Goal: Contribute content: Contribute content

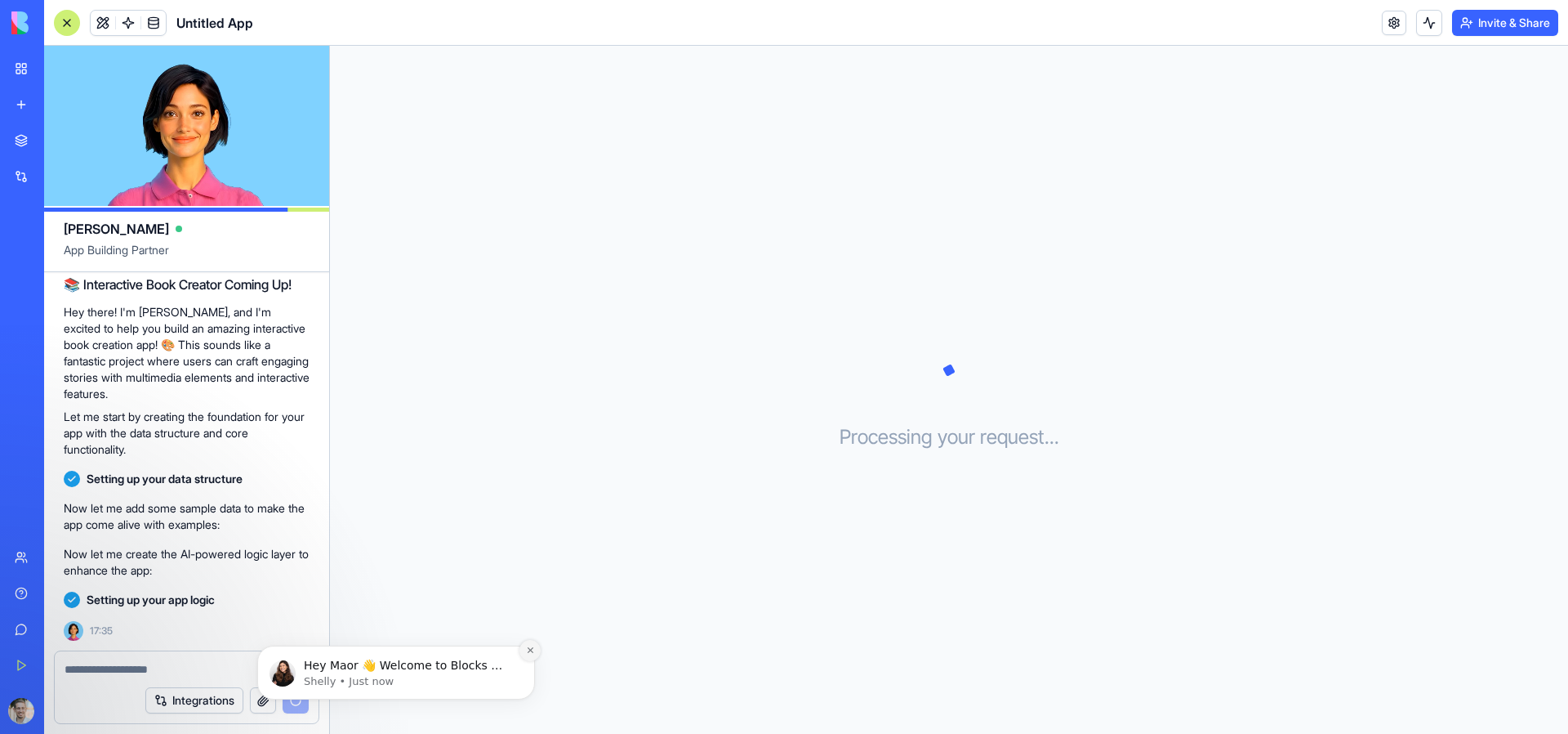
click at [526, 651] on icon "Dismiss notification" at bounding box center [530, 649] width 9 height 9
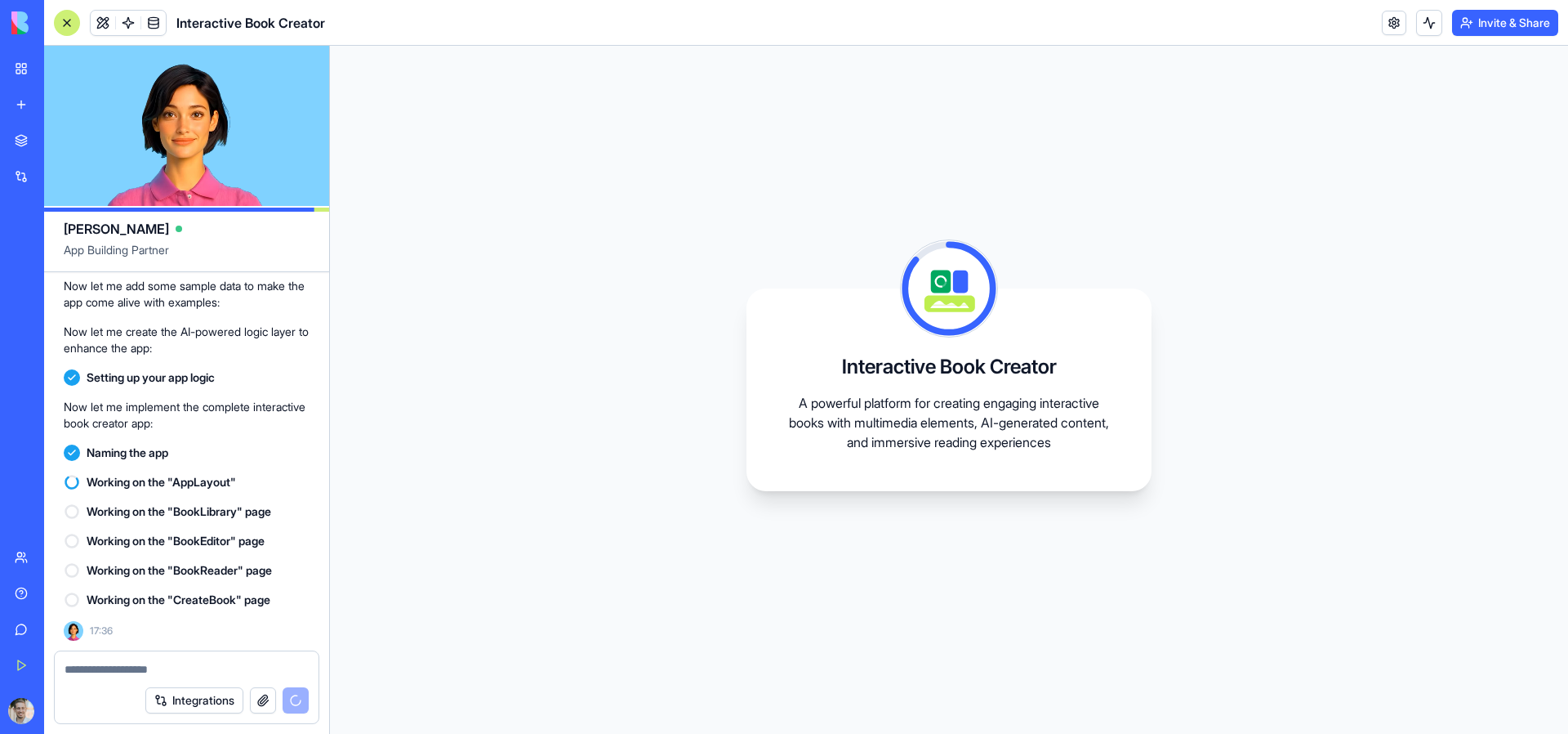
scroll to position [312, 0]
click at [138, 412] on p "Now let me implement the complete interactive book creator app:" at bounding box center [187, 417] width 246 height 32
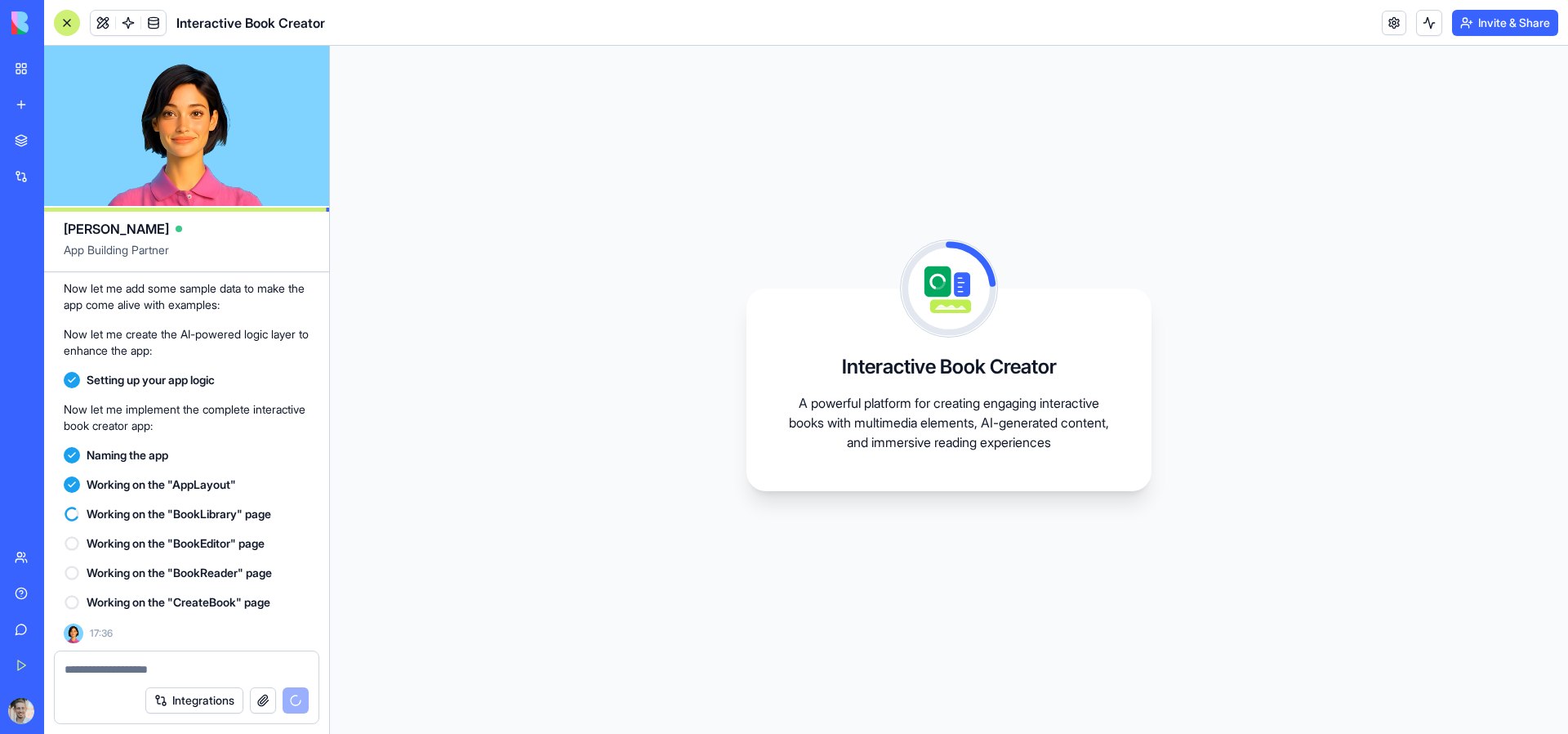
click at [41, 561] on div "Team" at bounding box center [50, 557] width 22 height 17
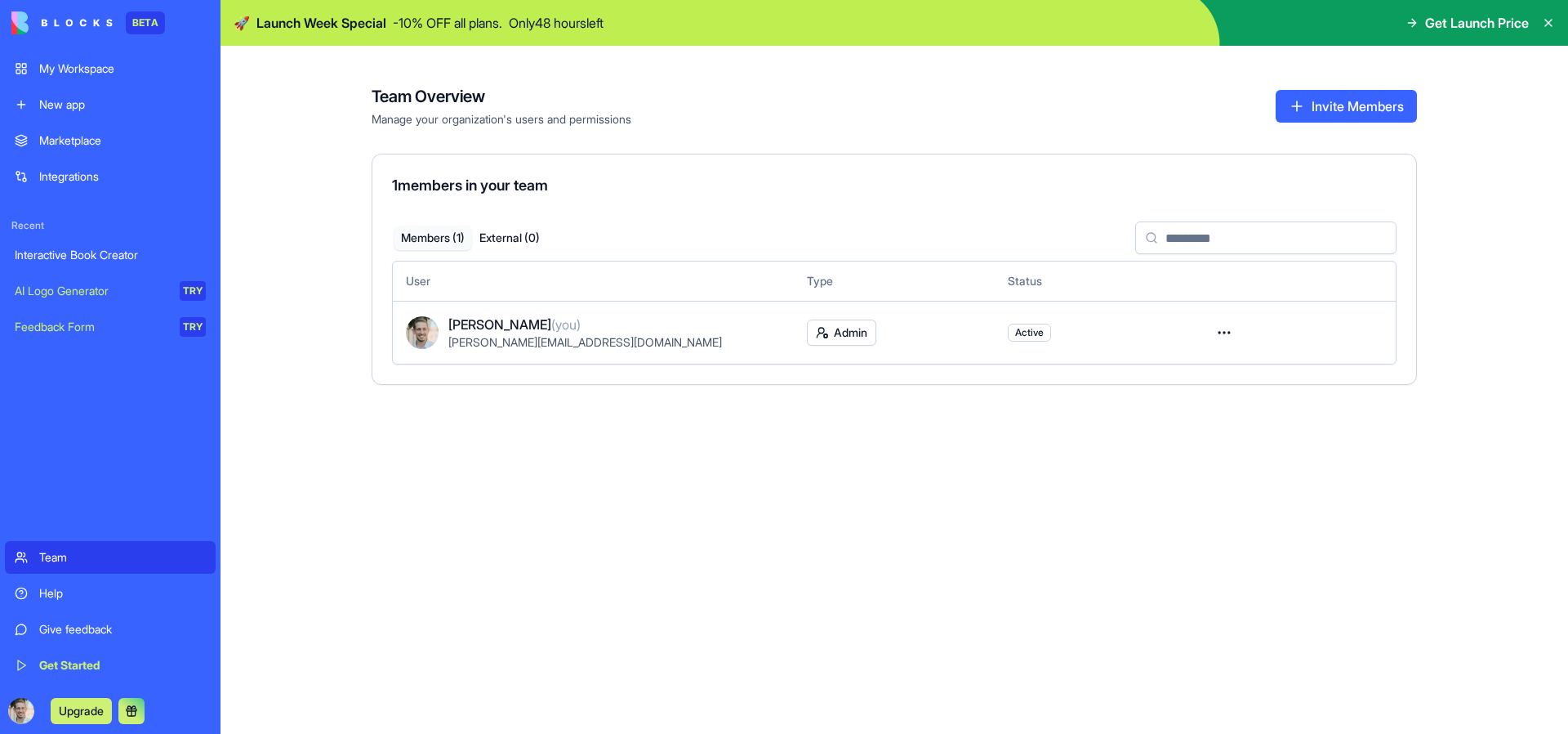
click at [520, 560] on div "Team Overview Manage your organization's users and permissions Invite Members 1…" at bounding box center [894, 389] width 1347 height 688
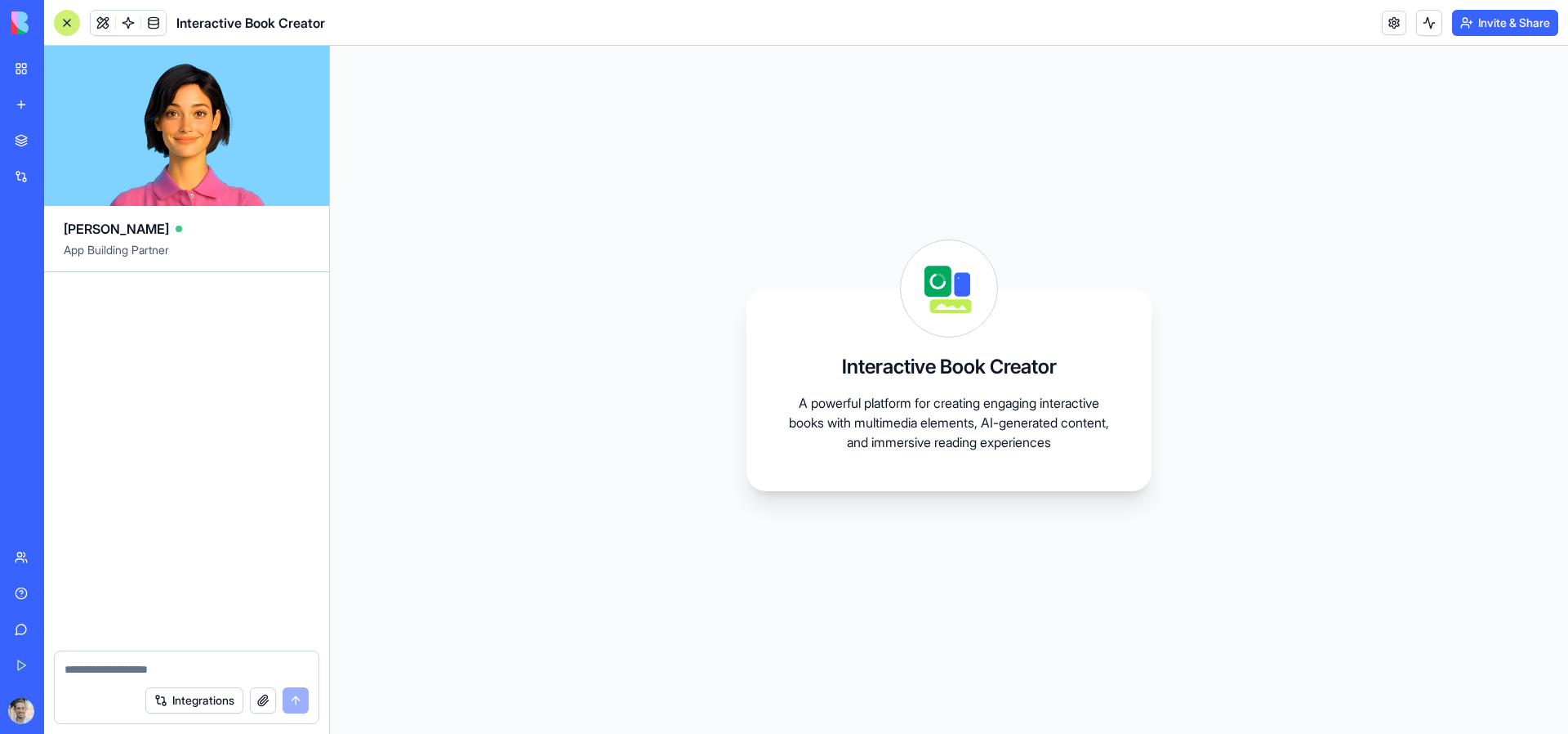
scroll to position [314, 0]
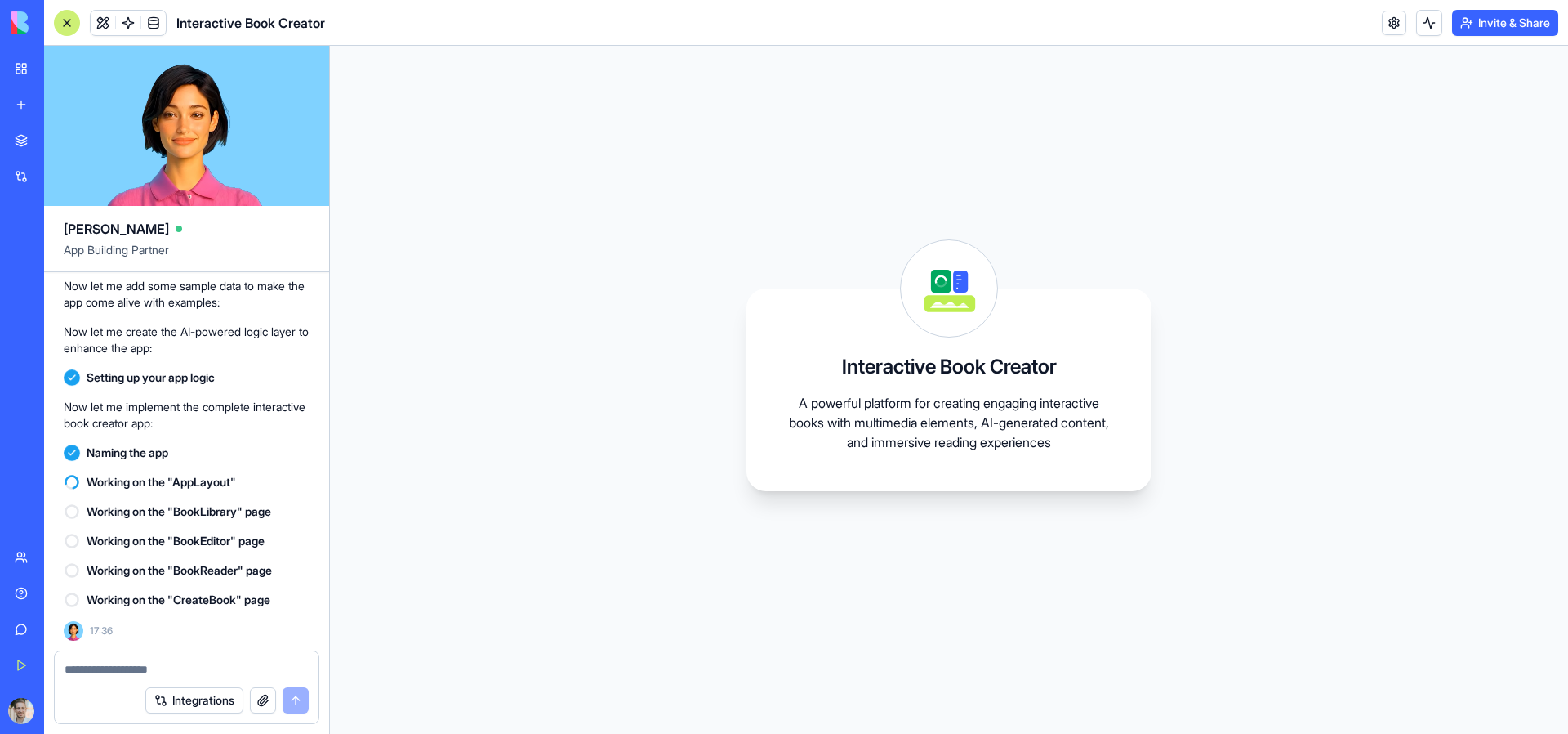
click at [504, 371] on div "Interactive Book Creator A powerful platform for creating engaging interactive …" at bounding box center [949, 389] width 1238 height 688
click at [67, 512] on icon at bounding box center [72, 512] width 17 height 17
click at [216, 694] on button "Integrations" at bounding box center [194, 700] width 98 height 27
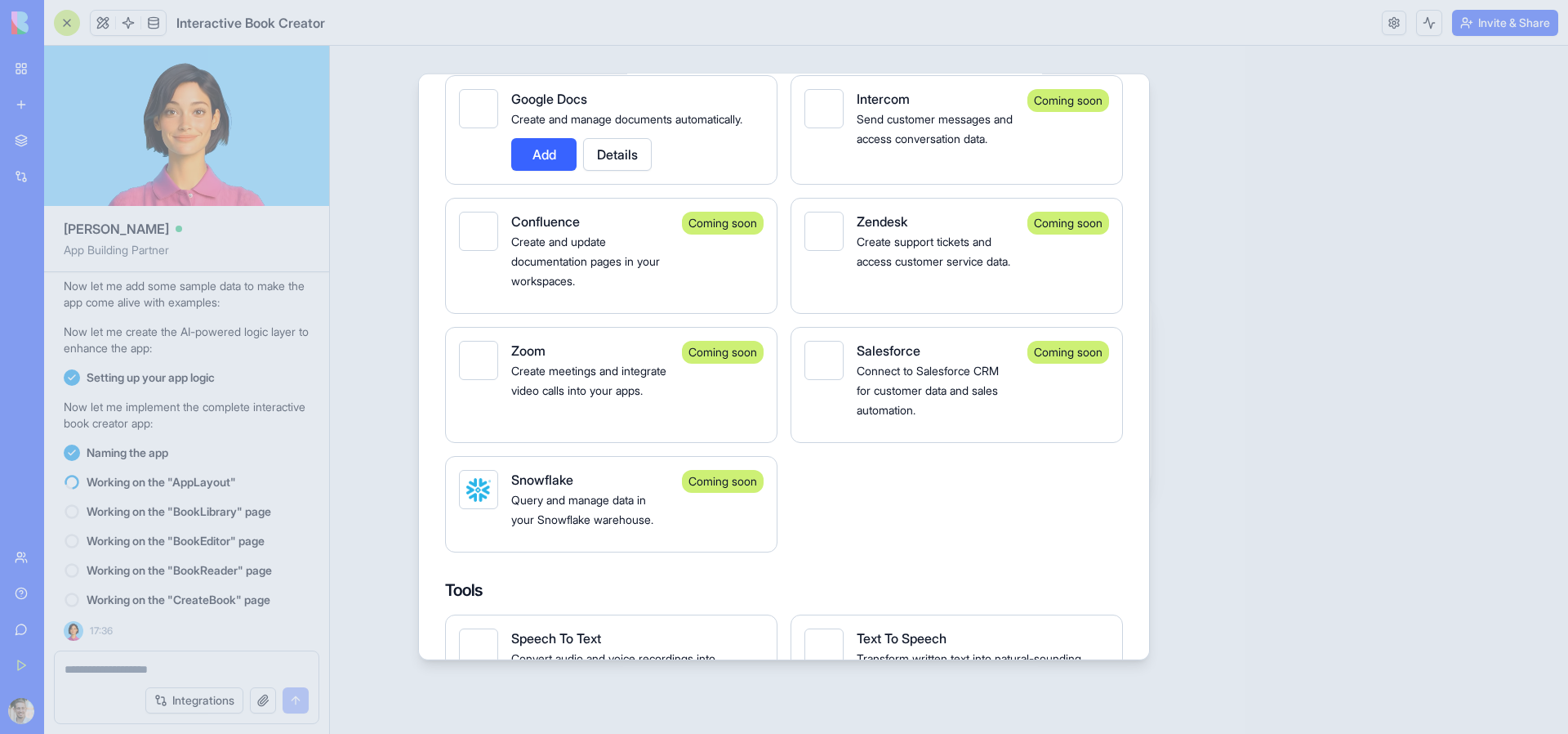
scroll to position [1290, 0]
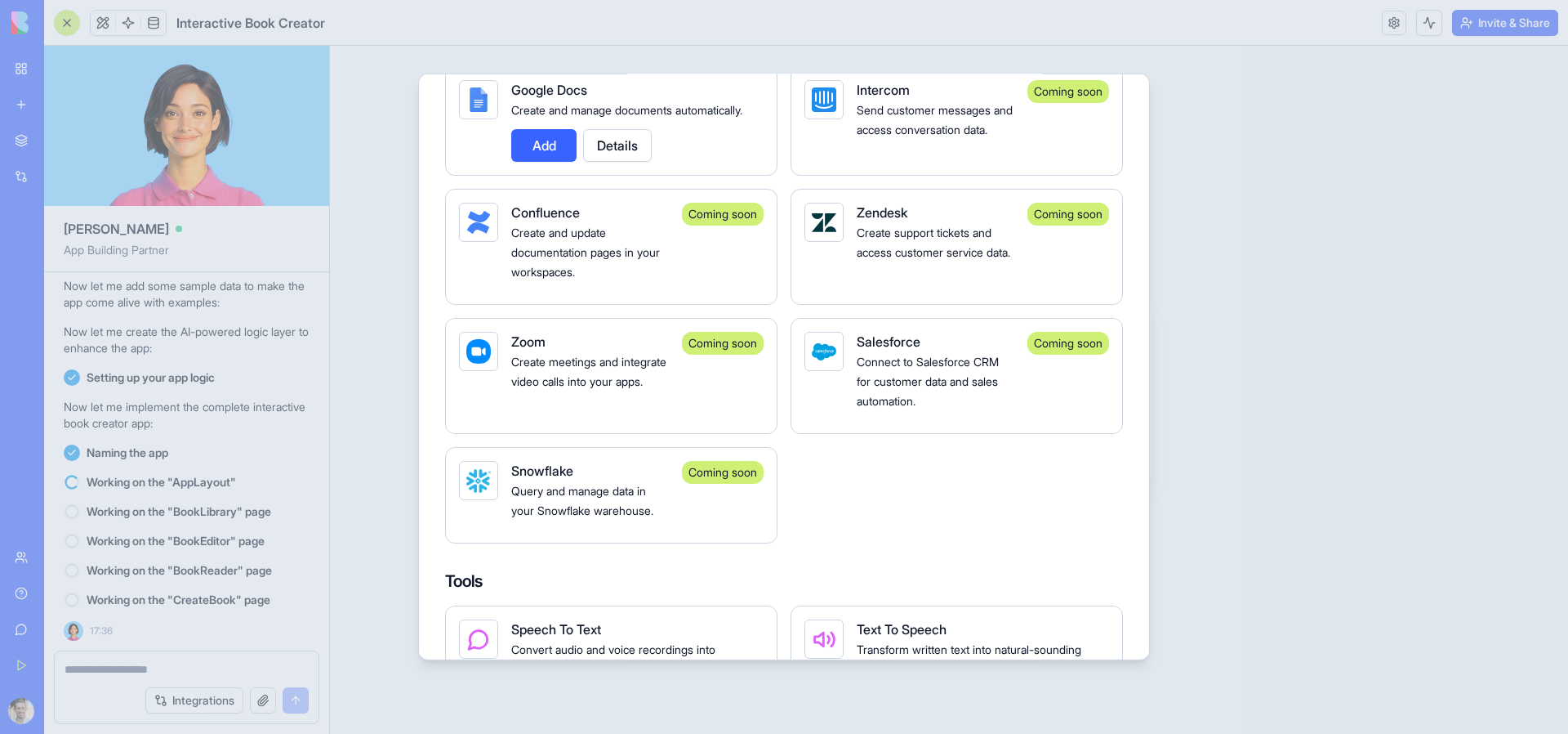
drag, startPoint x: 917, startPoint y: 490, endPoint x: 912, endPoint y: 476, distance: 14.9
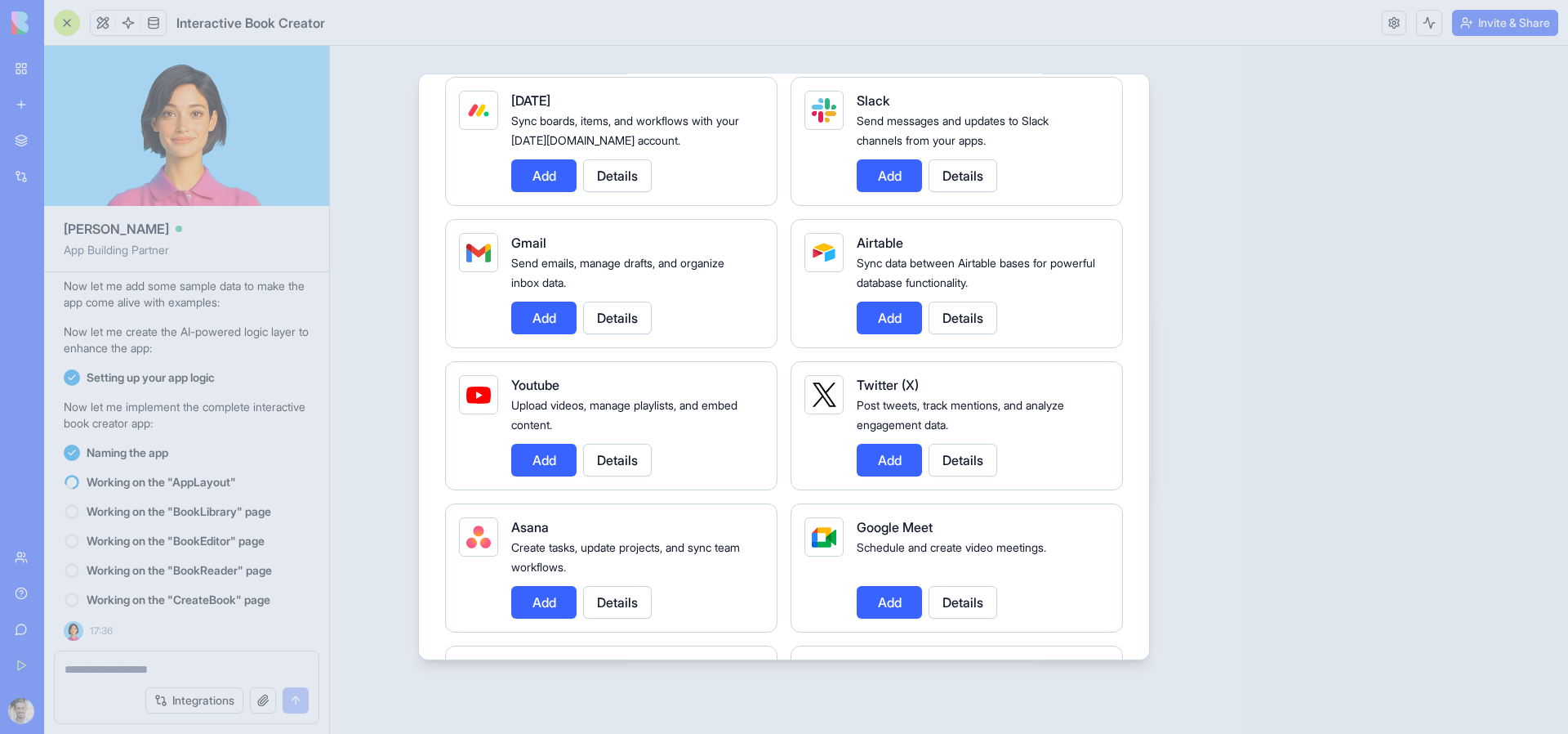
scroll to position [0, 0]
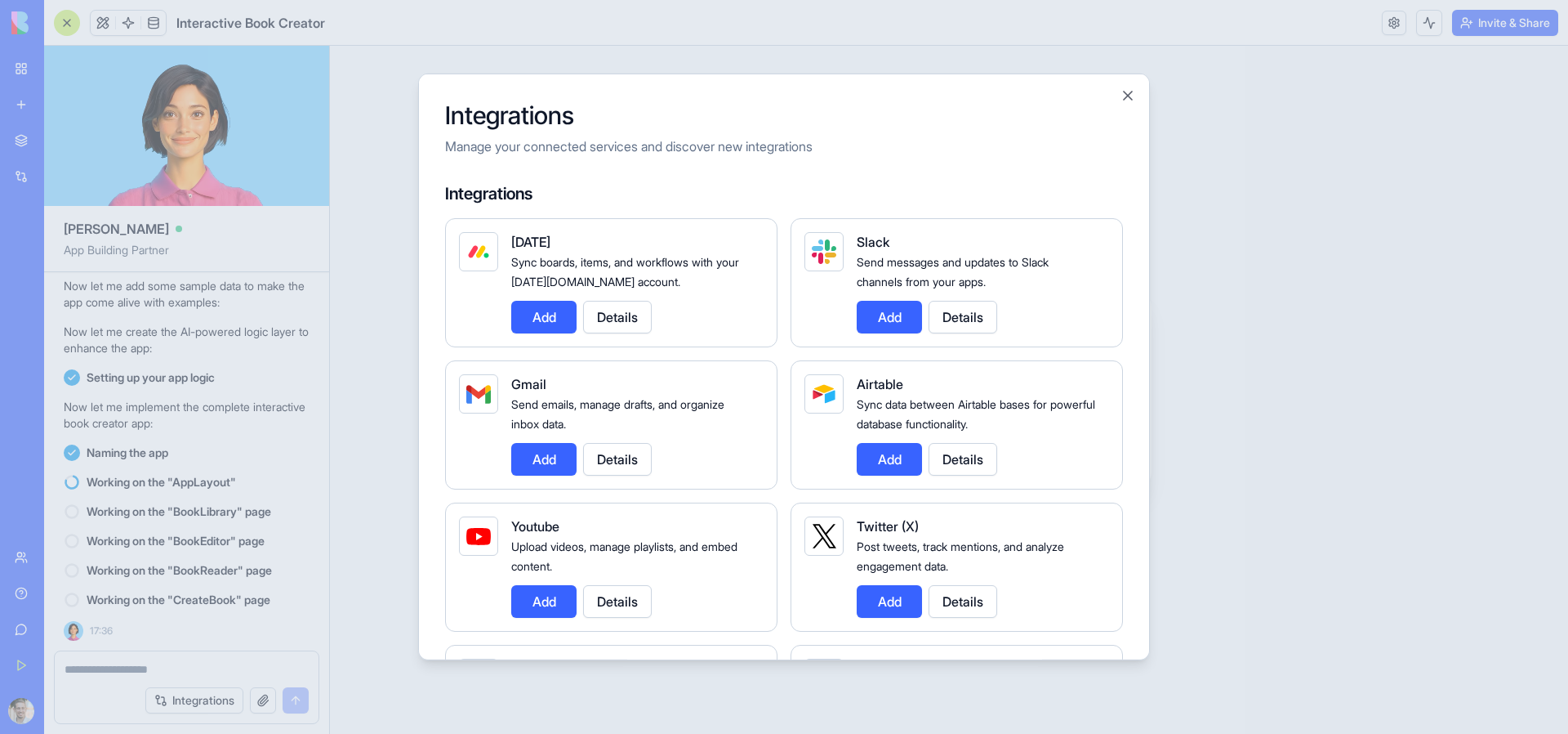
click at [373, 439] on div at bounding box center [784, 367] width 1568 height 734
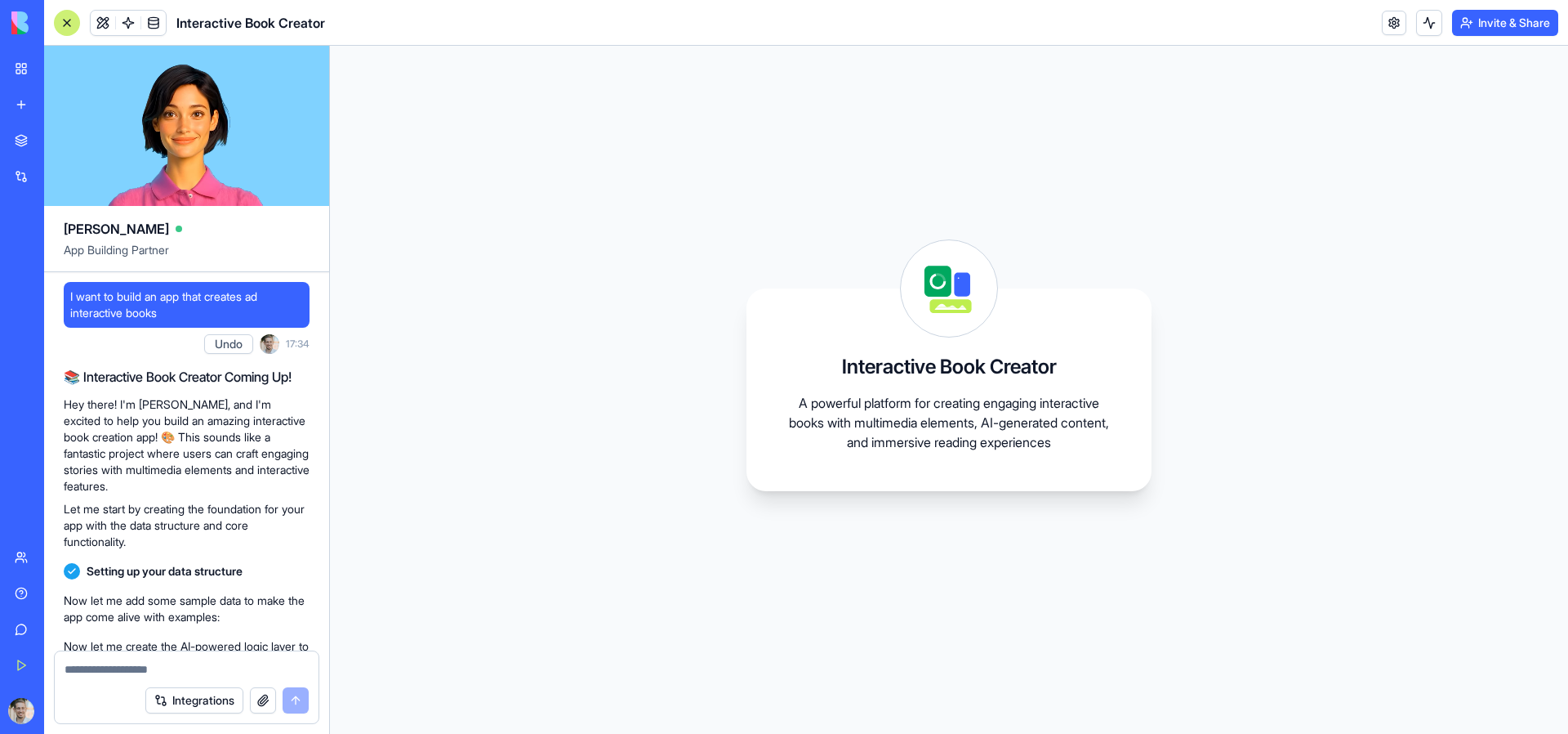
click at [10, 76] on link "My Workspace" at bounding box center [37, 68] width 66 height 32
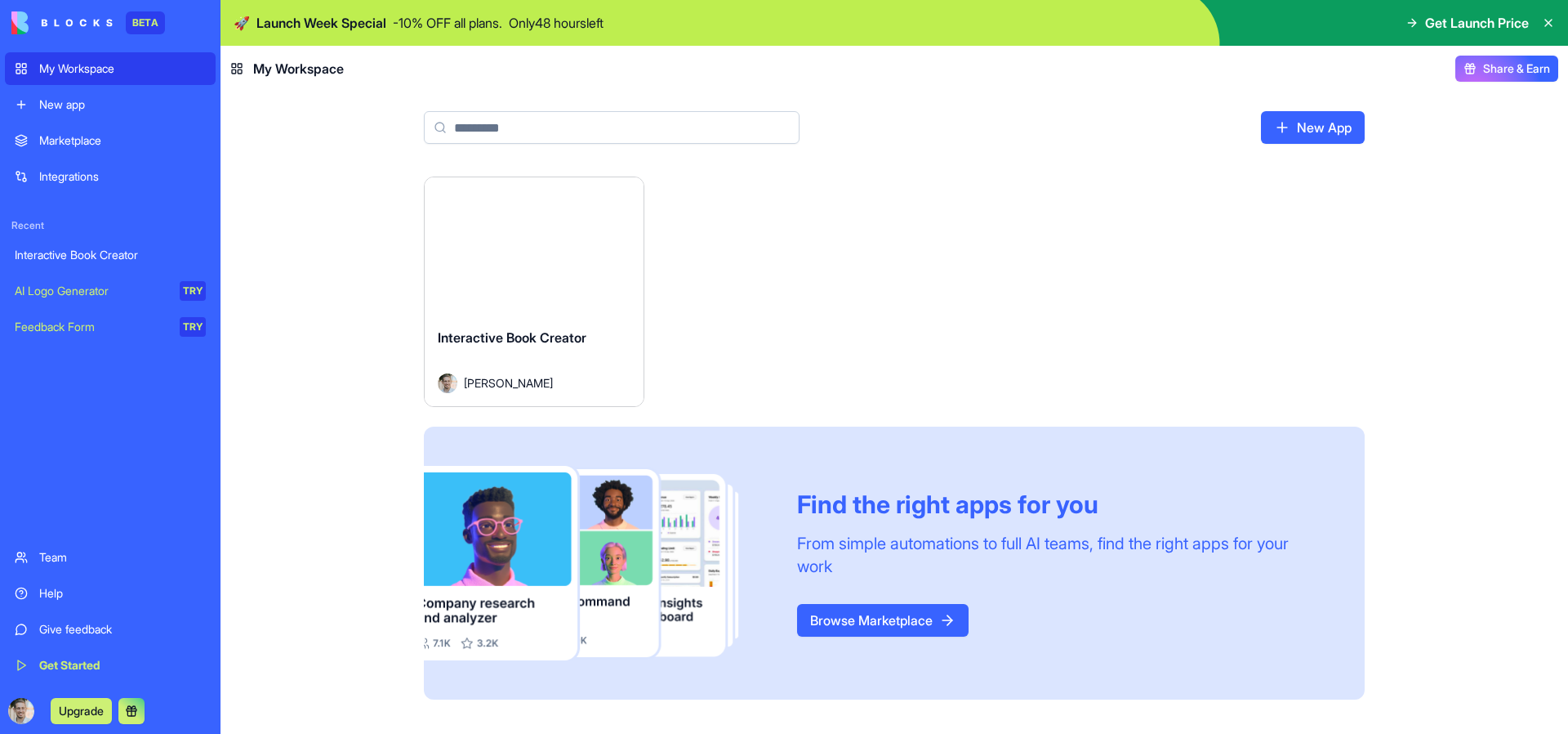
click at [478, 259] on button "Launch" at bounding box center [534, 245] width 123 height 32
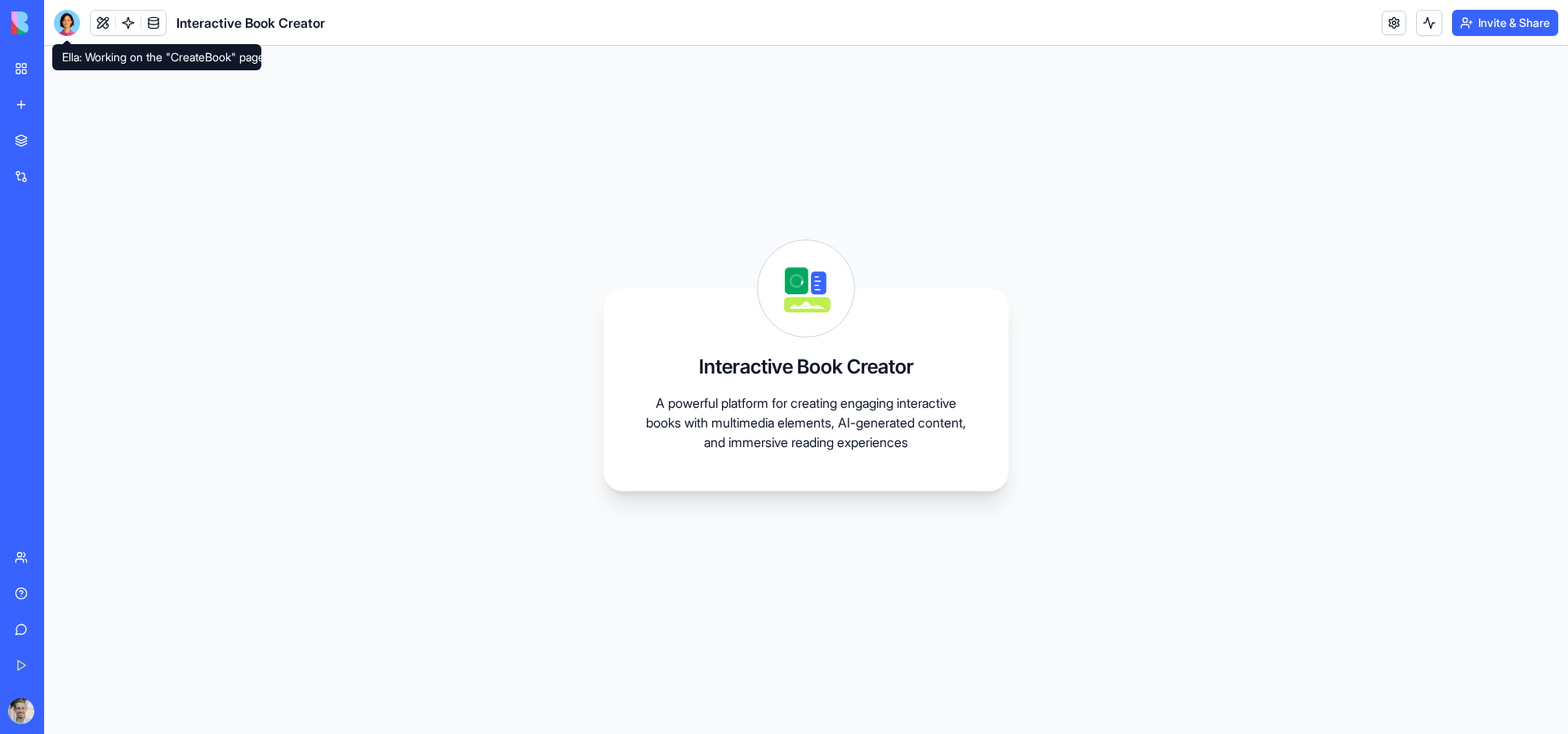
click at [72, 23] on div at bounding box center [67, 23] width 27 height 27
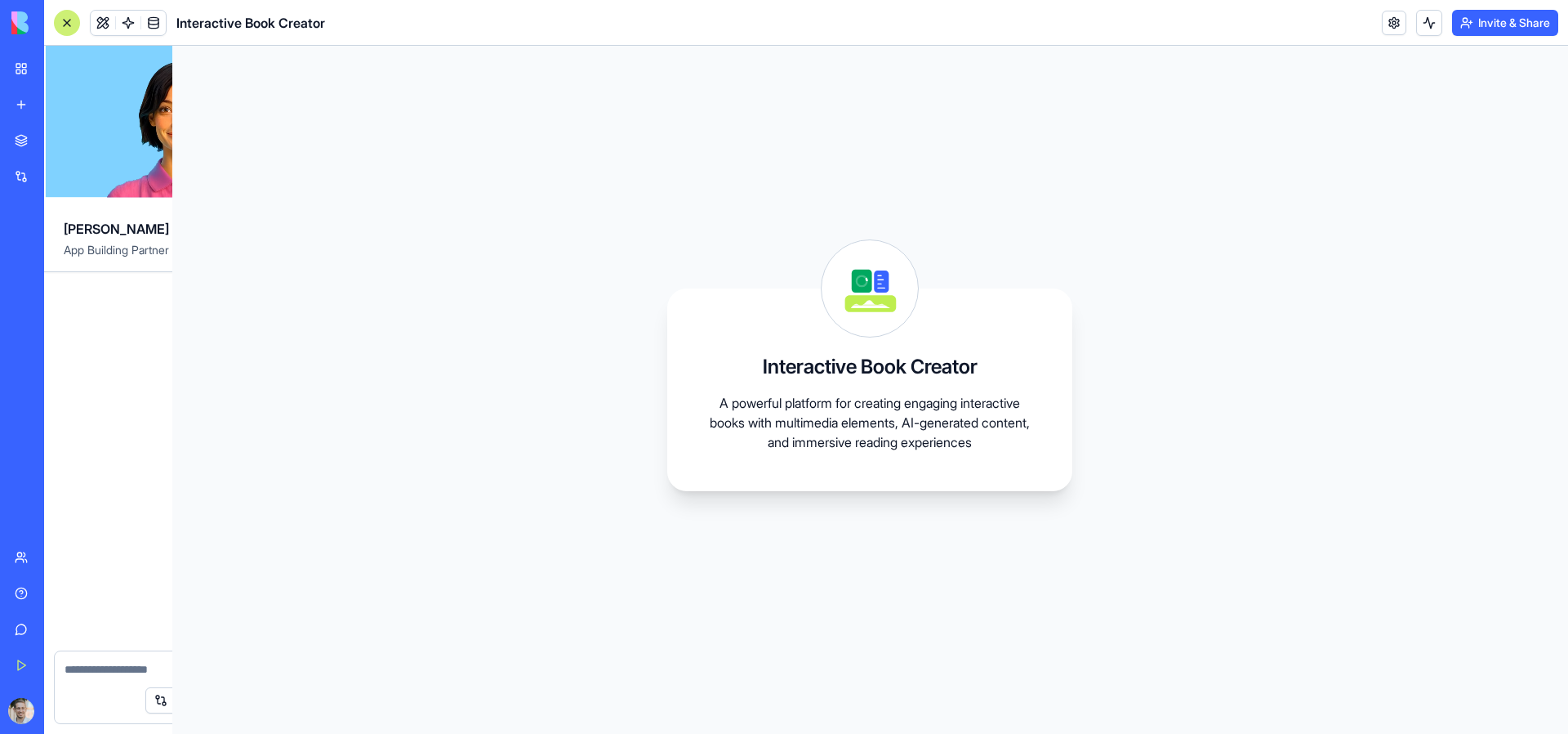
scroll to position [314, 0]
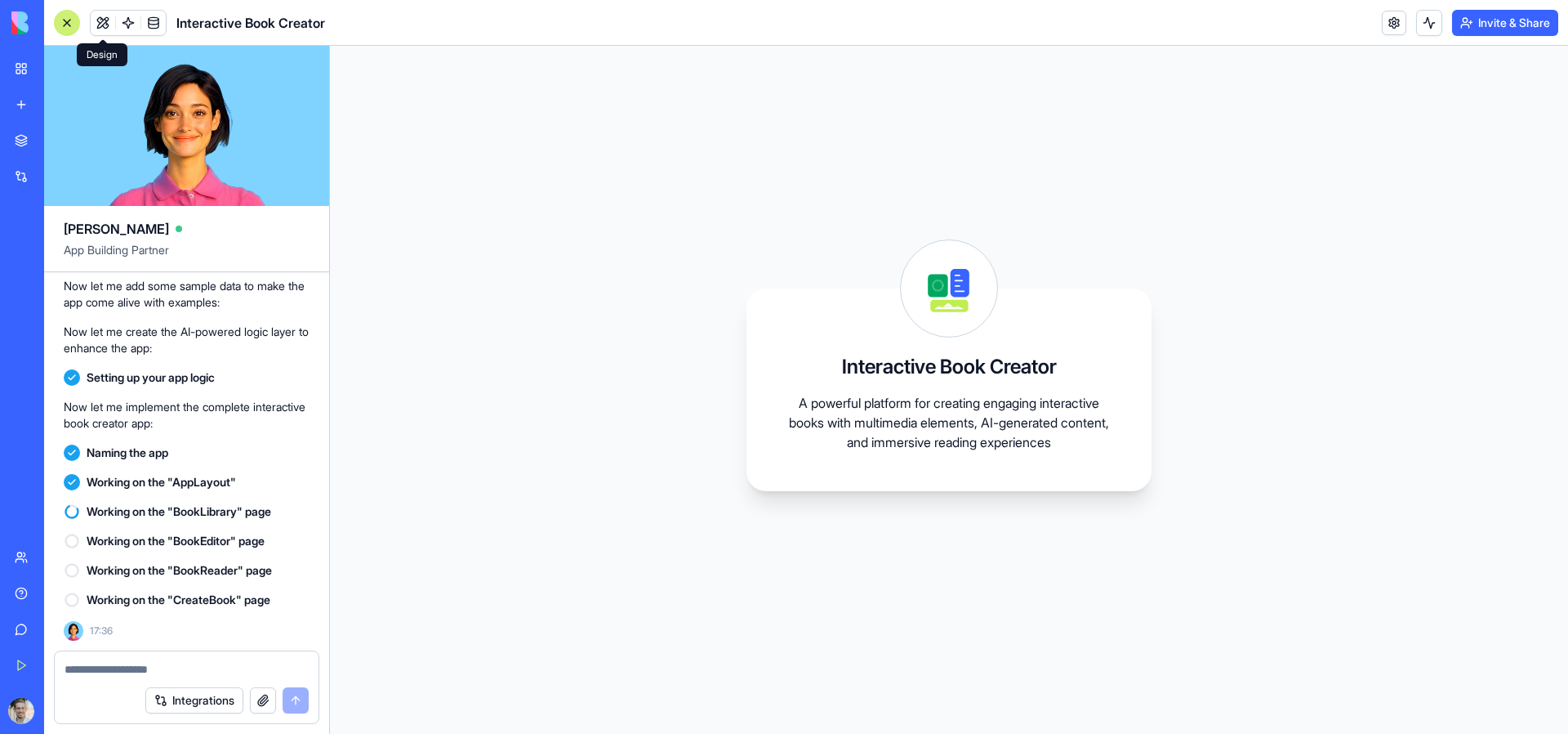
click at [108, 20] on button at bounding box center [103, 23] width 25 height 25
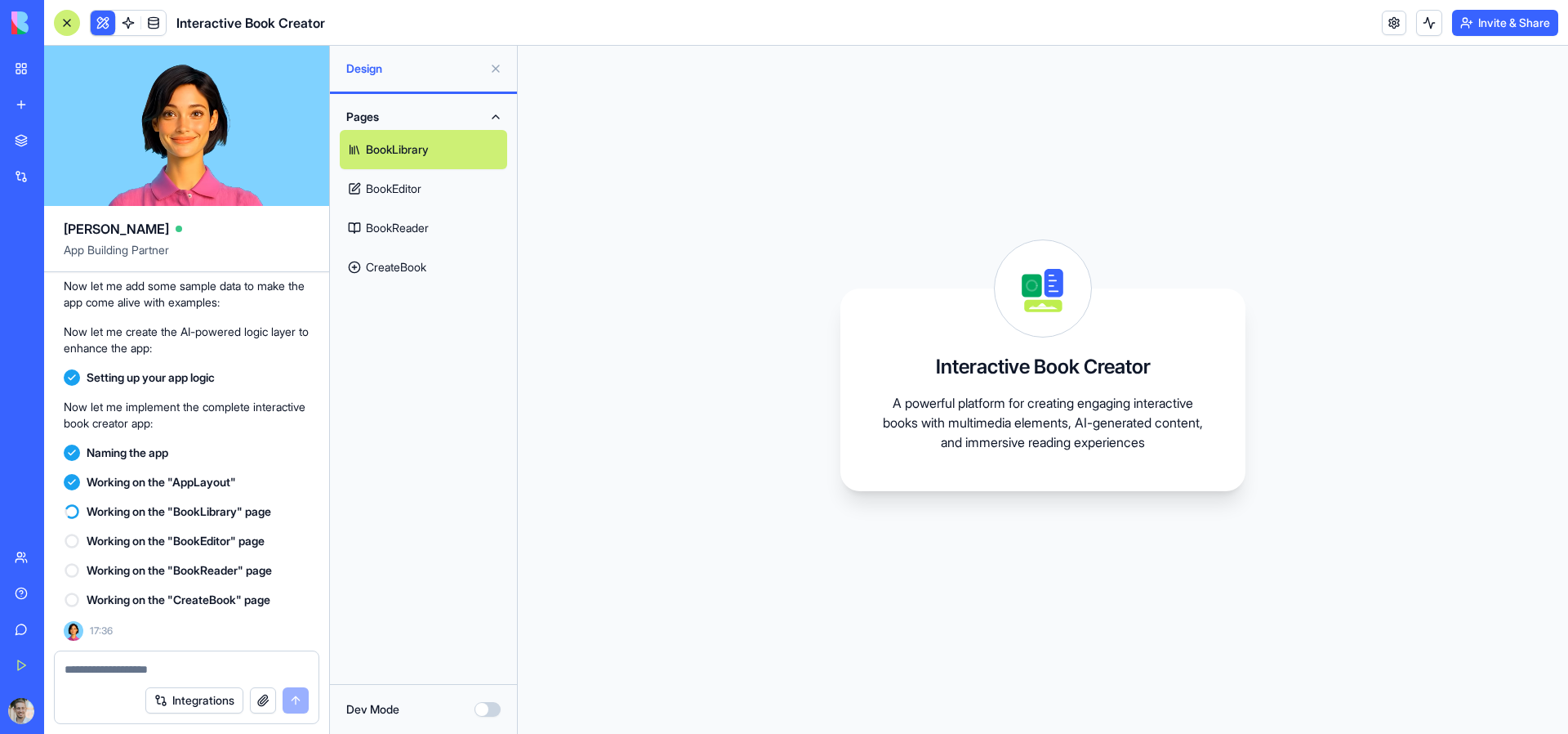
click at [444, 192] on link "BookEditor" at bounding box center [424, 188] width 167 height 39
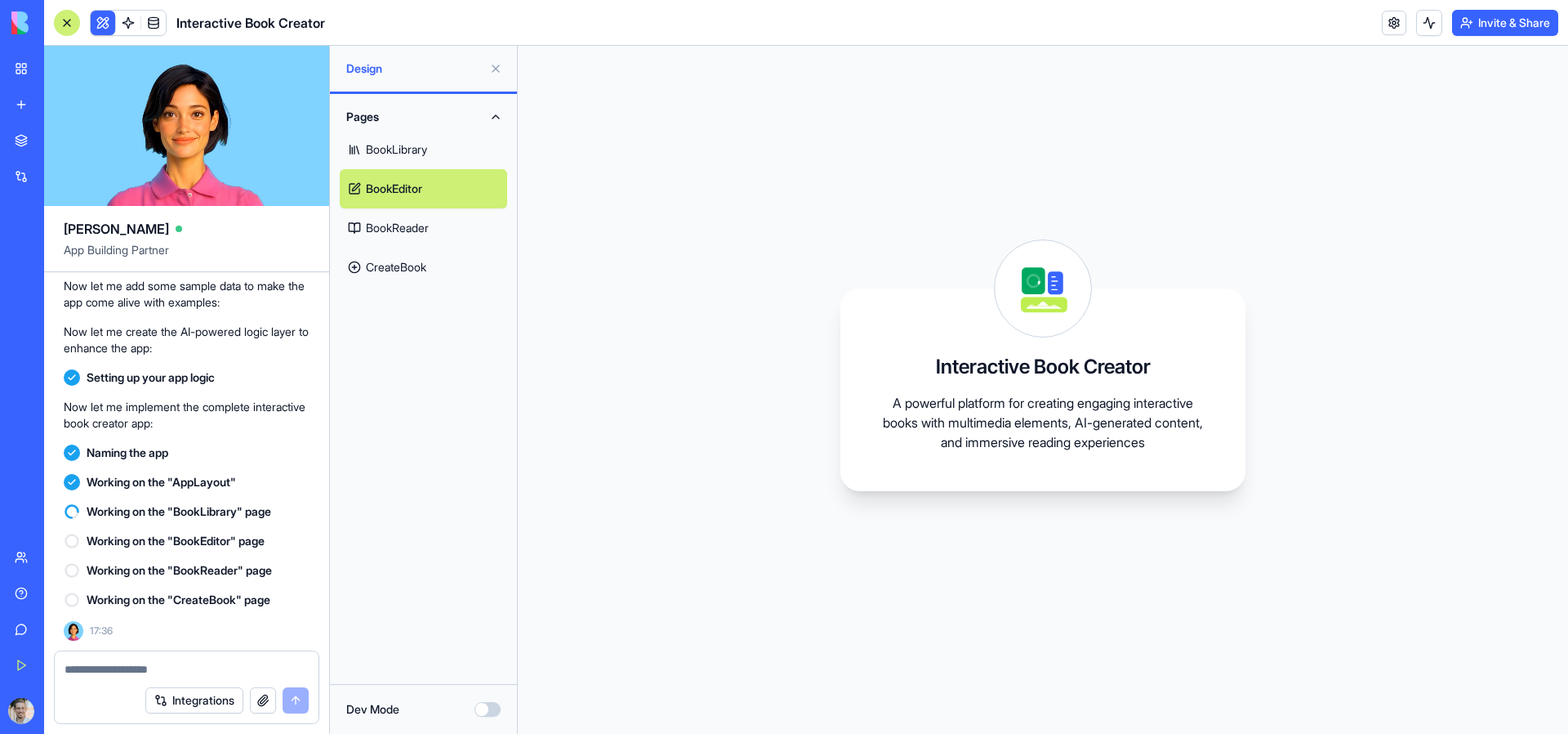
click at [434, 221] on link "BookReader" at bounding box center [424, 227] width 167 height 39
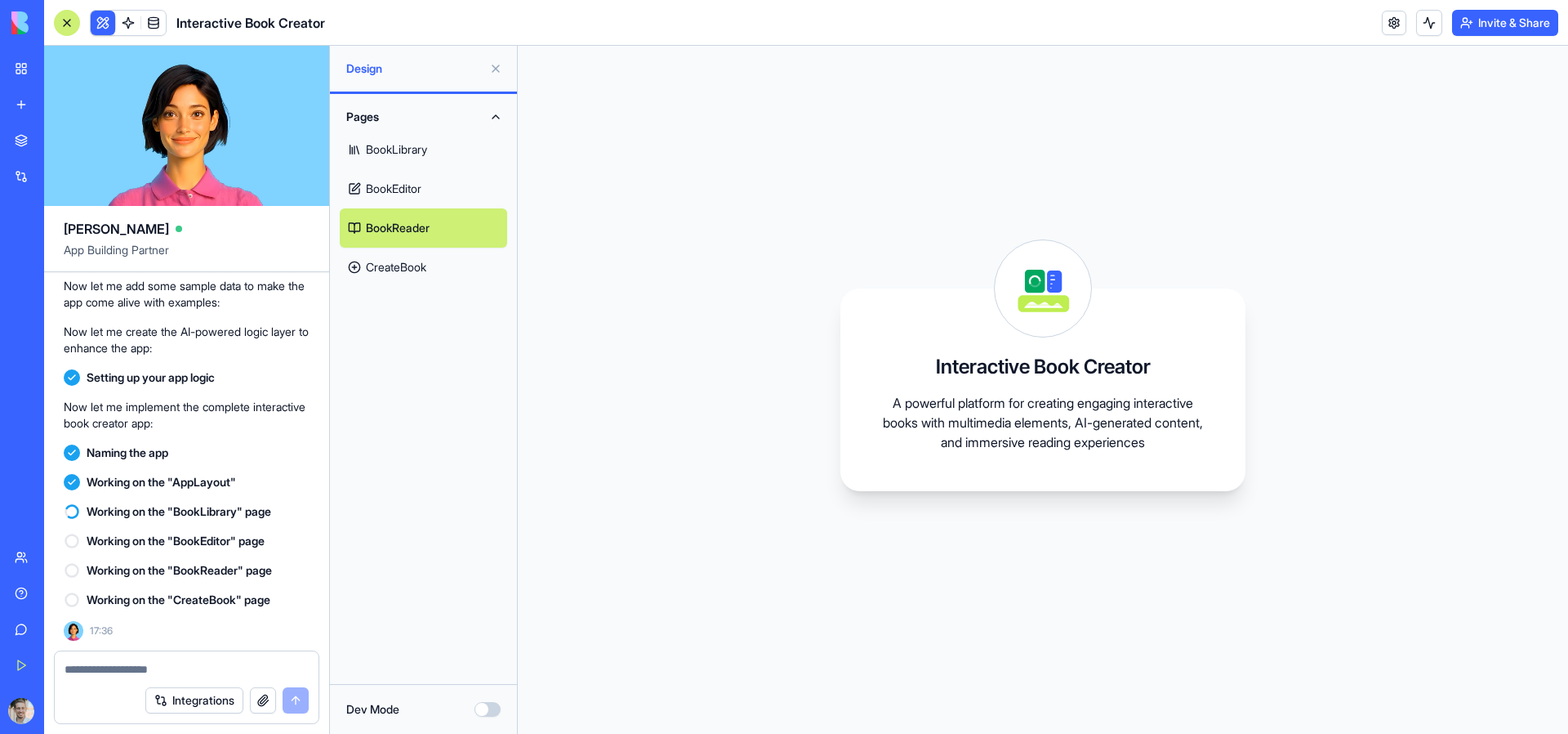
click at [434, 163] on link "BookLibrary" at bounding box center [424, 149] width 167 height 39
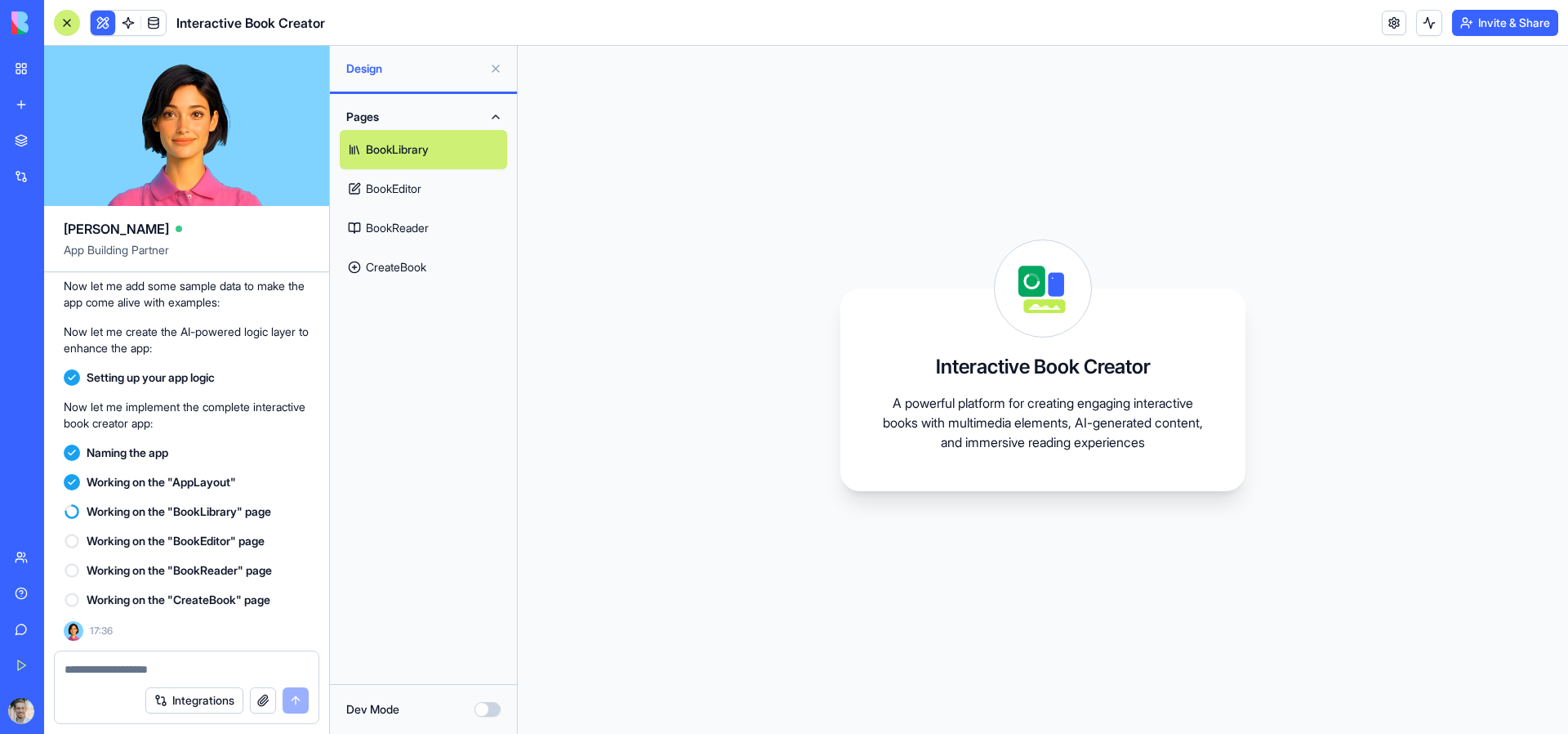
click at [109, 25] on button at bounding box center [103, 23] width 25 height 25
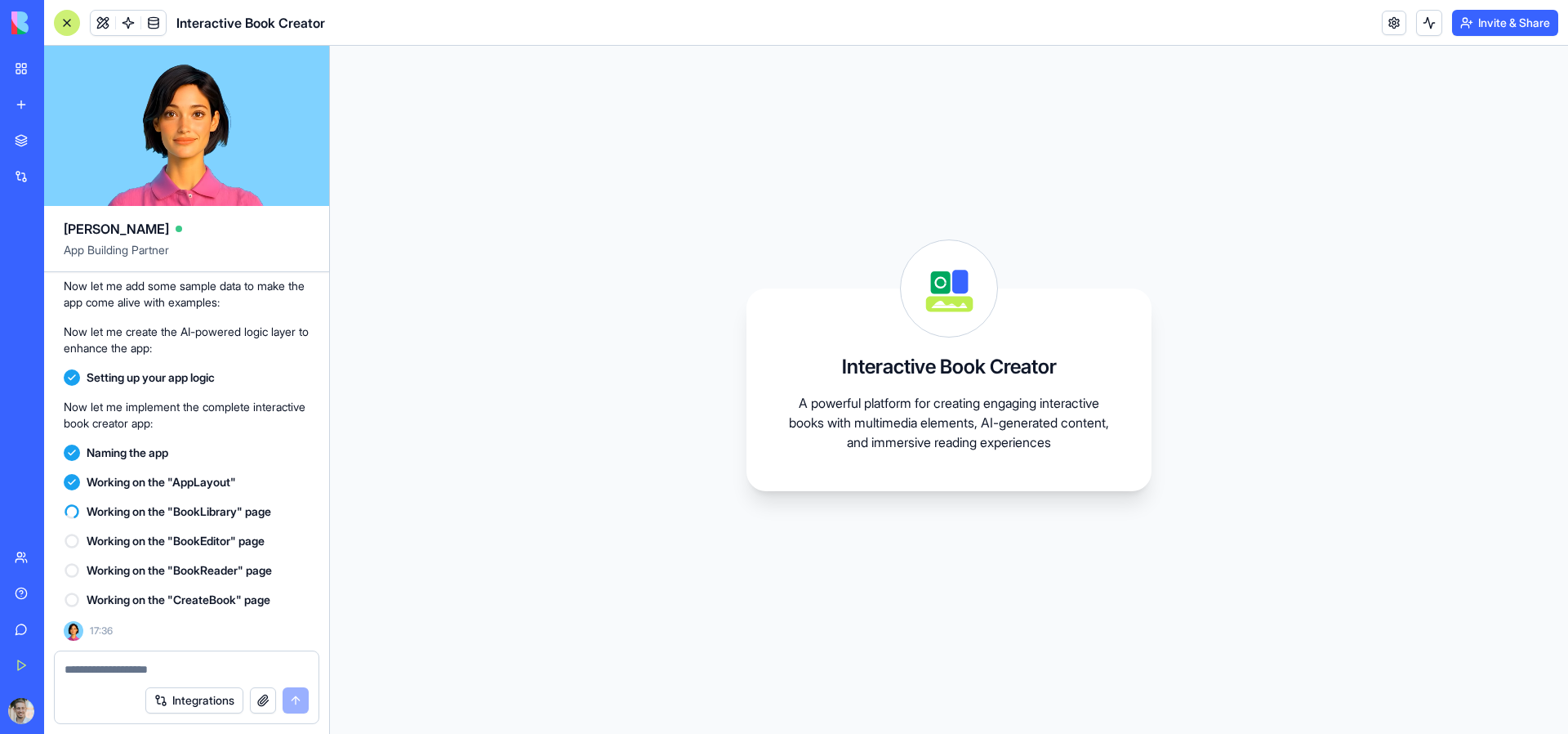
click at [104, 24] on button at bounding box center [103, 23] width 25 height 25
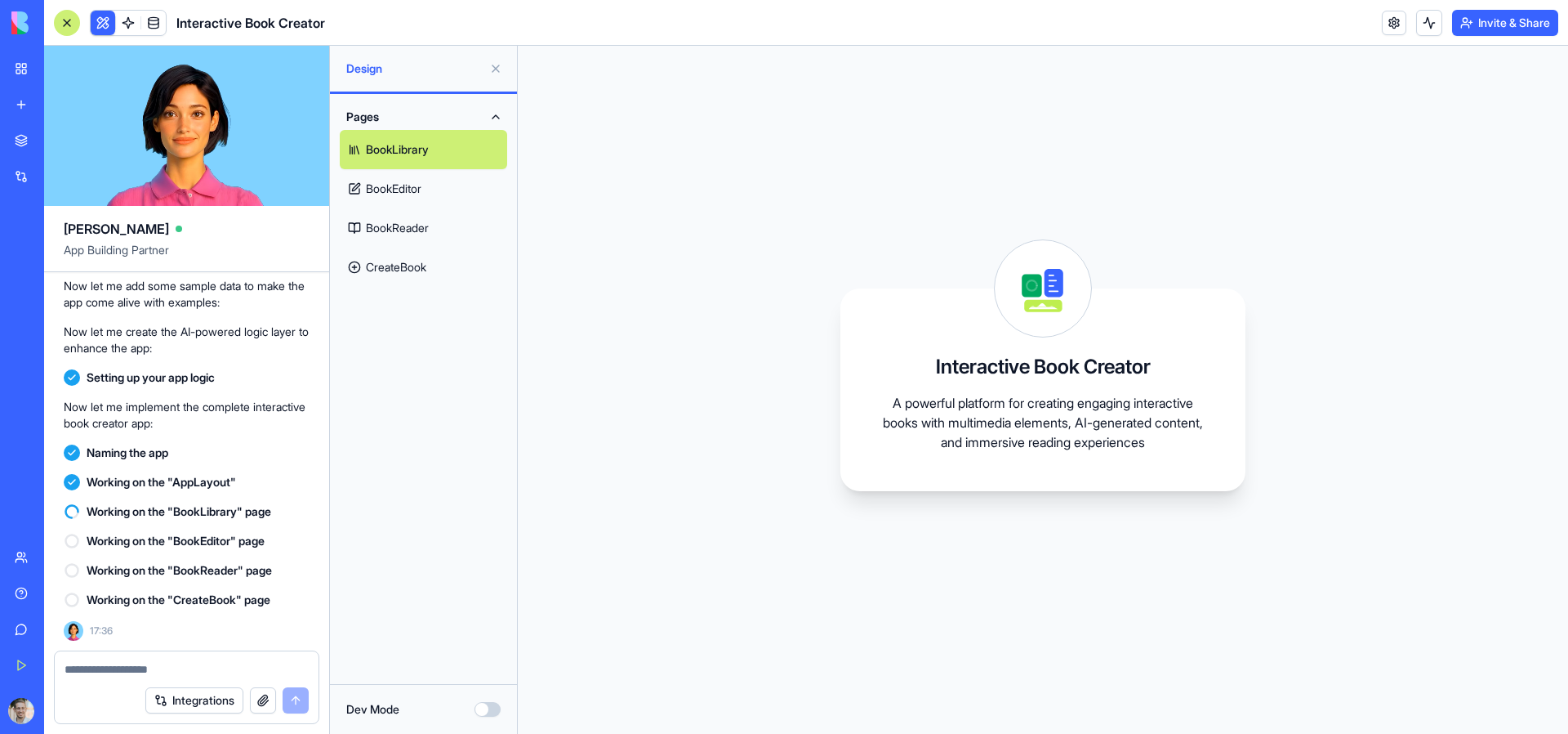
click at [483, 711] on button "Dev Mode" at bounding box center [488, 709] width 27 height 15
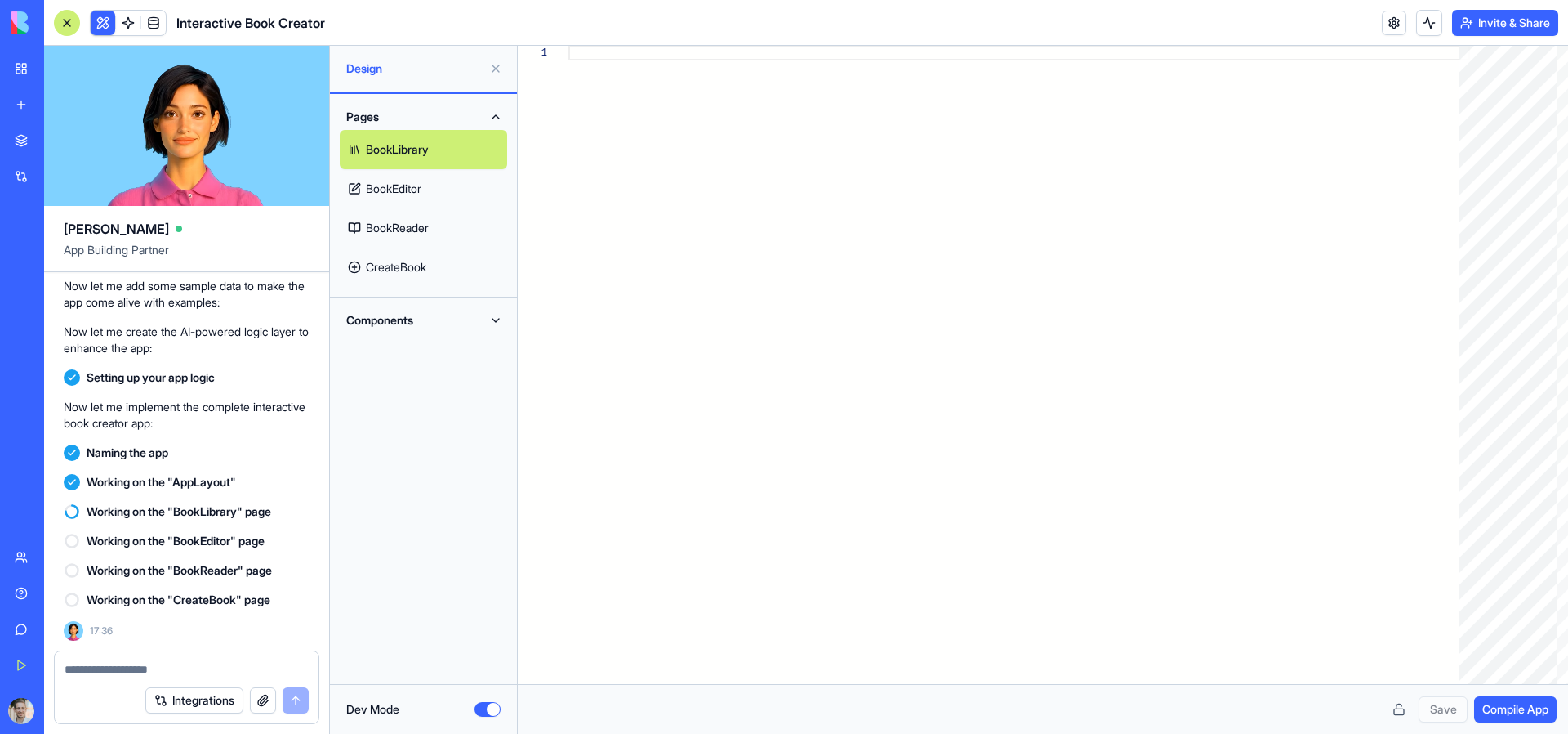
click at [469, 321] on button "Components" at bounding box center [424, 320] width 167 height 27
click at [396, 359] on link "AppLayout" at bounding box center [424, 352] width 167 height 39
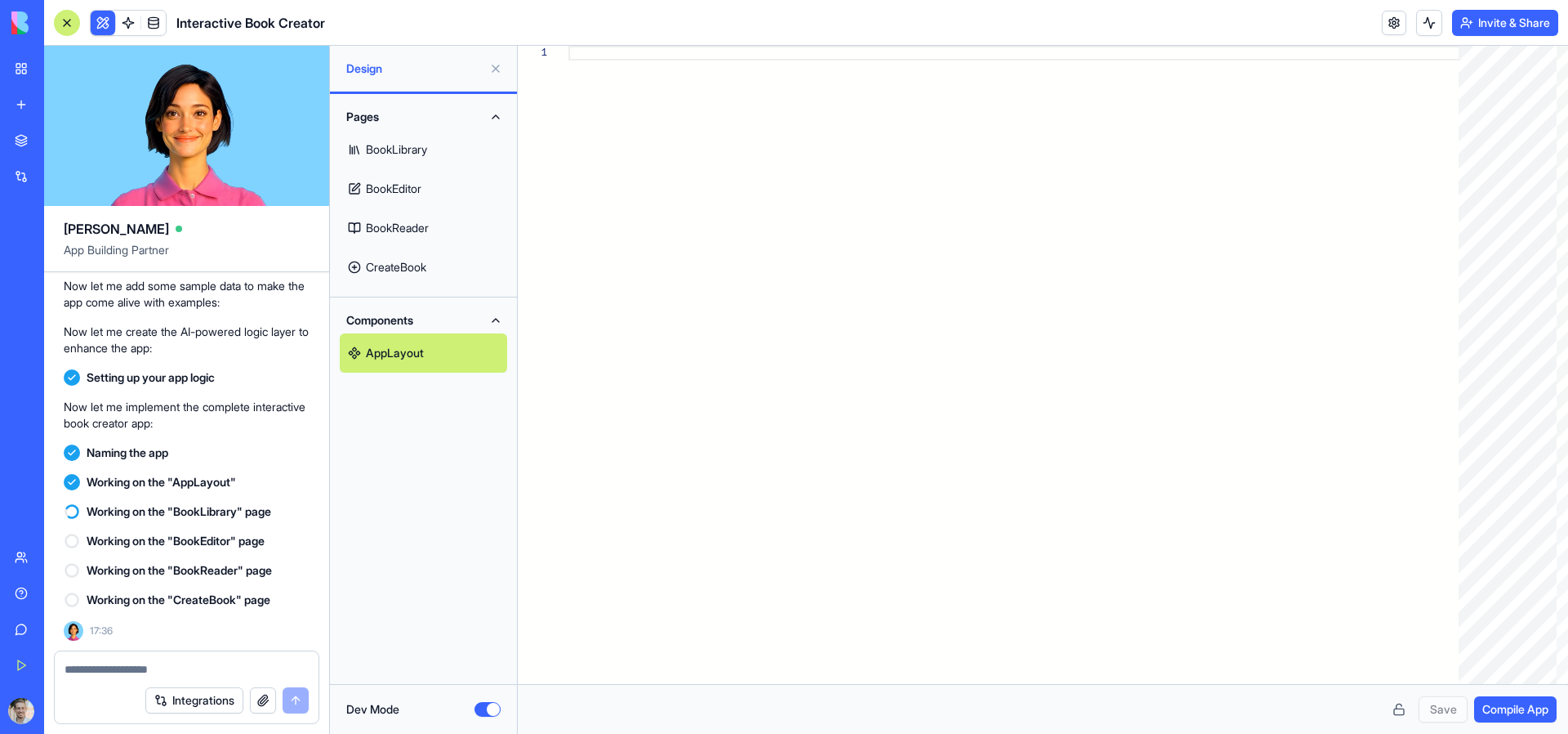
click at [421, 350] on link "AppLayout" at bounding box center [424, 352] width 167 height 39
click at [401, 139] on link "BookLibrary" at bounding box center [424, 149] width 167 height 39
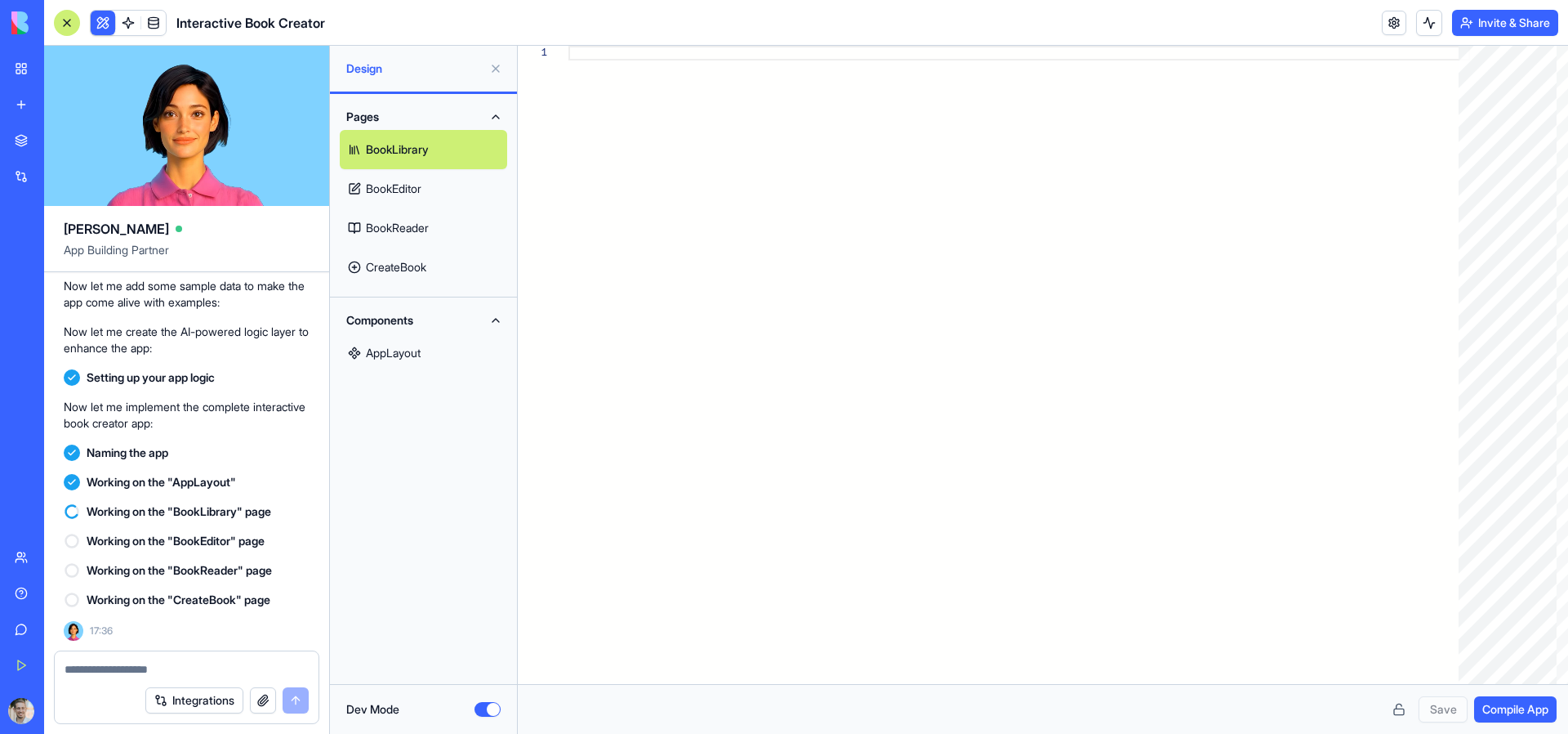
click at [403, 180] on link "BookEditor" at bounding box center [424, 188] width 167 height 39
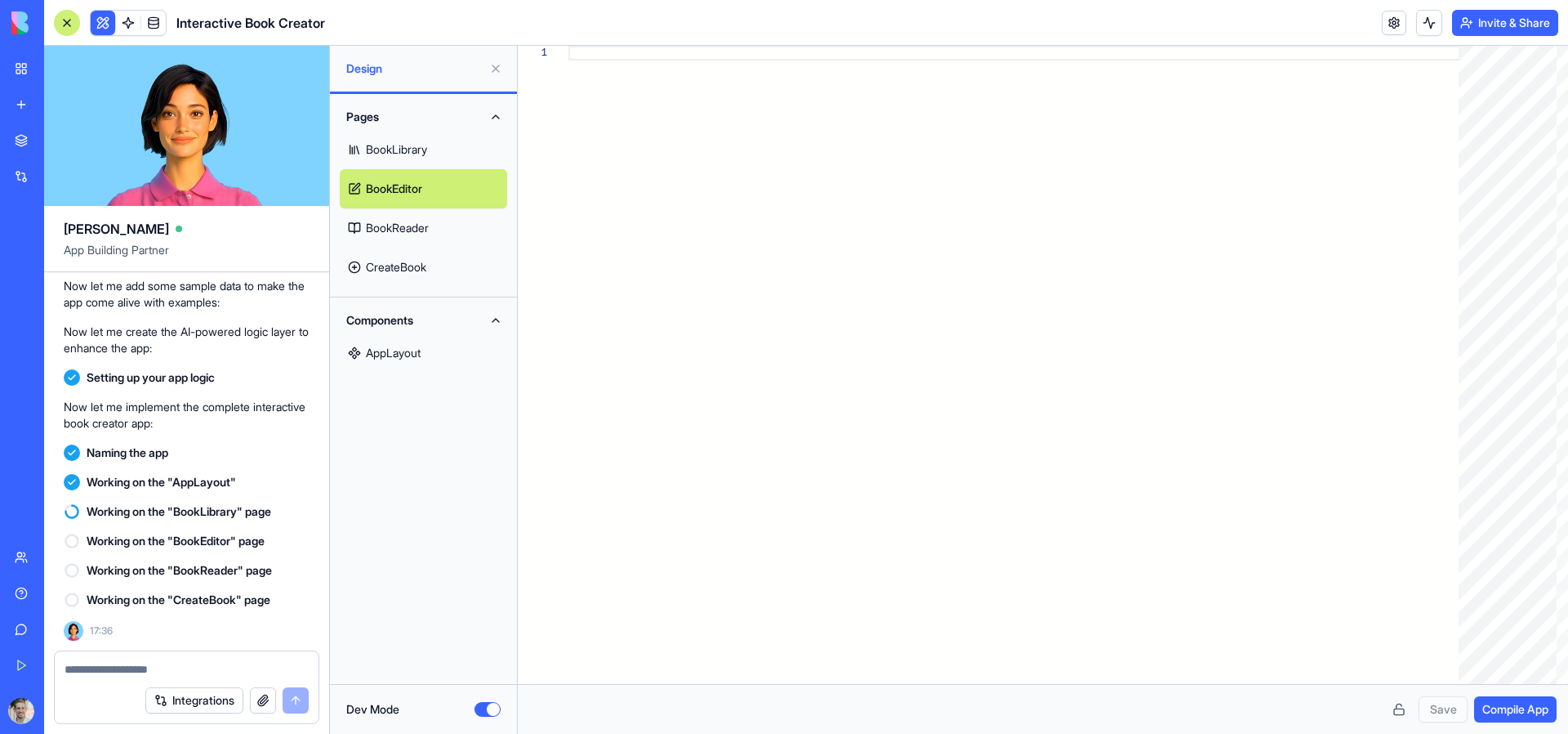
click at [412, 231] on link "BookReader" at bounding box center [424, 227] width 167 height 39
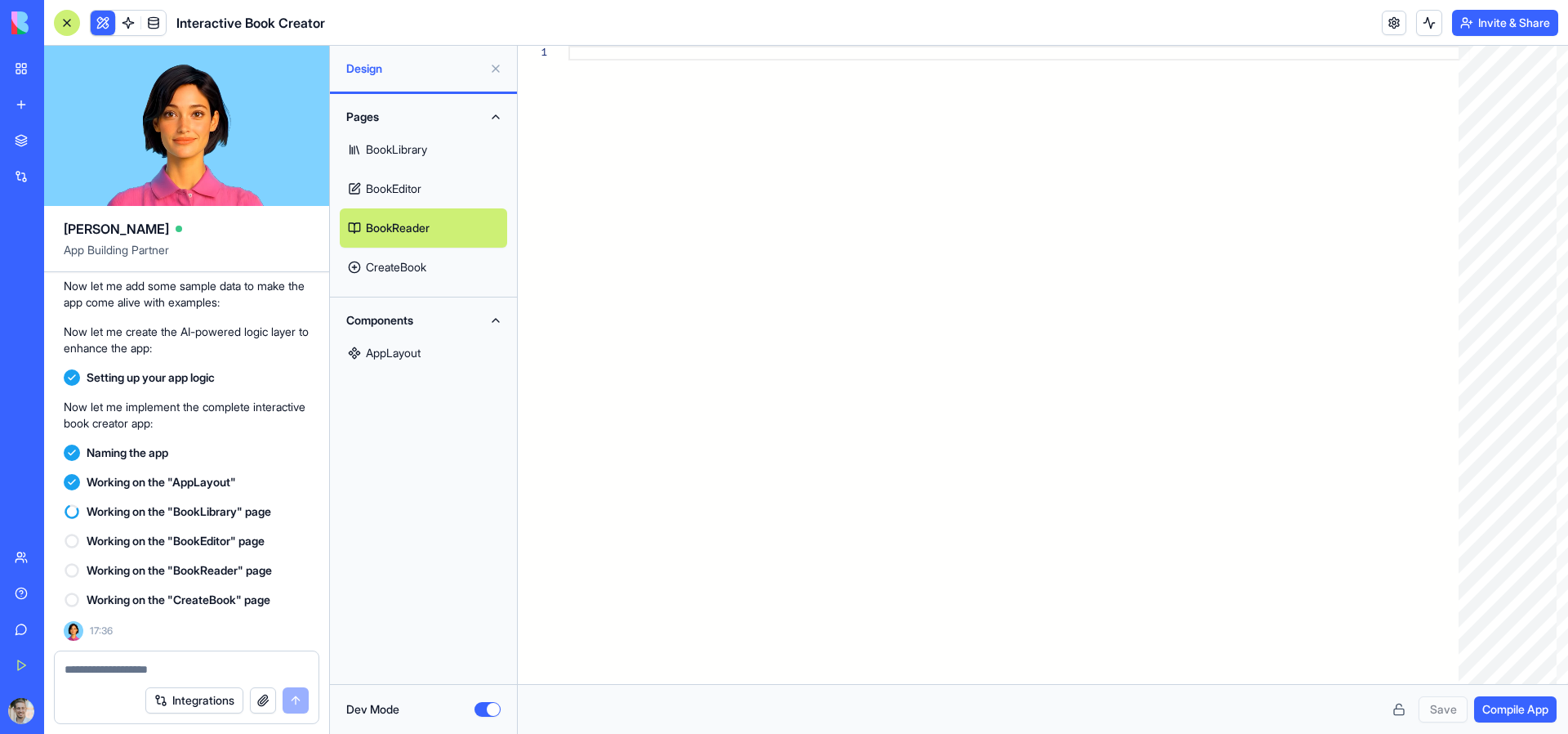
click at [401, 267] on link "CreateBook" at bounding box center [424, 266] width 167 height 39
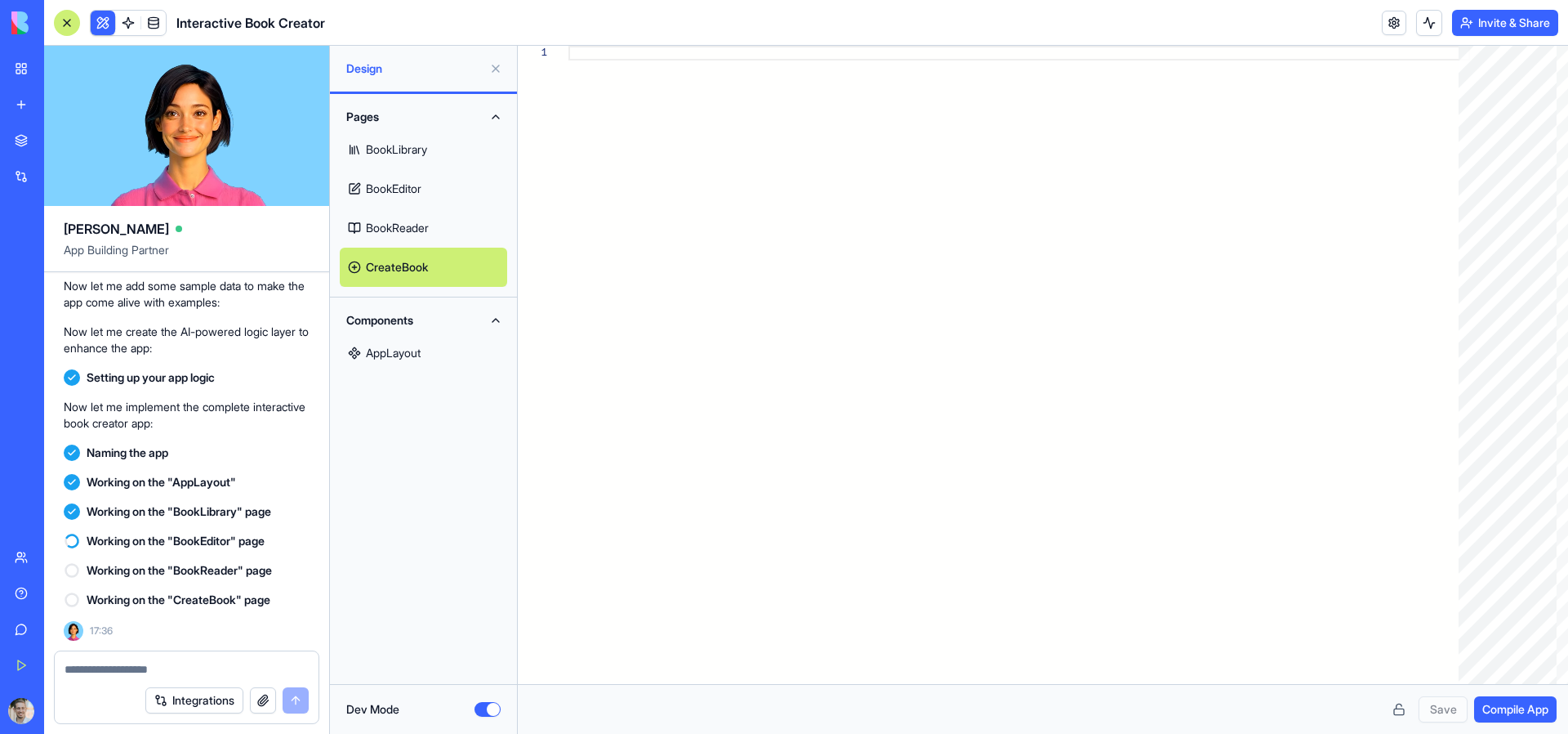
click at [451, 201] on link "BookEditor" at bounding box center [424, 188] width 167 height 39
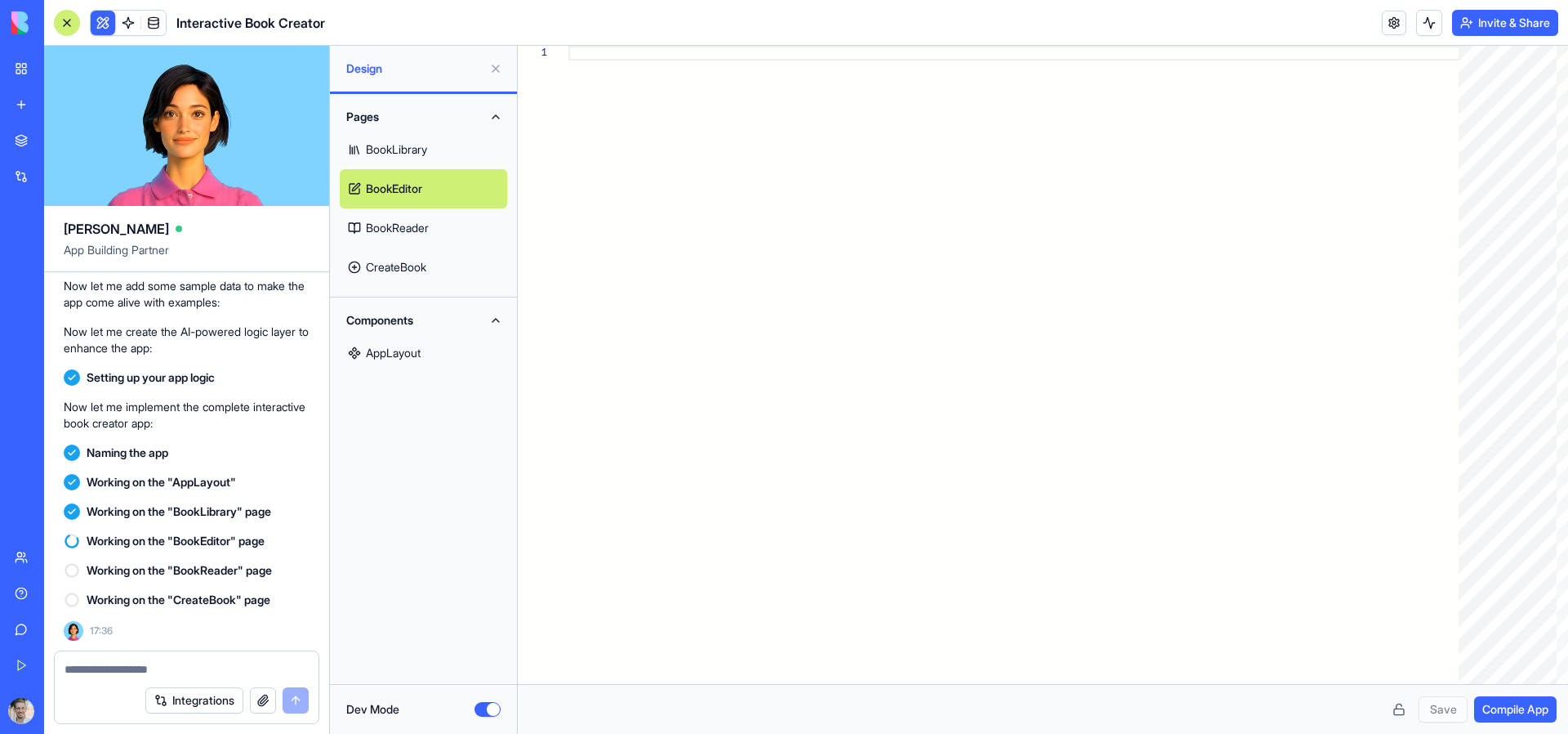
drag, startPoint x: 442, startPoint y: 226, endPoint x: 435, endPoint y: 187, distance: 39.6
click at [442, 226] on link "BookReader" at bounding box center [424, 227] width 167 height 39
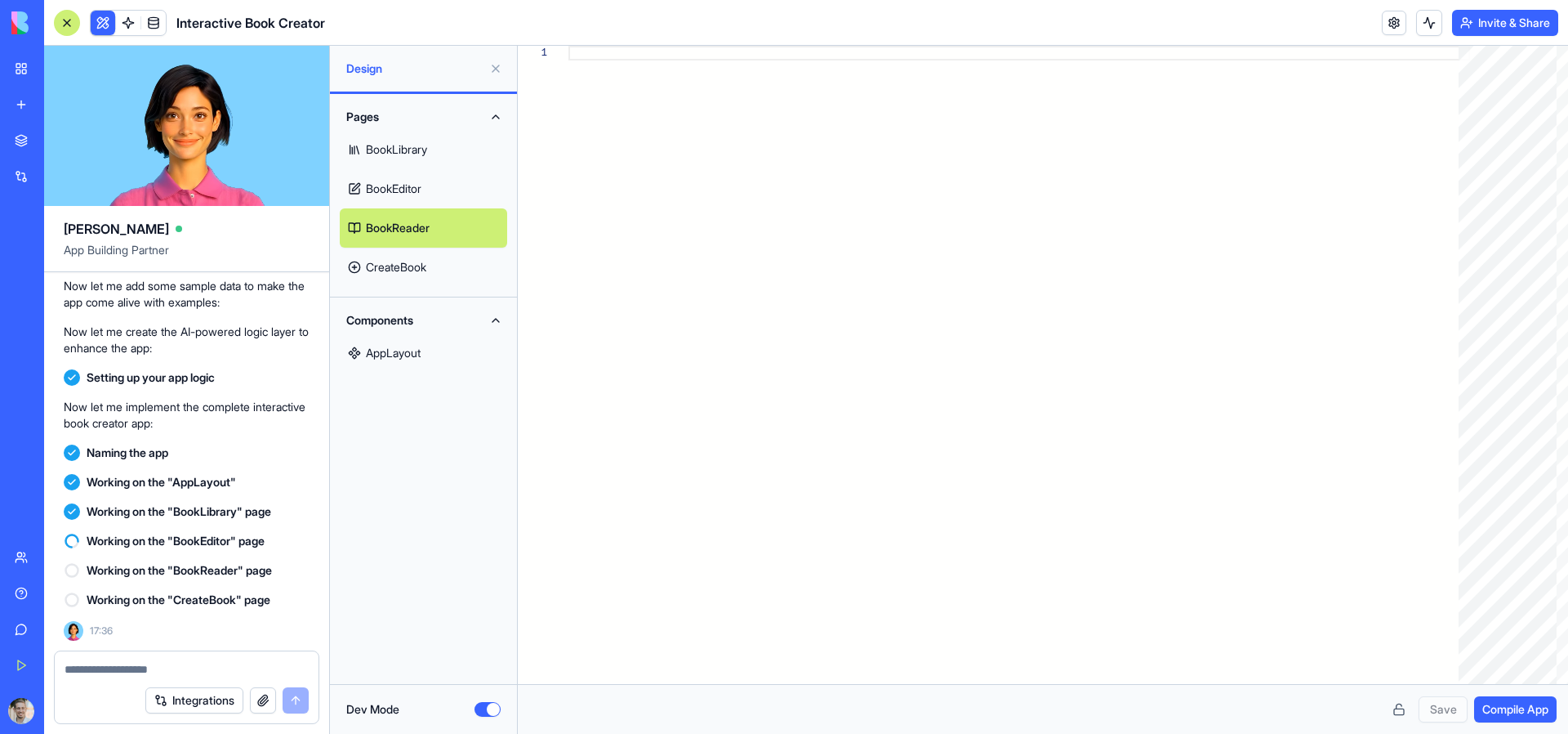
click at [390, 139] on link "BookLibrary" at bounding box center [424, 149] width 167 height 39
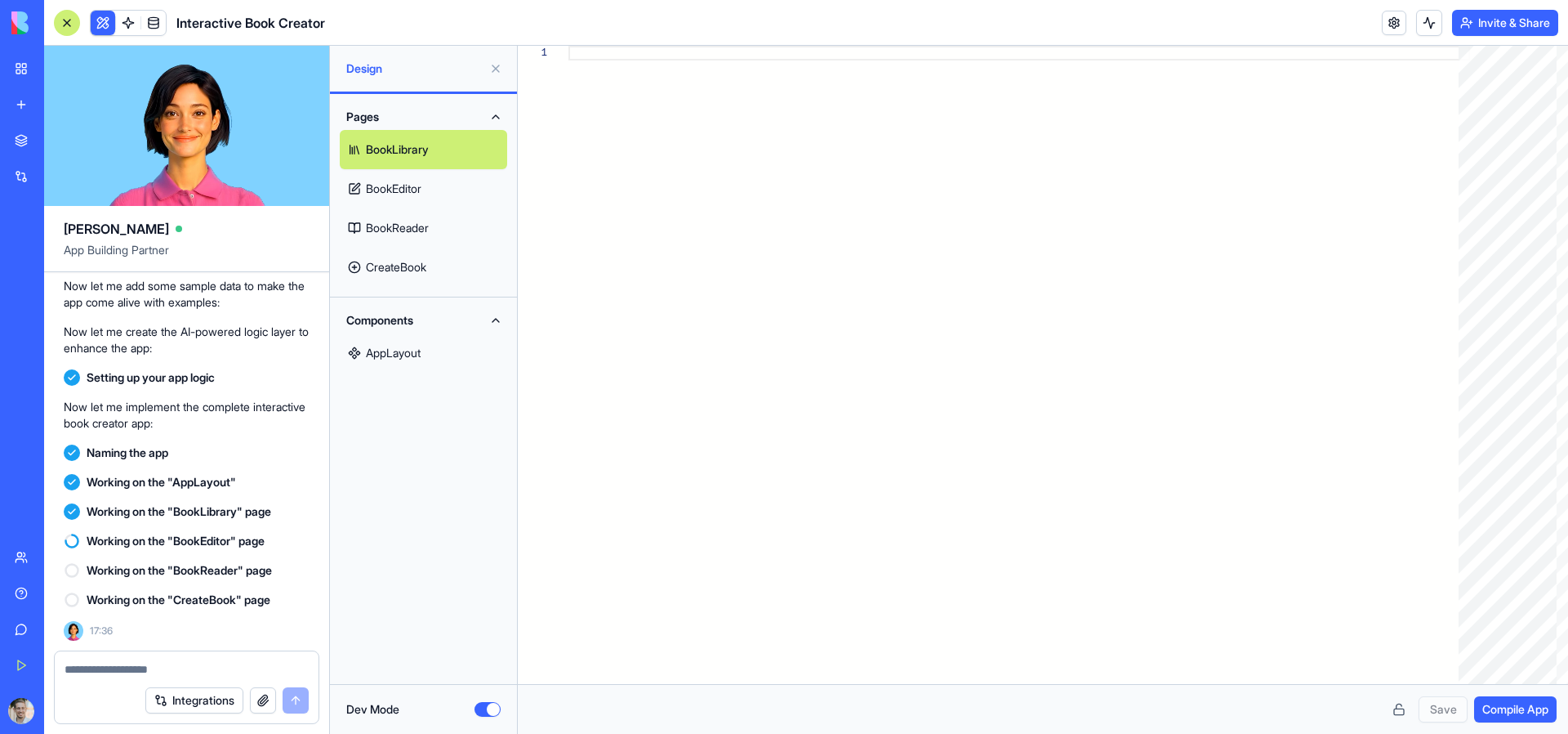
click at [402, 145] on link "BookLibrary" at bounding box center [424, 149] width 167 height 39
drag, startPoint x: 402, startPoint y: 145, endPoint x: 522, endPoint y: 152, distance: 120.2
click at [402, 145] on link "BookLibrary" at bounding box center [424, 149] width 167 height 39
click at [603, 54] on div at bounding box center [1020, 364] width 902 height 638
click at [376, 176] on link "BookEditor" at bounding box center [424, 188] width 167 height 39
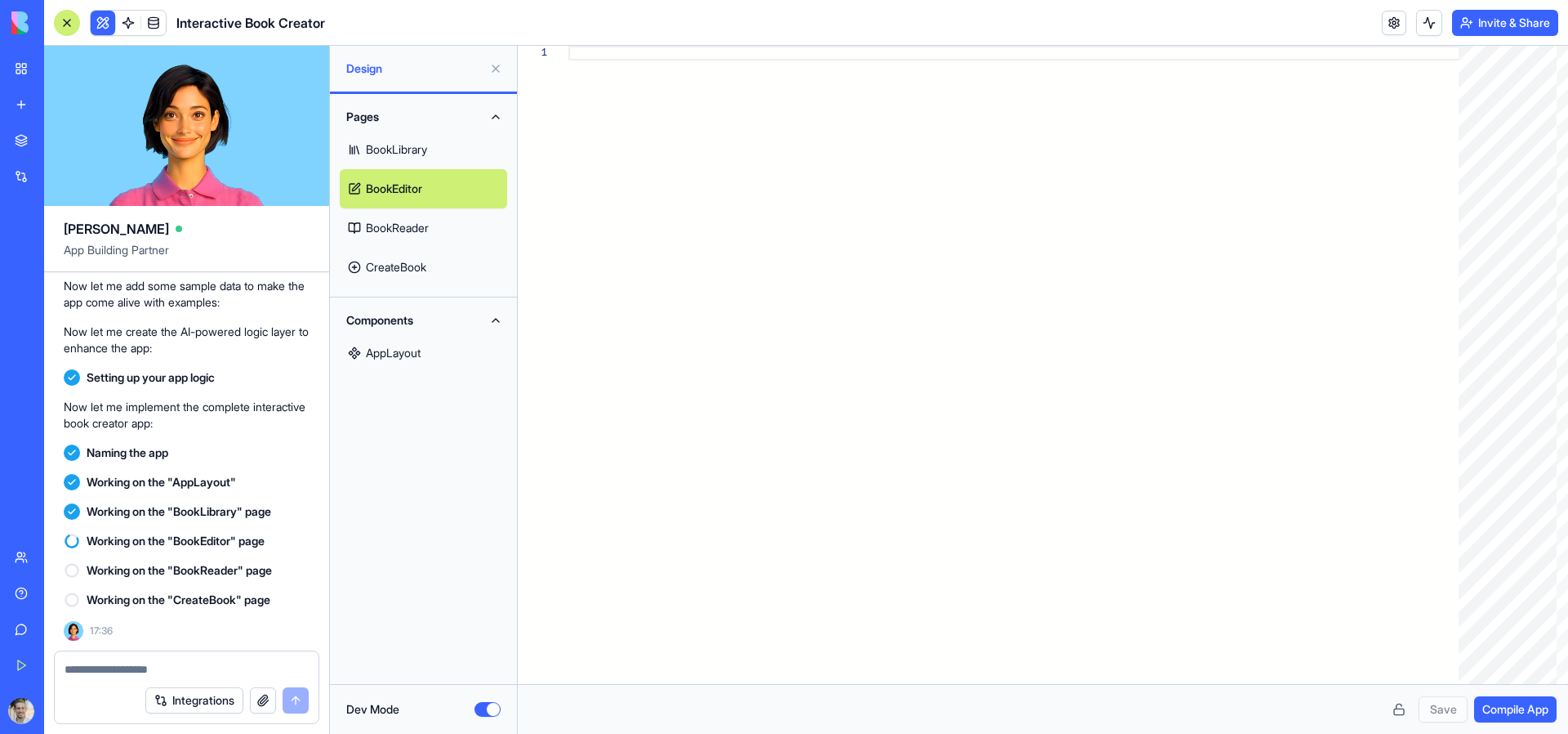
click at [391, 211] on link "BookReader" at bounding box center [424, 227] width 167 height 39
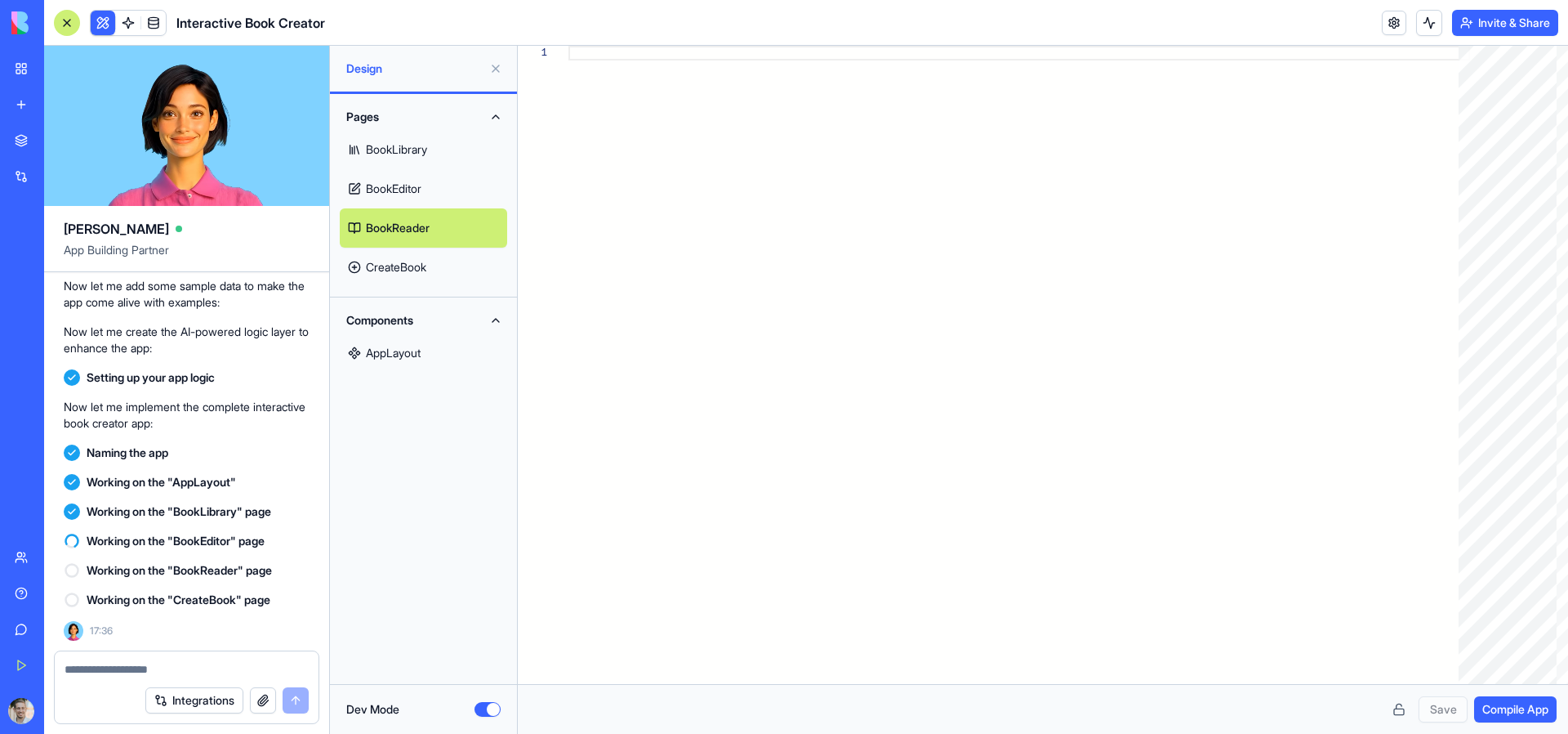
click at [398, 265] on link "CreateBook" at bounding box center [424, 266] width 167 height 39
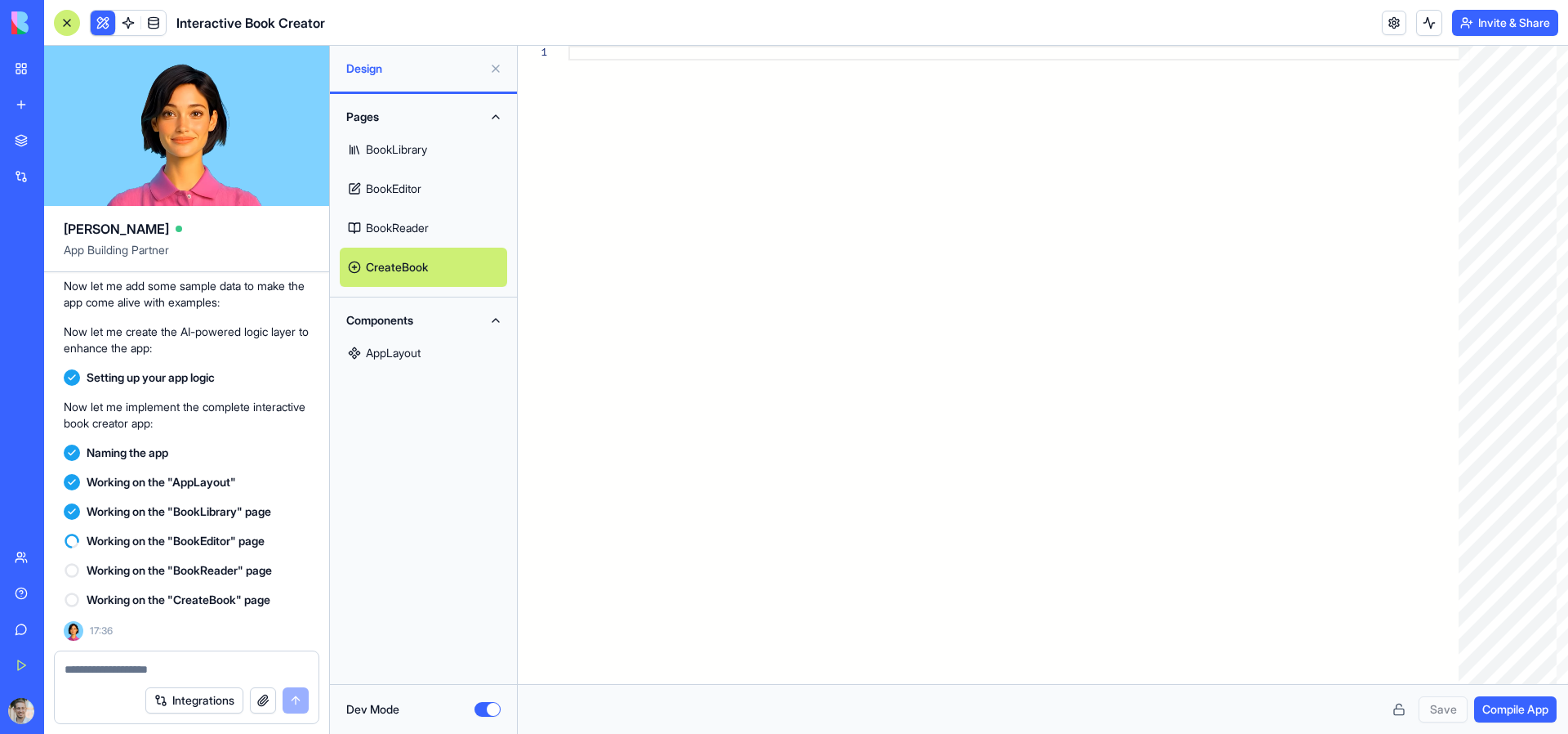
click at [390, 340] on link "AppLayout" at bounding box center [424, 352] width 167 height 39
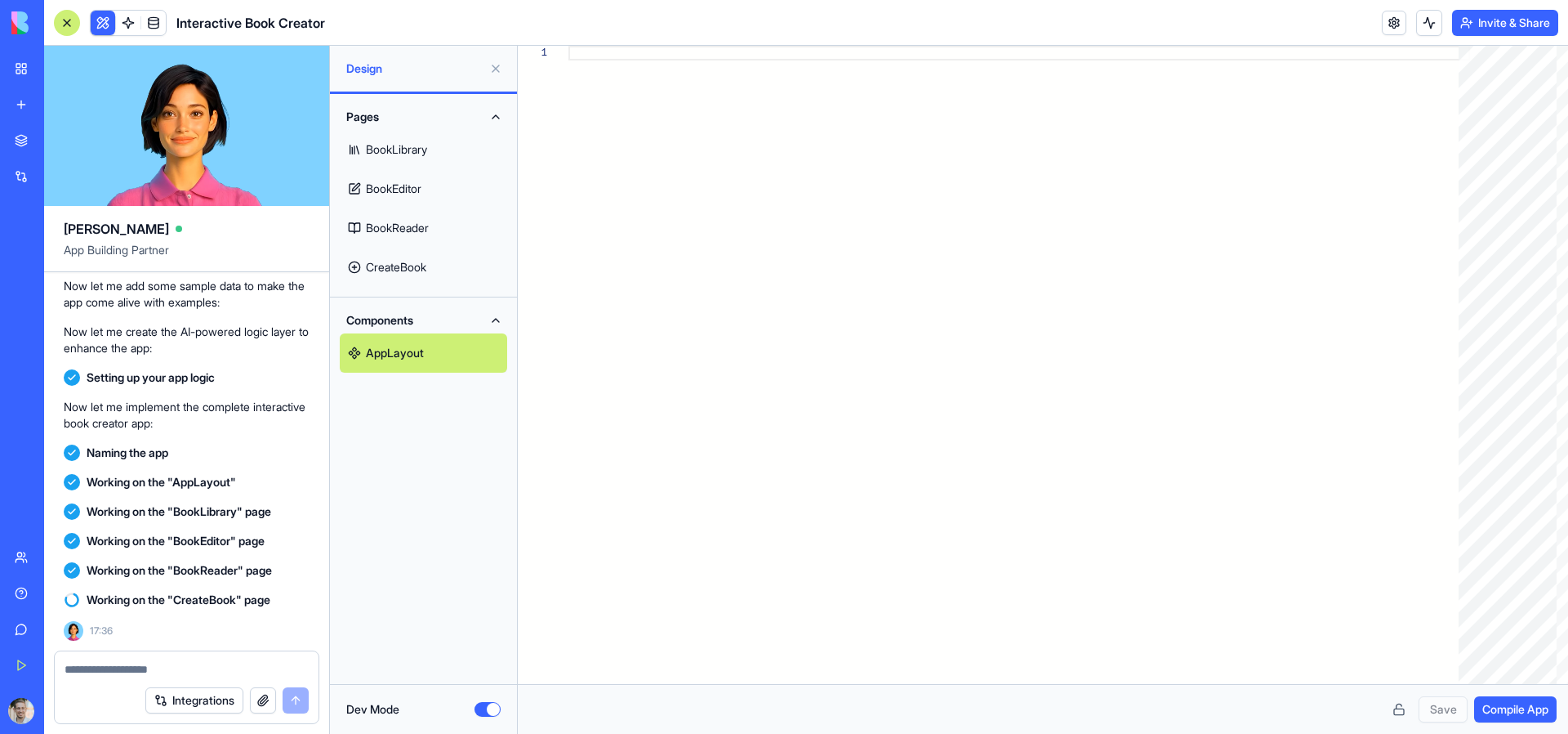
click at [386, 155] on link "BookLibrary" at bounding box center [424, 149] width 167 height 39
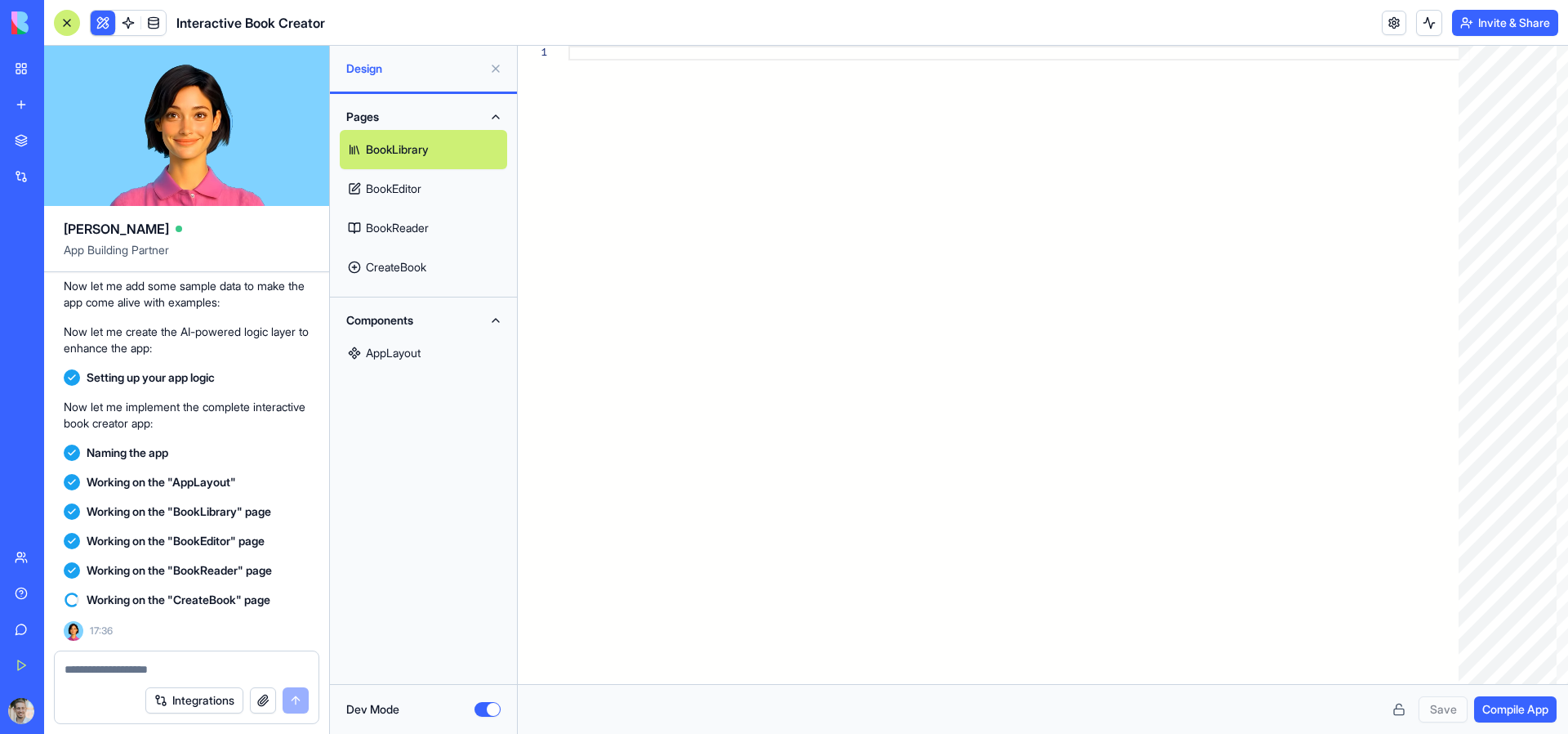
click at [396, 187] on link "BookEditor" at bounding box center [424, 188] width 167 height 39
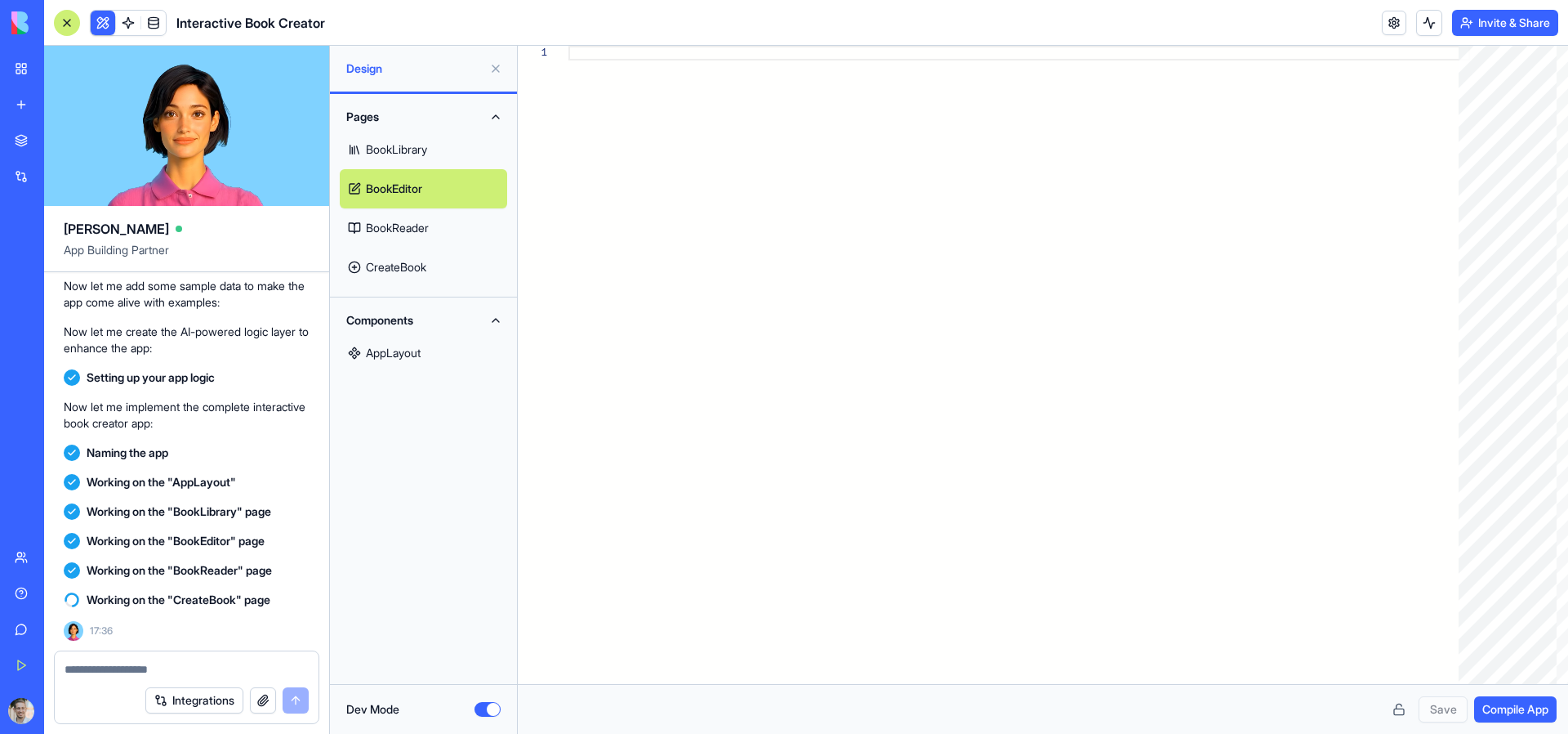
click at [397, 212] on link "BookReader" at bounding box center [424, 227] width 167 height 39
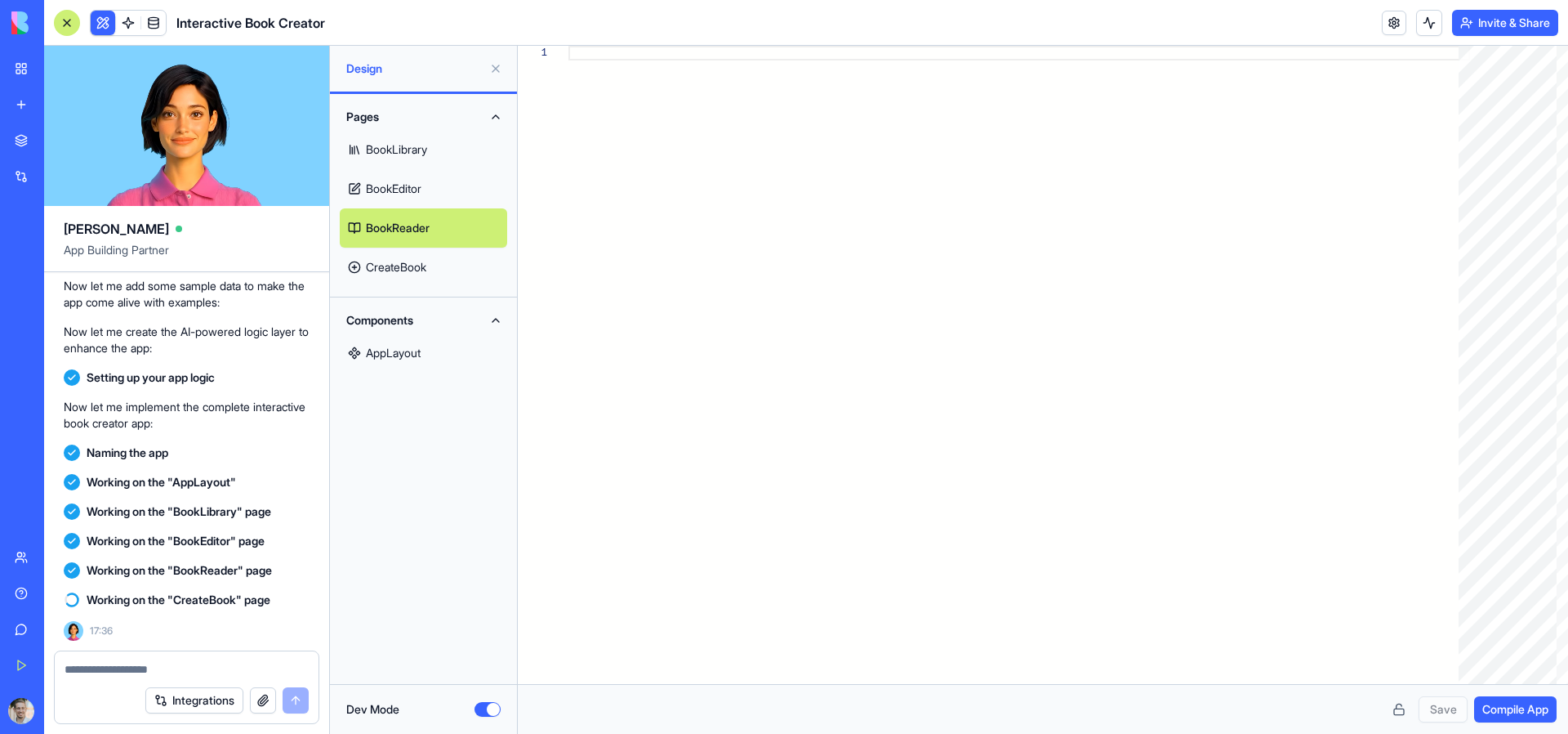
click at [400, 244] on link "BookReader" at bounding box center [424, 227] width 167 height 39
click at [397, 263] on link "CreateBook" at bounding box center [424, 266] width 167 height 39
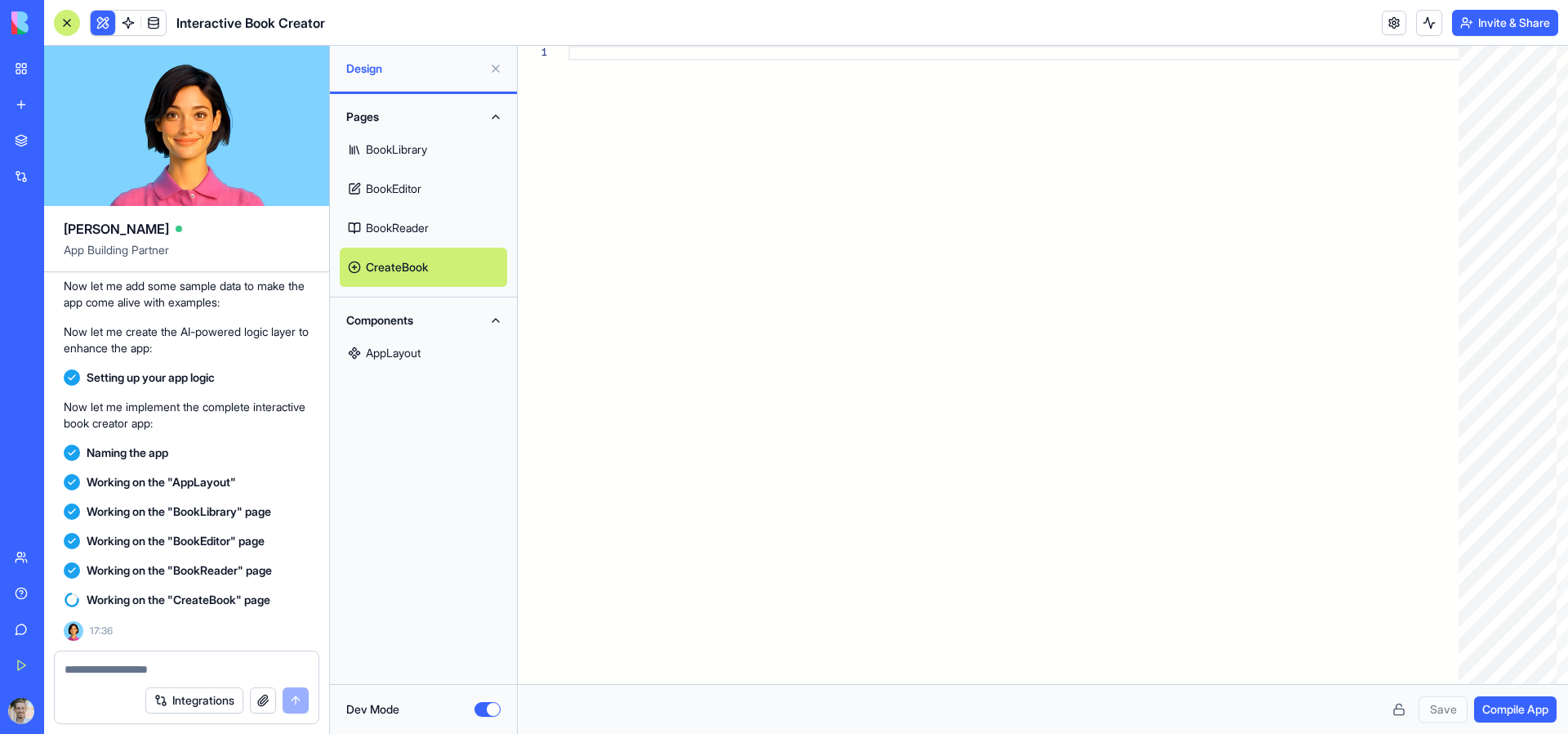
click at [407, 219] on link "BookReader" at bounding box center [424, 227] width 167 height 39
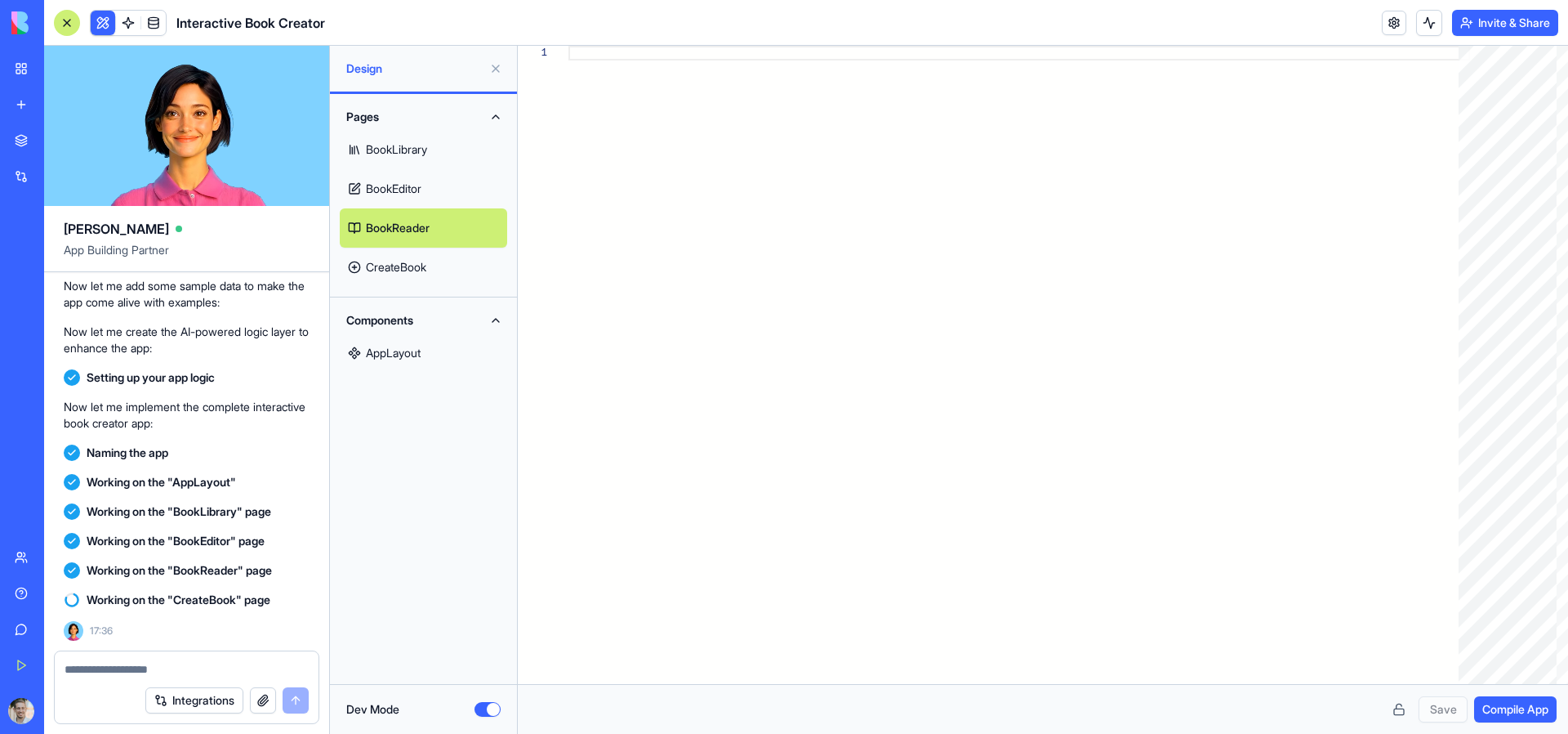
click at [370, 144] on link "BookLibrary" at bounding box center [424, 149] width 167 height 39
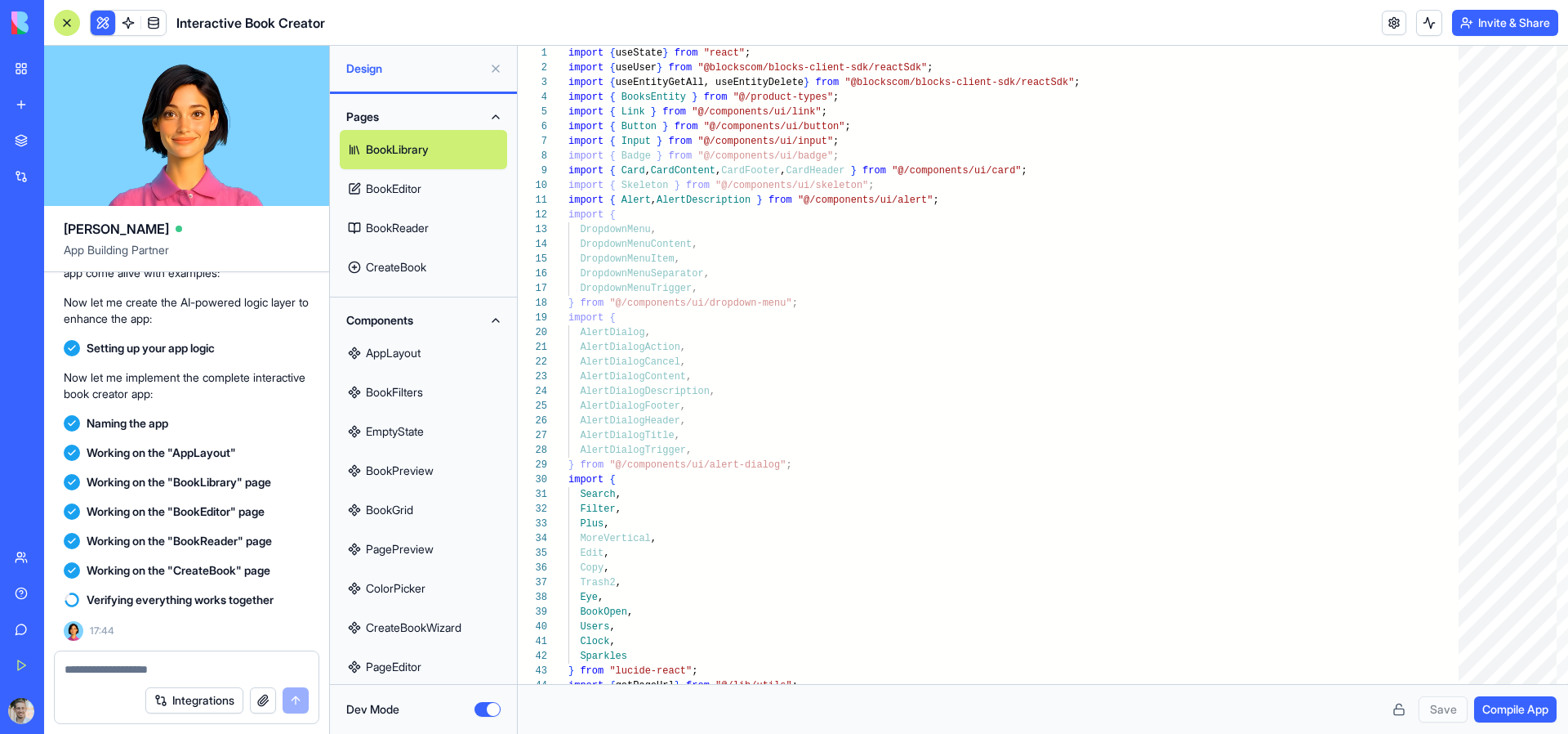
scroll to position [2, 0]
click at [387, 274] on link "CreateBook" at bounding box center [424, 265] width 167 height 39
type textarea "**********"
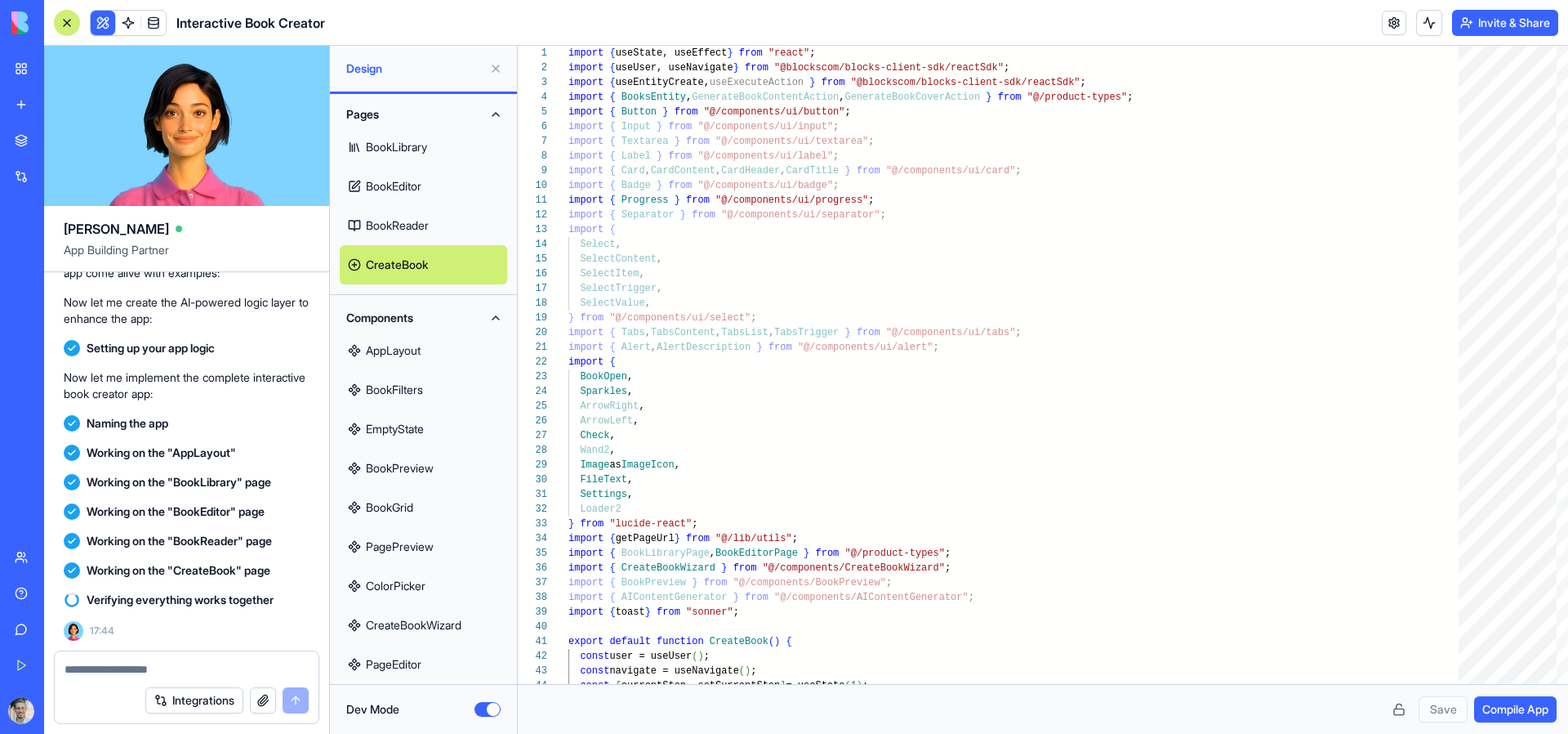
click at [497, 706] on button "Dev Mode" at bounding box center [488, 709] width 27 height 15
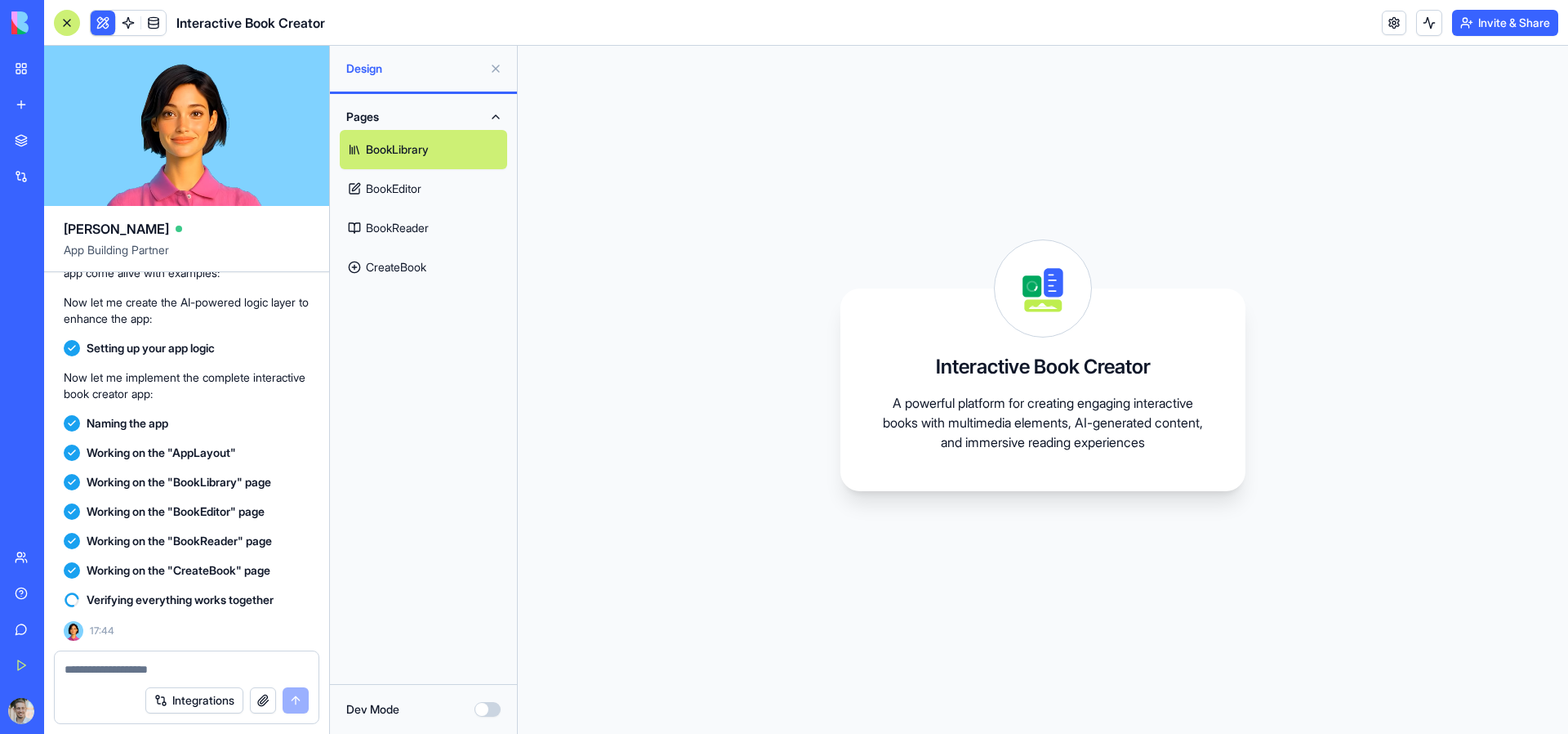
click at [405, 275] on link "CreateBook" at bounding box center [424, 266] width 167 height 39
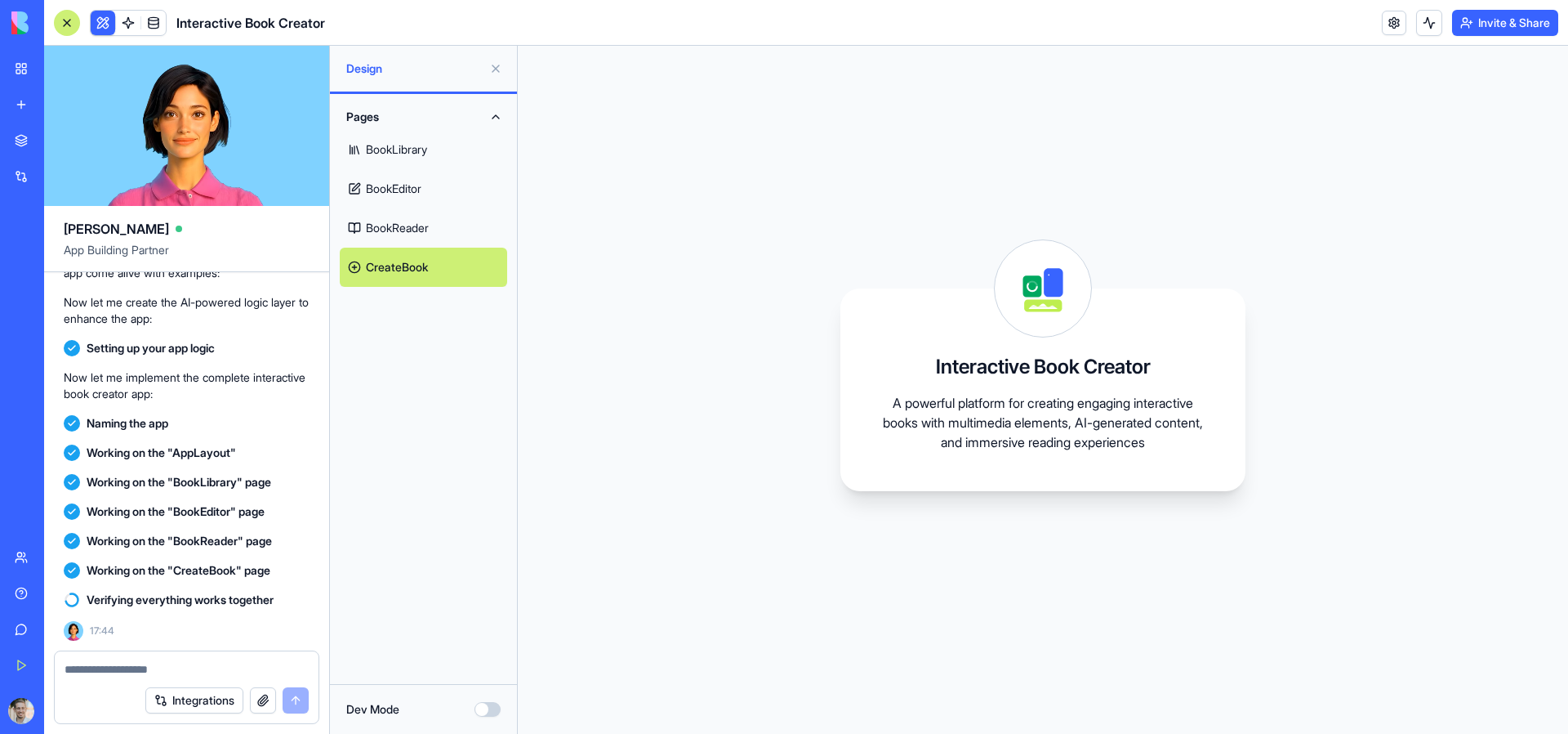
click at [350, 265] on link "CreateBook" at bounding box center [424, 266] width 167 height 39
click at [404, 235] on link "BookReader" at bounding box center [424, 227] width 167 height 39
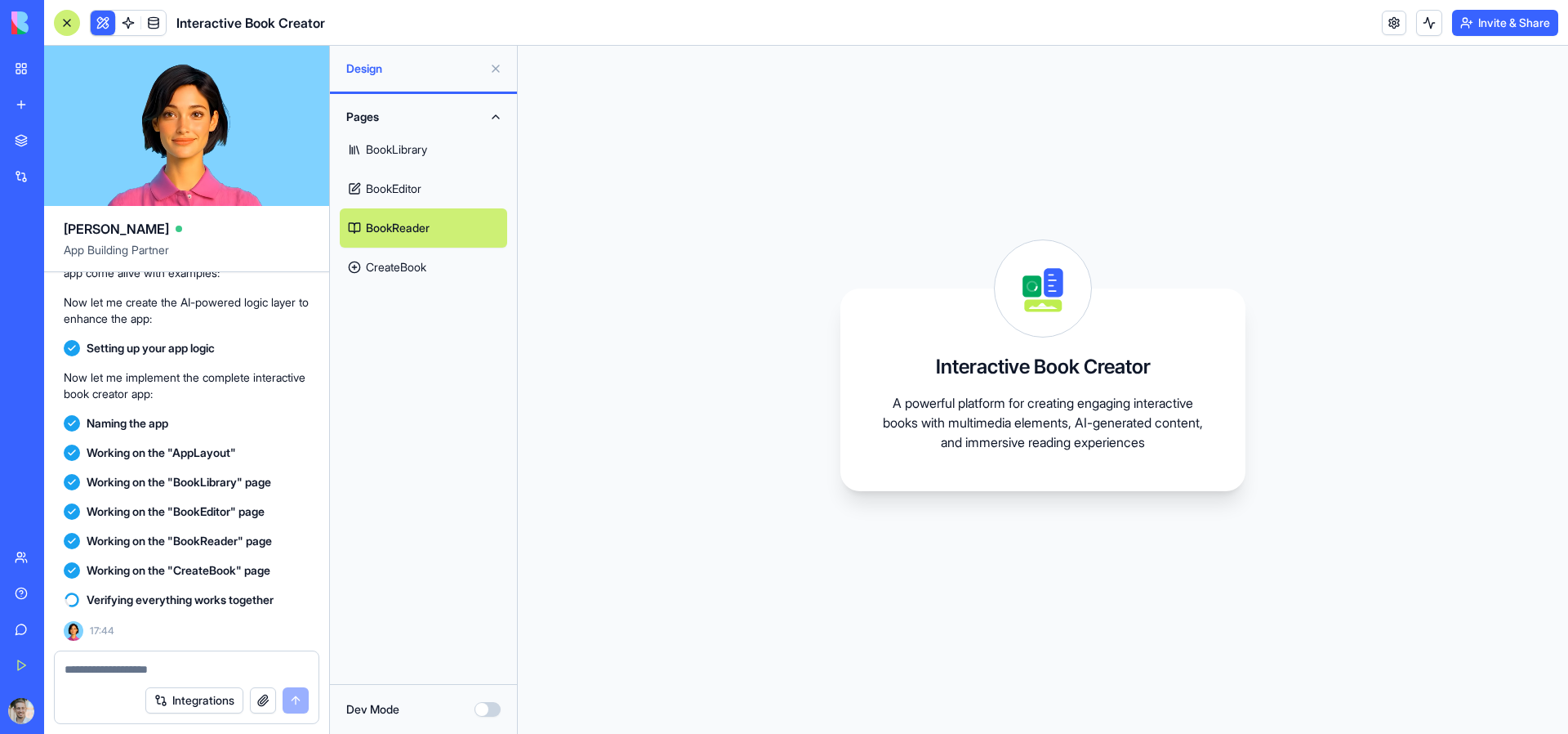
click at [409, 189] on link "BookEditor" at bounding box center [424, 188] width 167 height 39
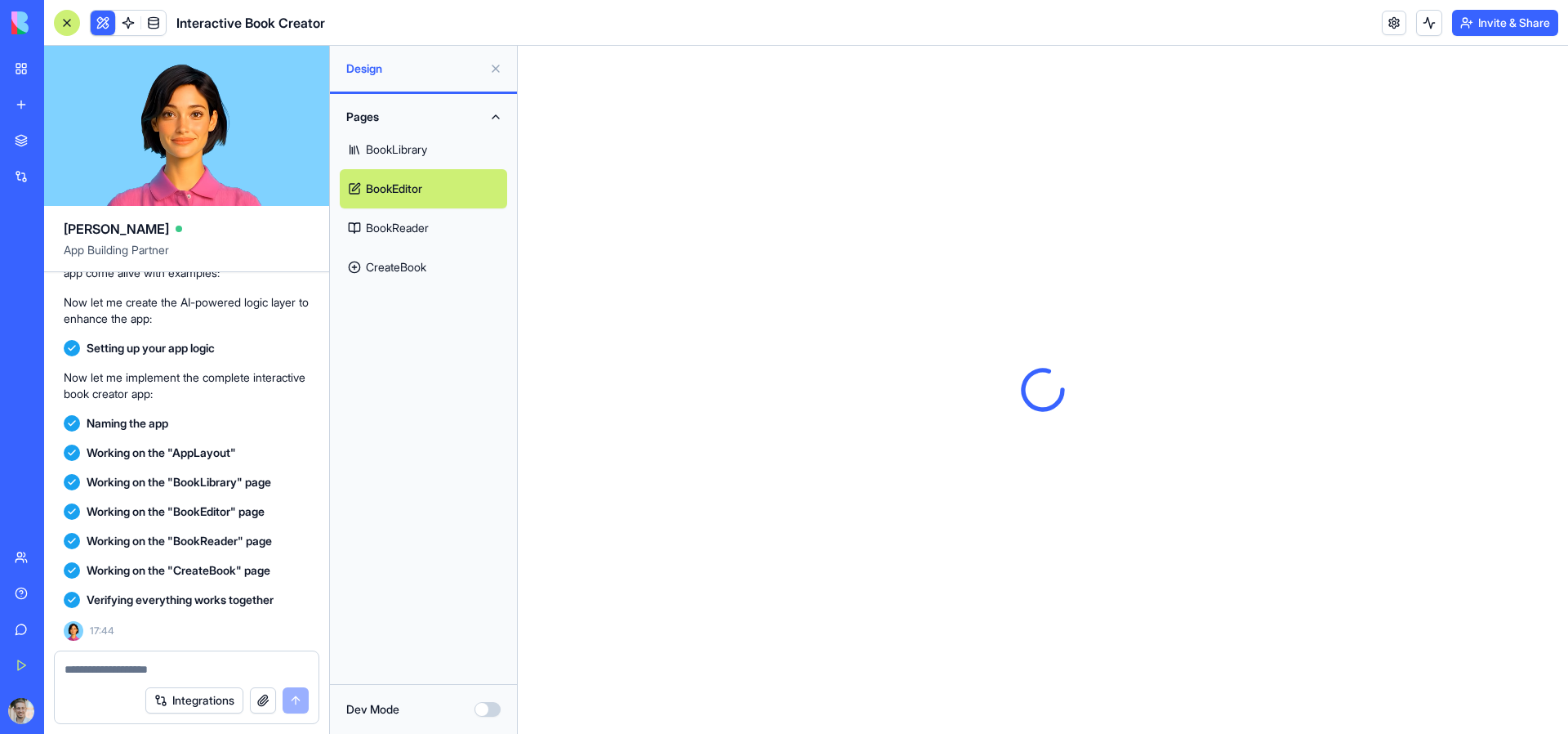
click at [420, 153] on link "BookLibrary" at bounding box center [424, 149] width 167 height 39
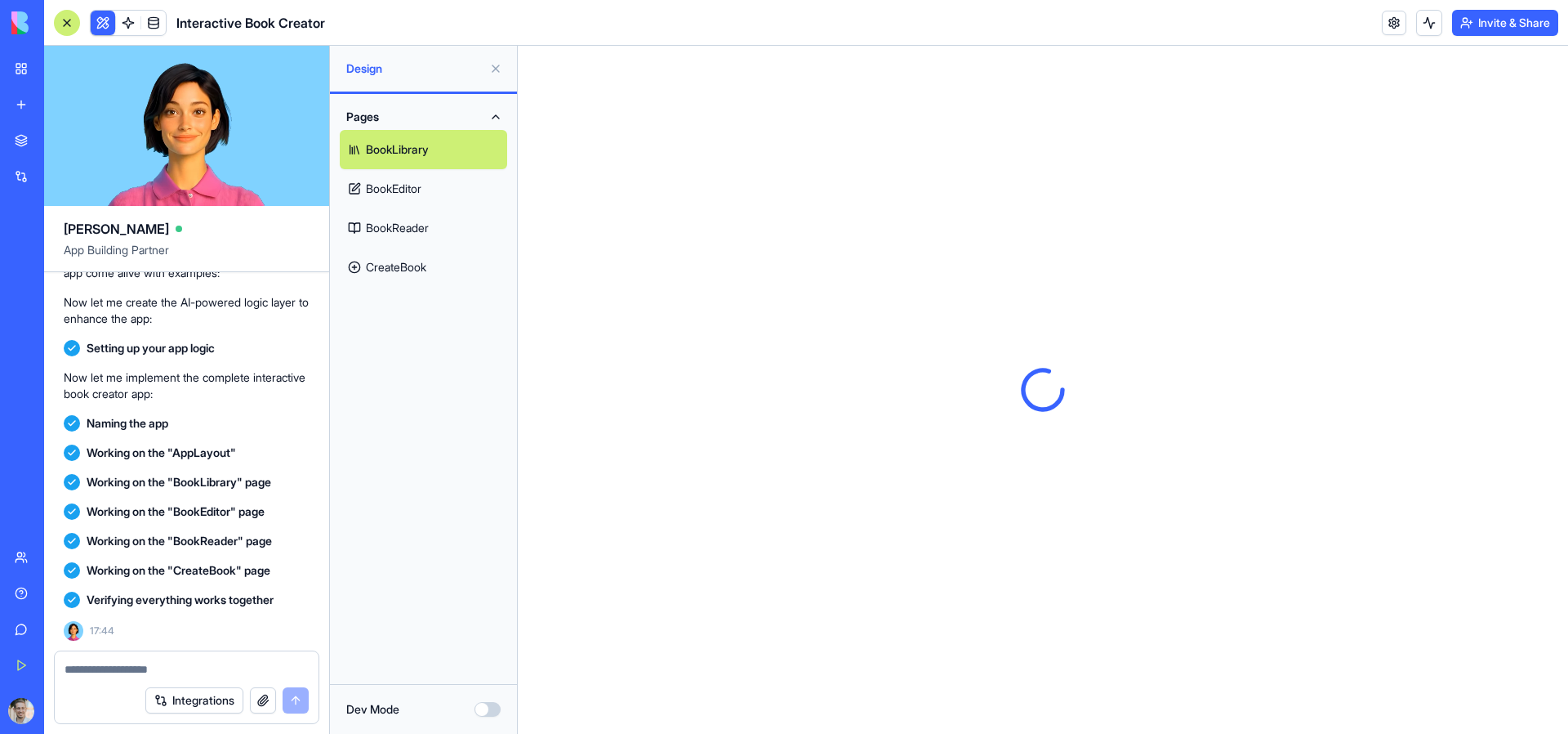
click at [420, 250] on link "CreateBook" at bounding box center [424, 266] width 167 height 39
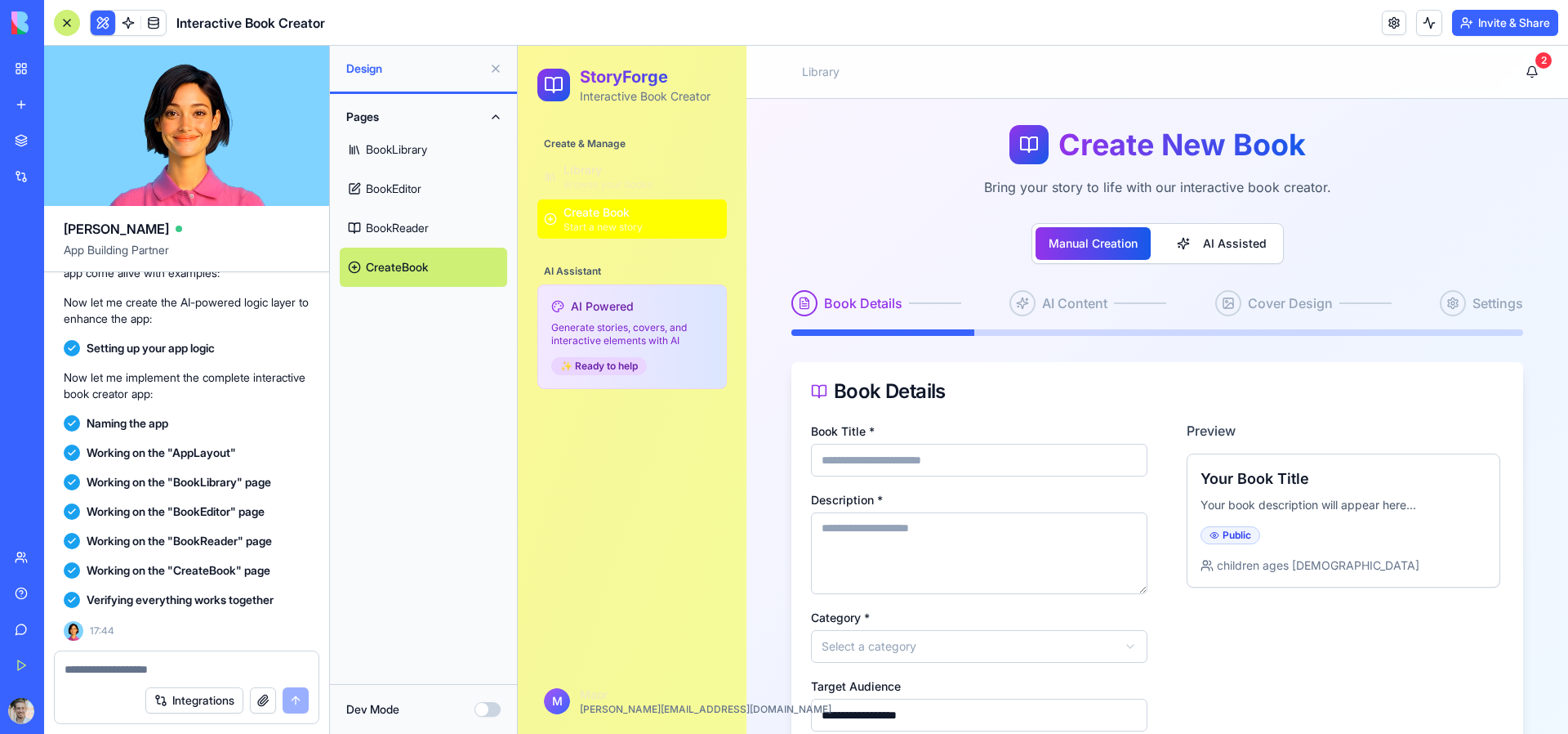
scroll to position [612, 0]
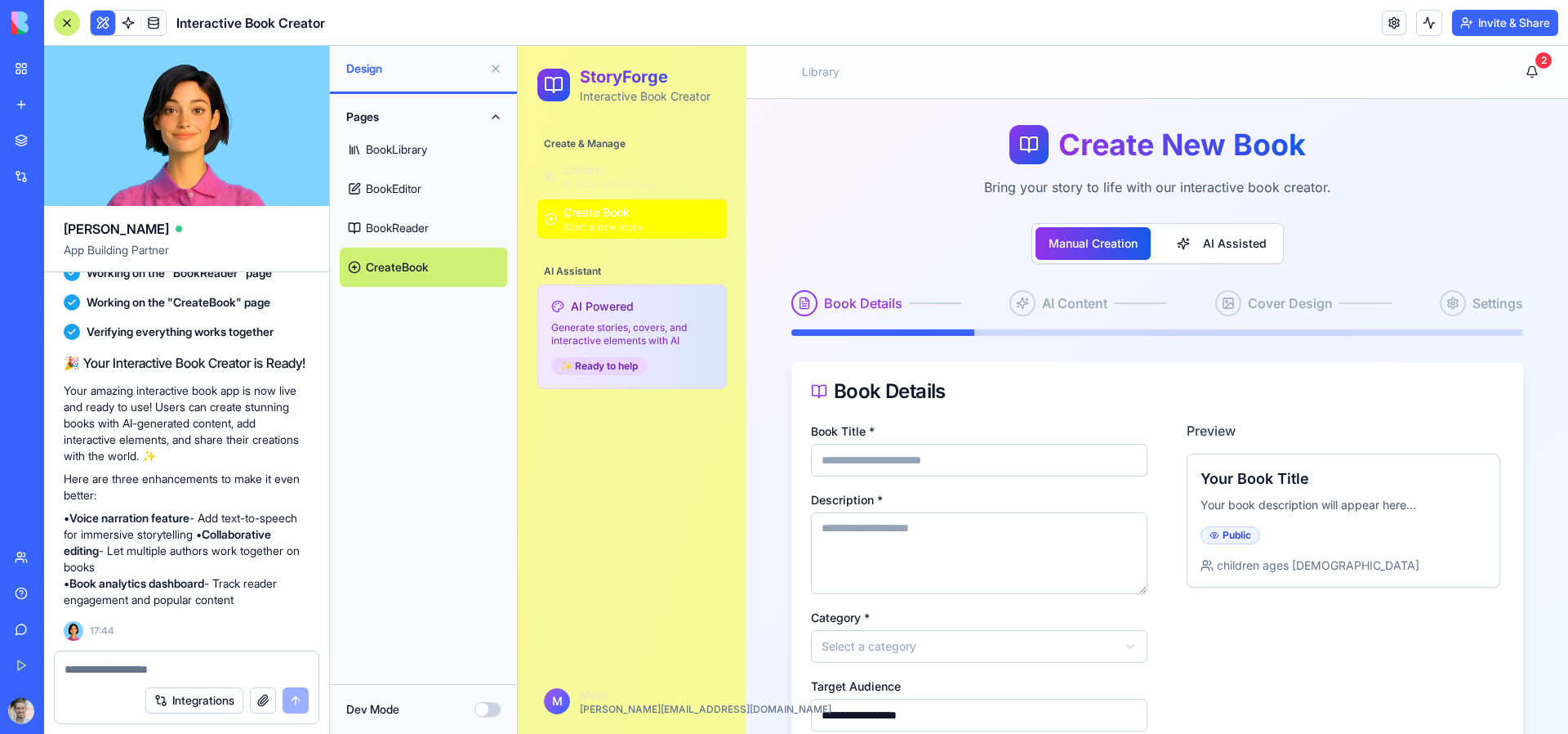
click at [968, 464] on input "Book Title *" at bounding box center [979, 459] width 337 height 32
click at [1213, 250] on button "AI Assisted" at bounding box center [1222, 243] width 116 height 32
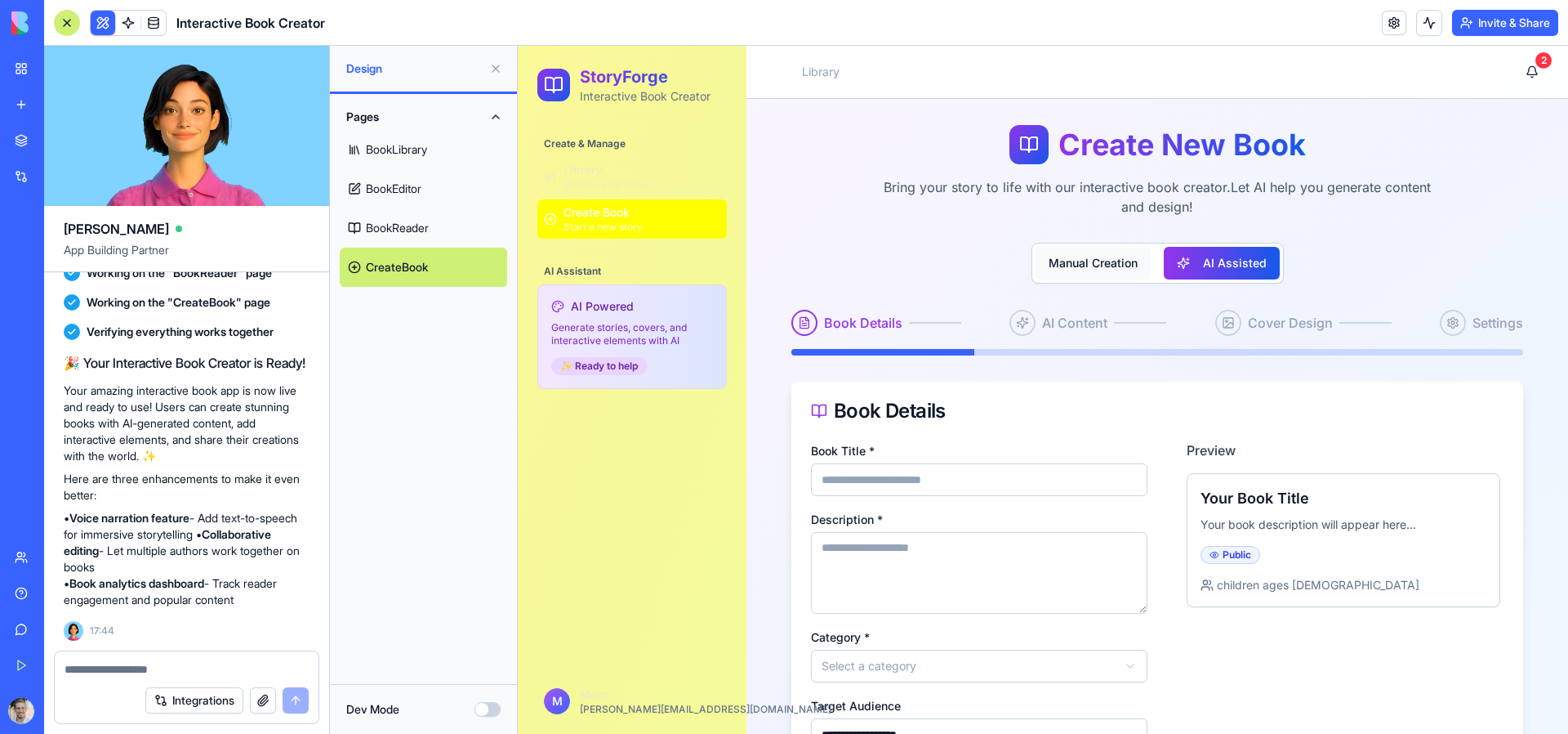
click at [1108, 265] on button "Manual Creation" at bounding box center [1093, 263] width 115 height 32
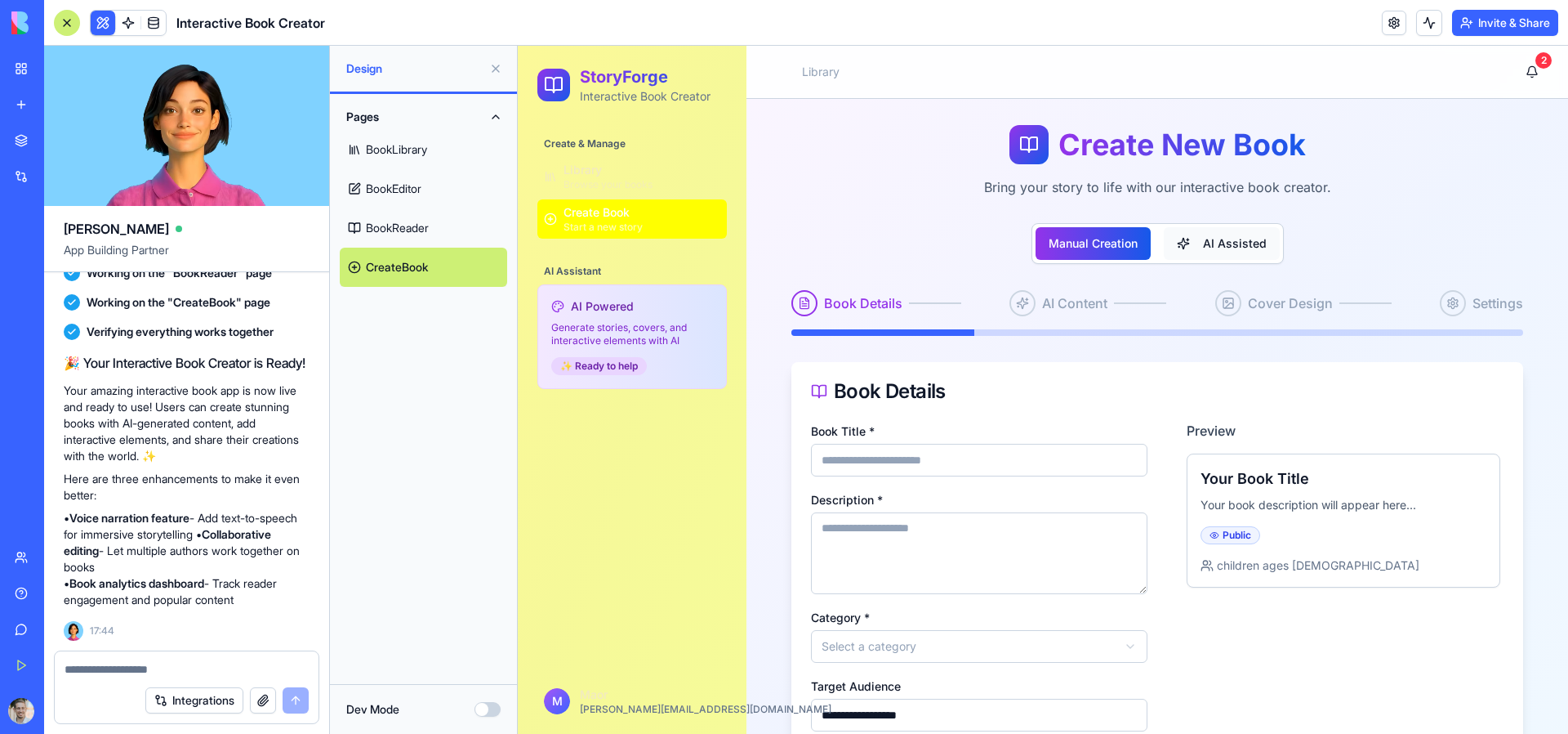
click at [1239, 237] on button "AI Assisted" at bounding box center [1222, 243] width 116 height 32
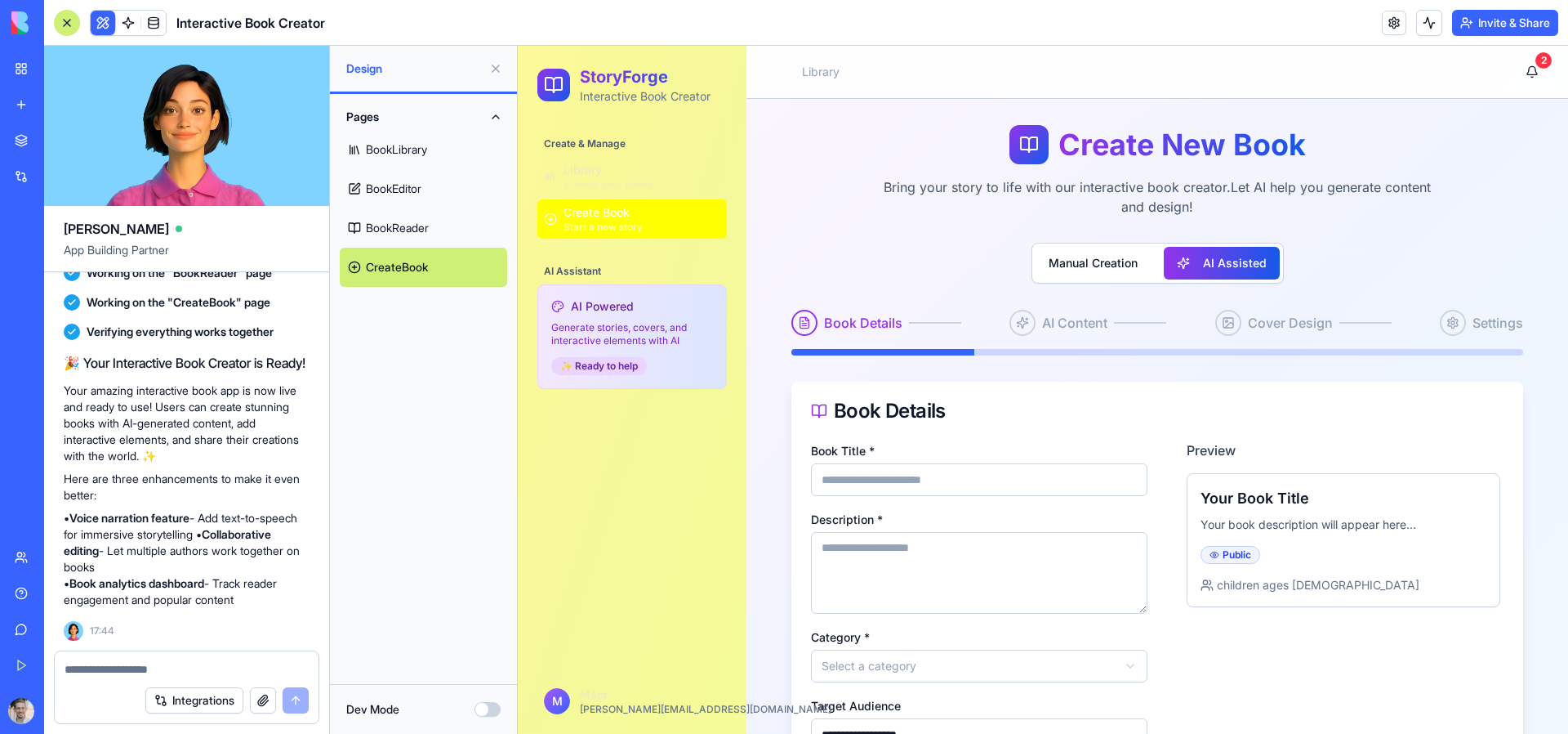
scroll to position [122, 0]
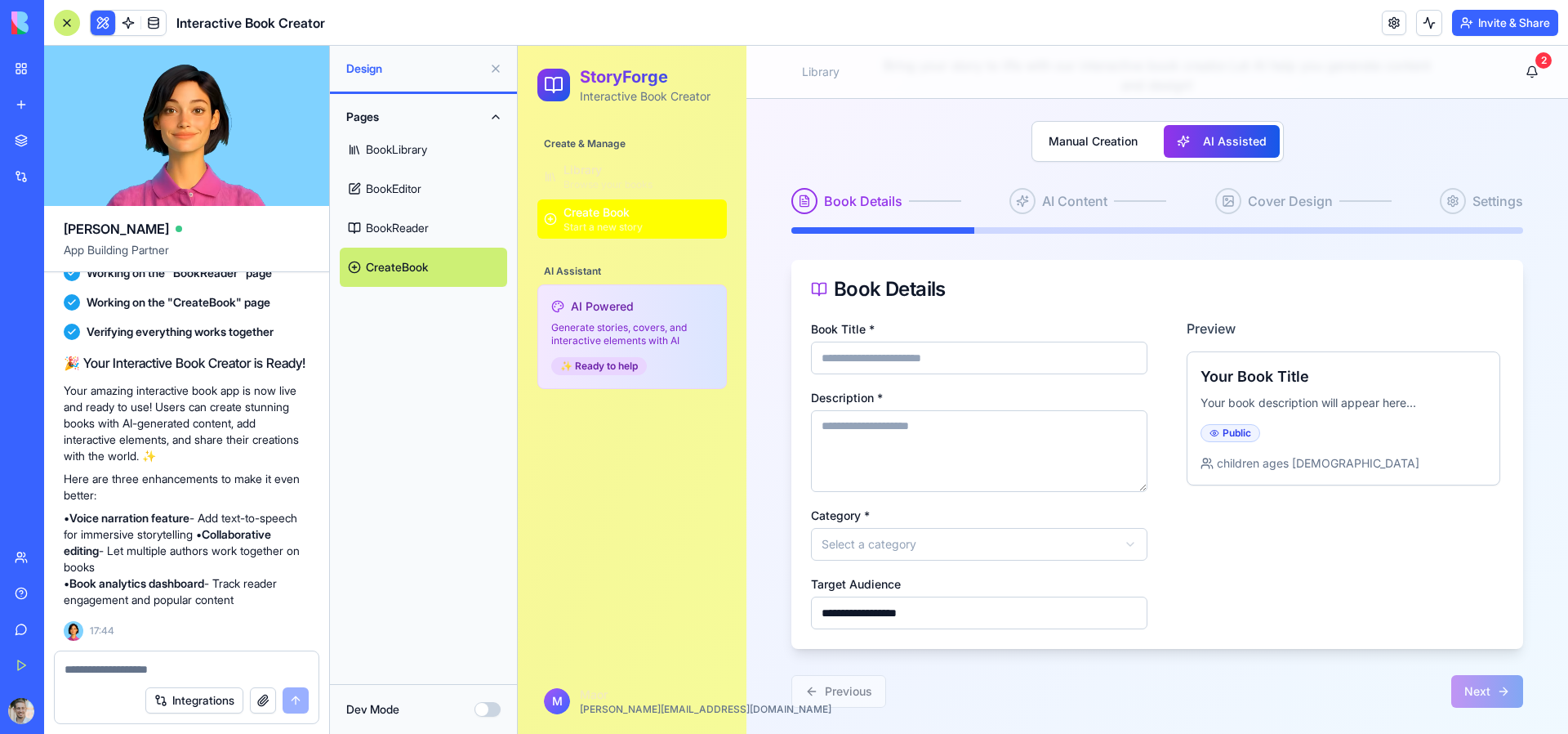
click at [1506, 712] on div "**********" at bounding box center [1157, 355] width 822 height 756
click at [930, 351] on input "Book Title *" at bounding box center [979, 357] width 337 height 32
click at [928, 434] on textarea "Description *" at bounding box center [979, 451] width 337 height 82
click at [950, 542] on html "**********" at bounding box center [1043, 328] width 1051 height 809
click at [1233, 447] on html "**********" at bounding box center [1043, 328] width 1051 height 809
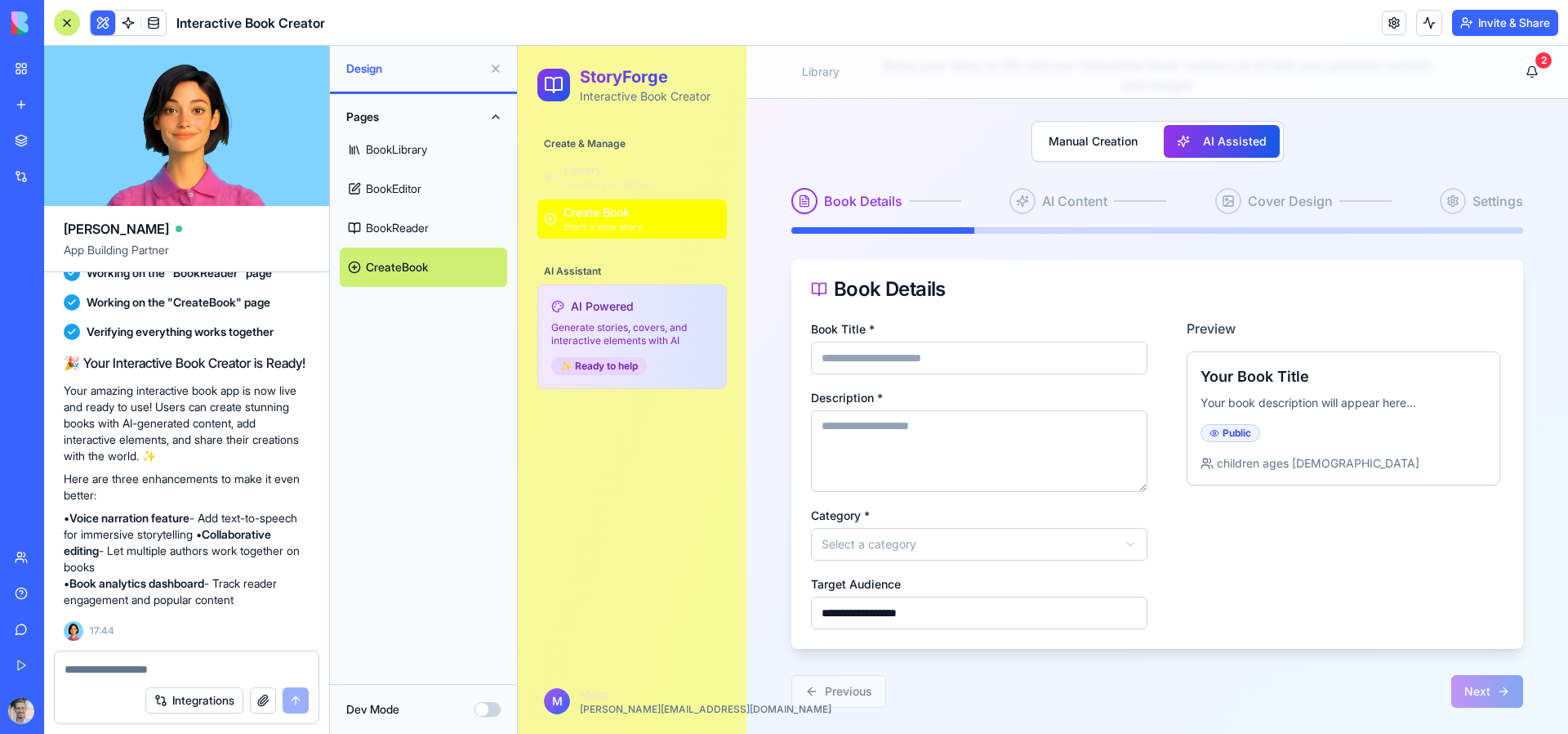
drag, startPoint x: 1246, startPoint y: 424, endPoint x: 1242, endPoint y: 432, distance: 8.9
click at [1246, 424] on div "Public" at bounding box center [1231, 433] width 60 height 18
click at [1090, 125] on button "Manual Creation" at bounding box center [1093, 141] width 115 height 32
click at [450, 235] on link "BookReader" at bounding box center [424, 227] width 167 height 39
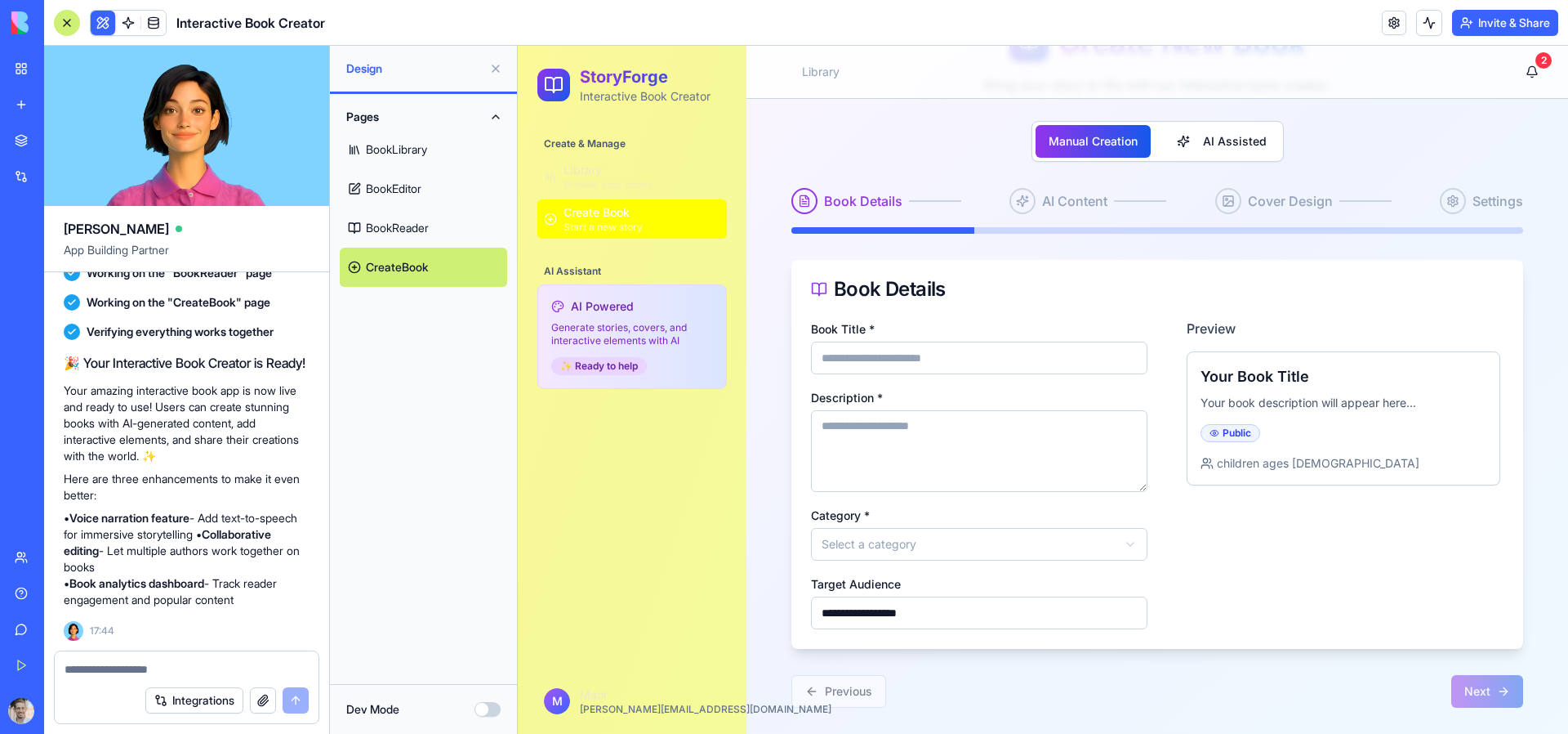
scroll to position [53, 0]
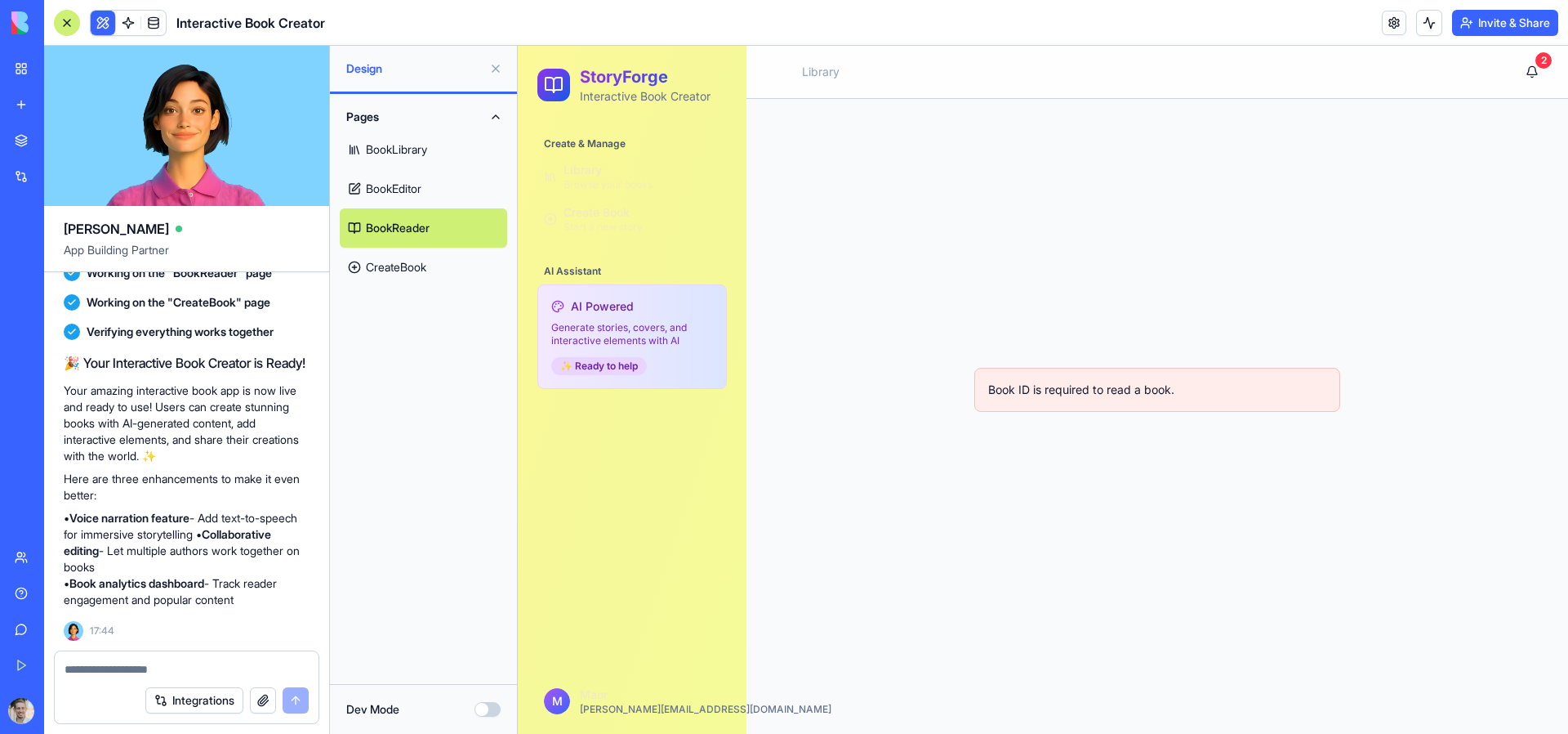
click at [412, 184] on link "BookEditor" at bounding box center [424, 188] width 167 height 39
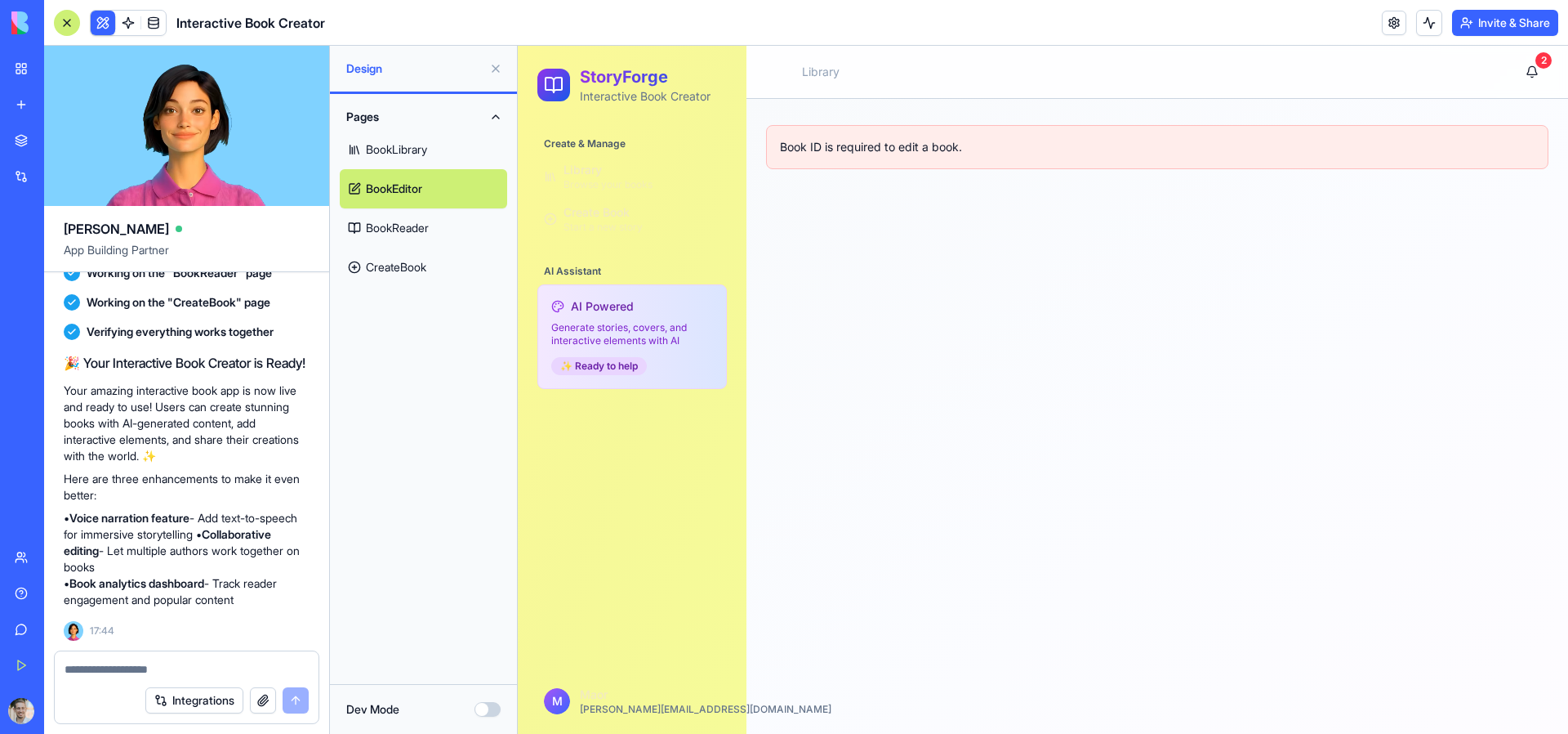
click at [413, 138] on link "BookLibrary" at bounding box center [424, 149] width 167 height 39
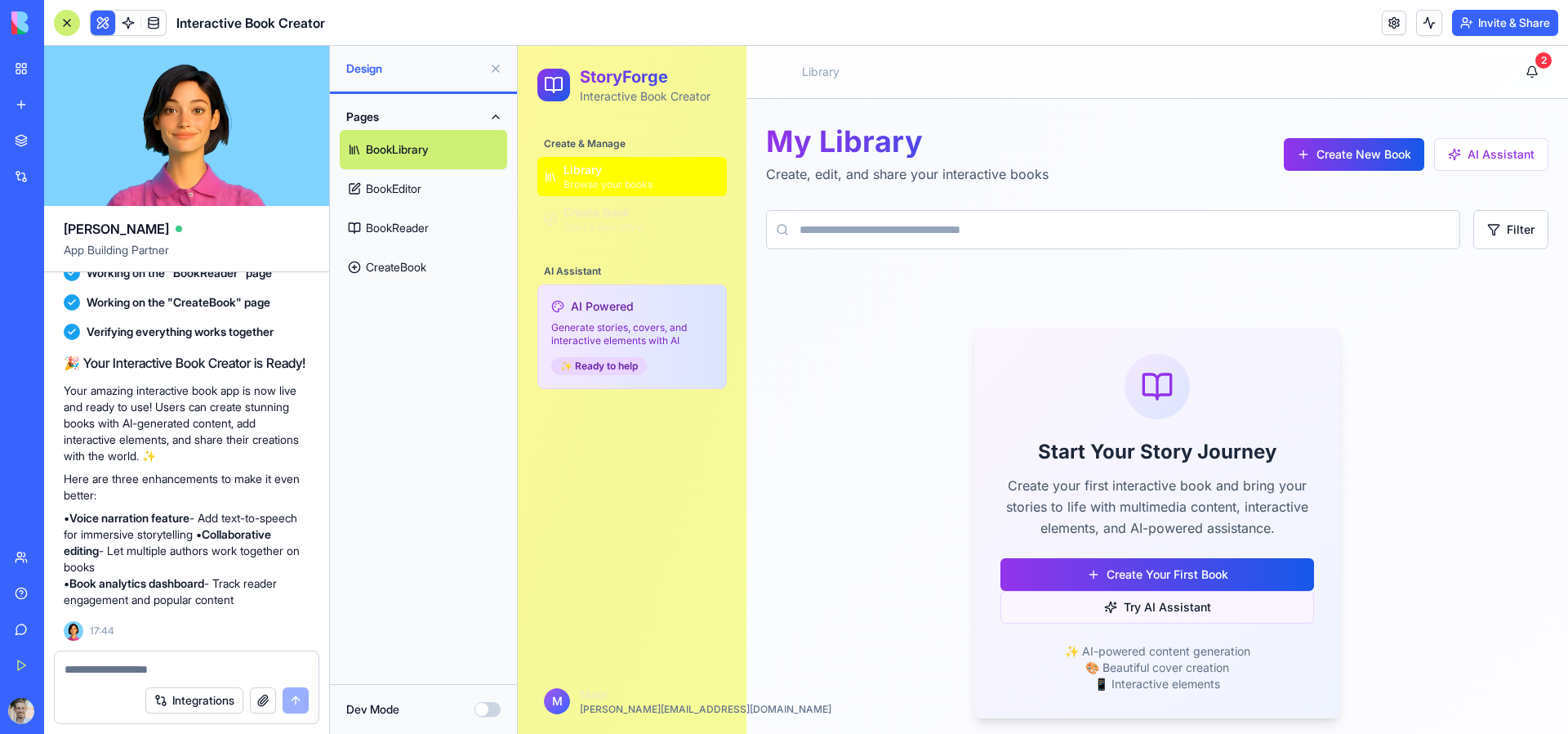
click at [1190, 616] on button "Try AI Assistant" at bounding box center [1158, 606] width 313 height 32
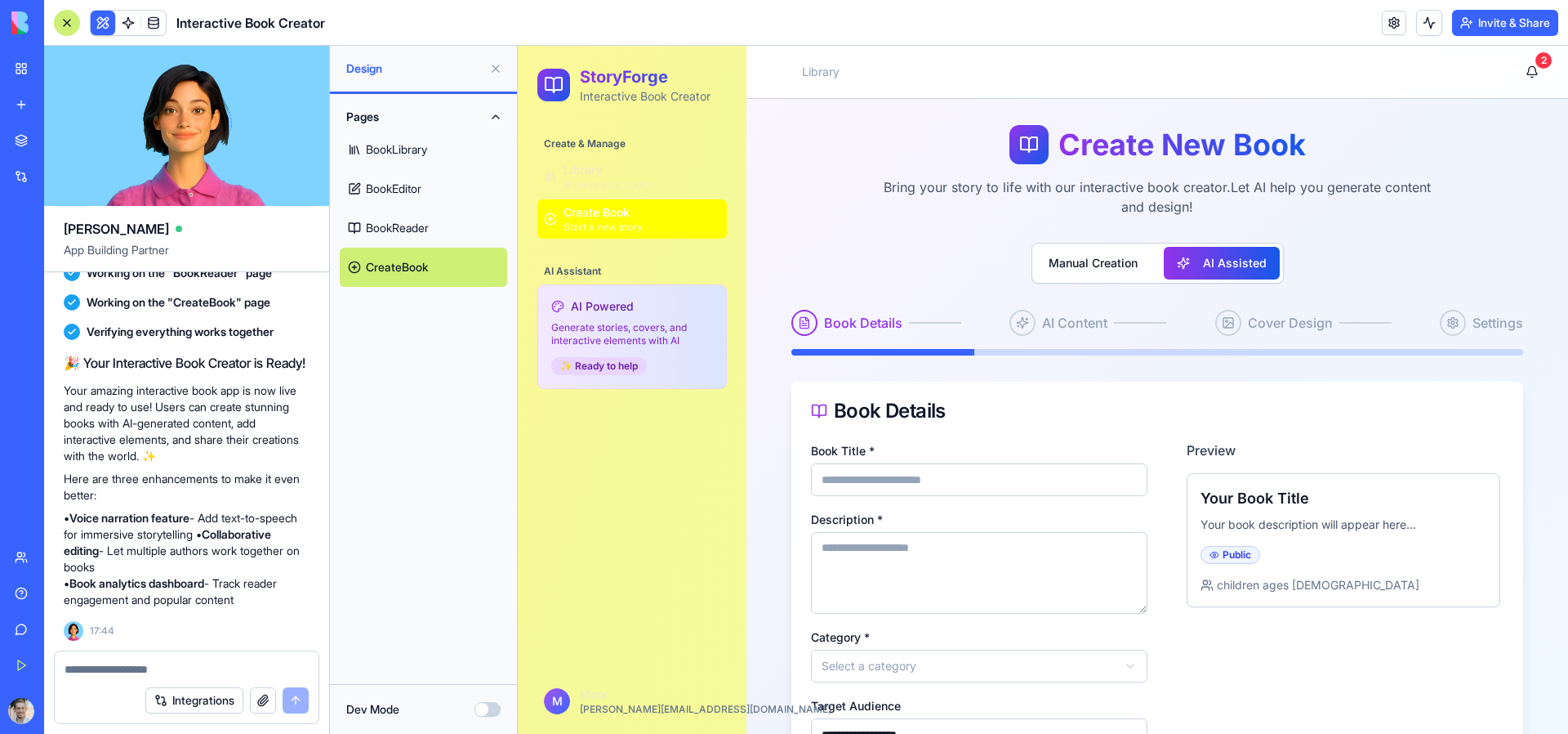
click at [1007, 478] on input "Book Title *" at bounding box center [979, 479] width 337 height 32
type input "*"
type input "*****"
type textarea "******"
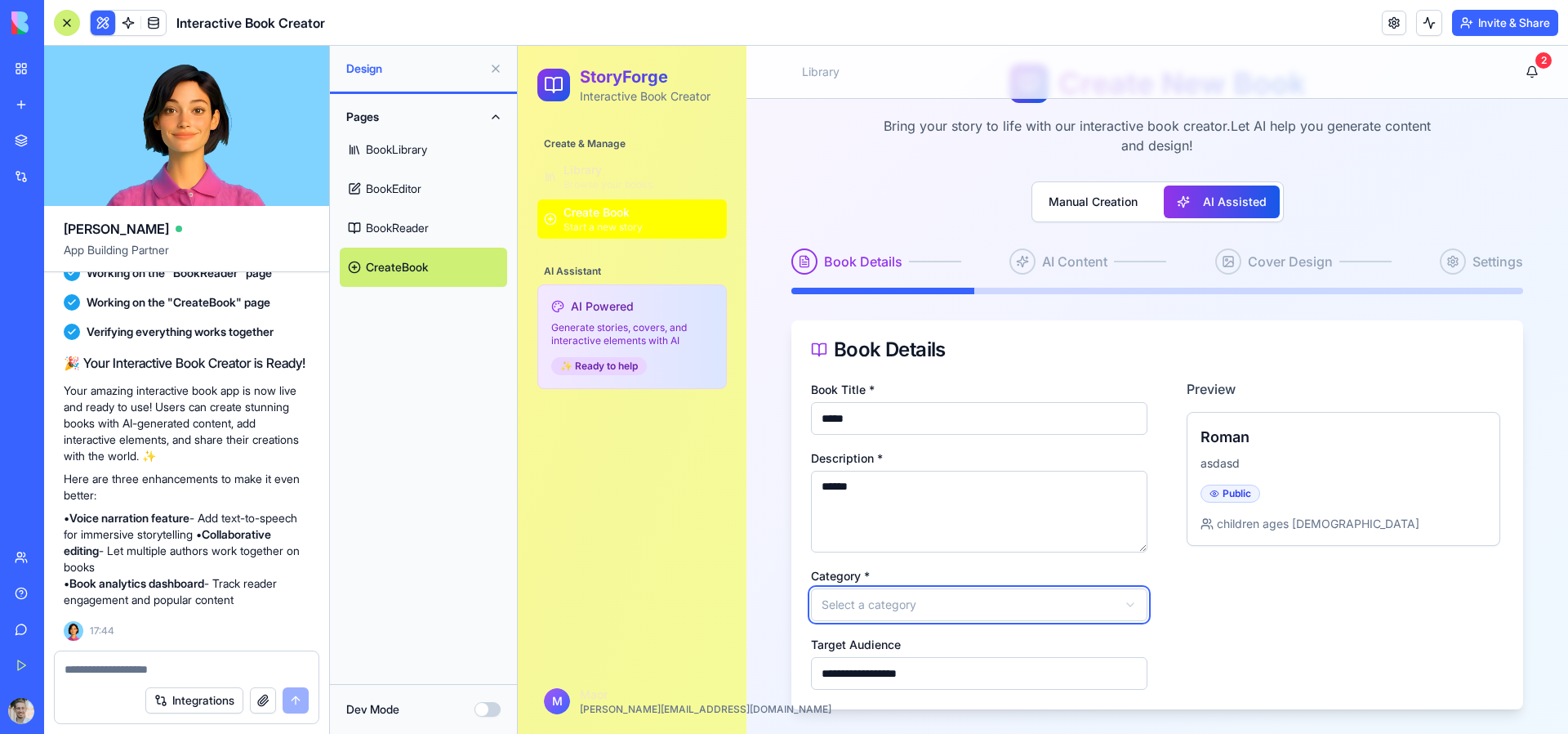
scroll to position [60, 0]
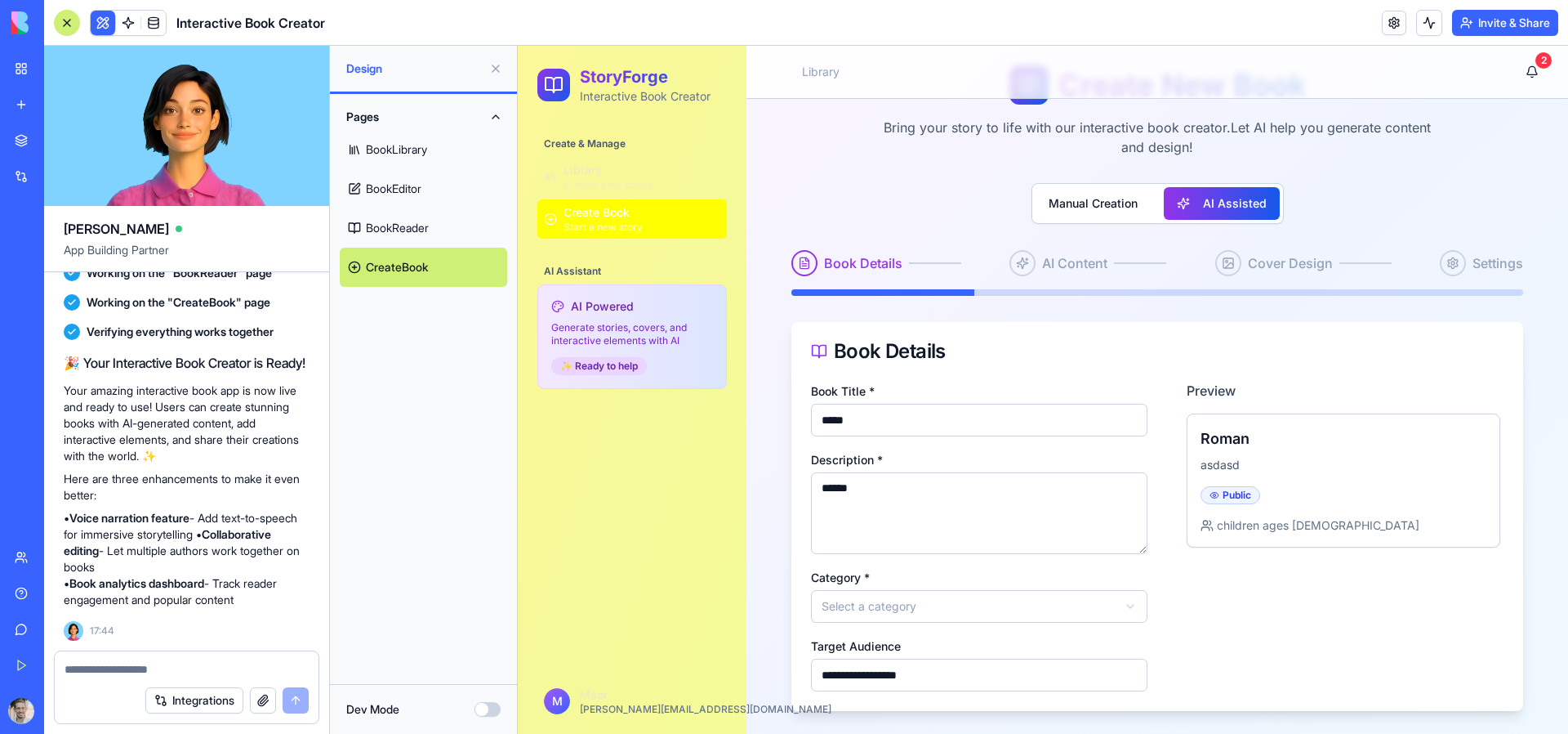
click at [1077, 605] on html "**********" at bounding box center [1043, 391] width 1051 height 809
click at [972, 687] on input "**********" at bounding box center [979, 674] width 337 height 32
click at [1270, 635] on div "Preview Roman asdasd Children Public children ages [DEMOGRAPHIC_DATA]" at bounding box center [1336, 536] width 337 height 310
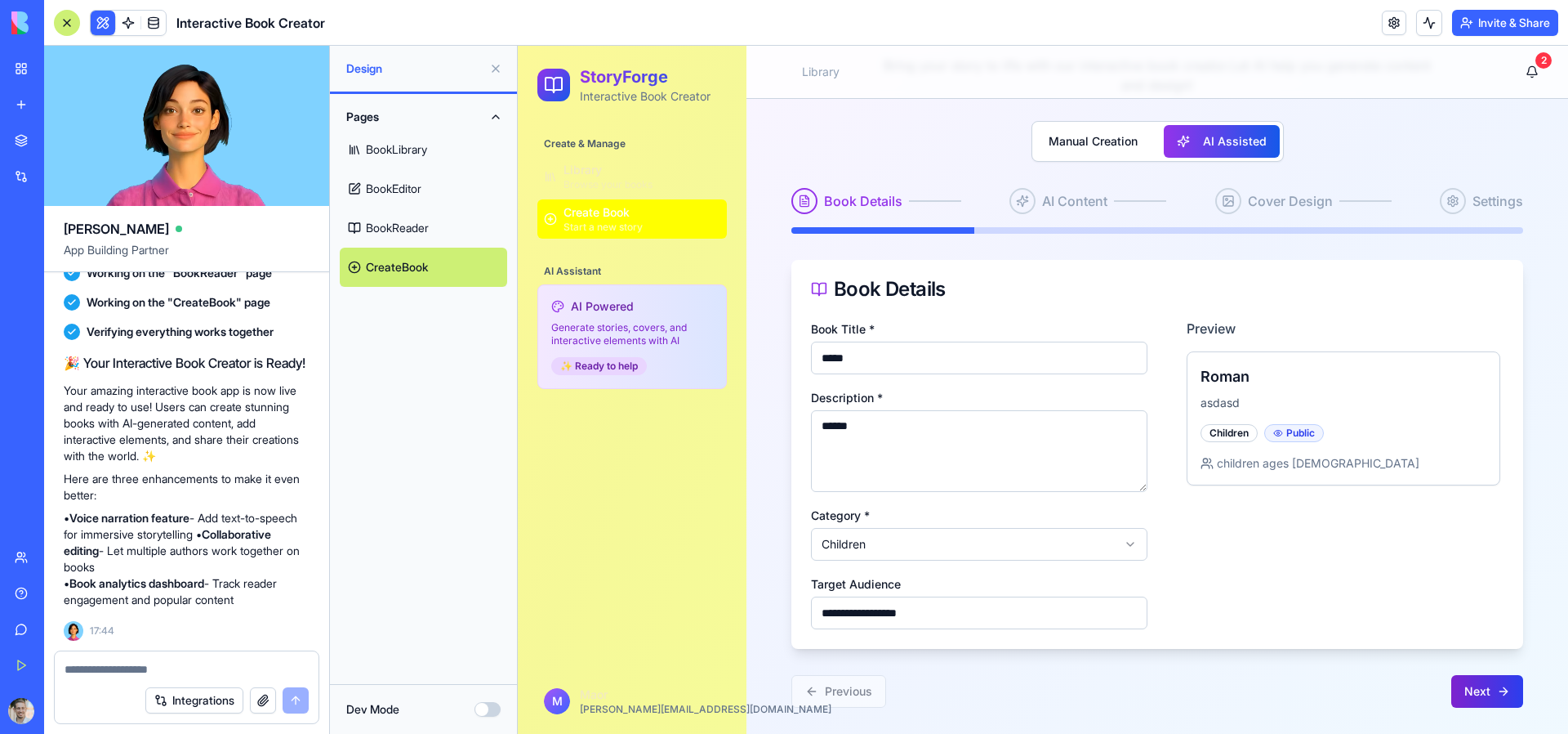
click at [1465, 688] on button "Next" at bounding box center [1488, 691] width 72 height 32
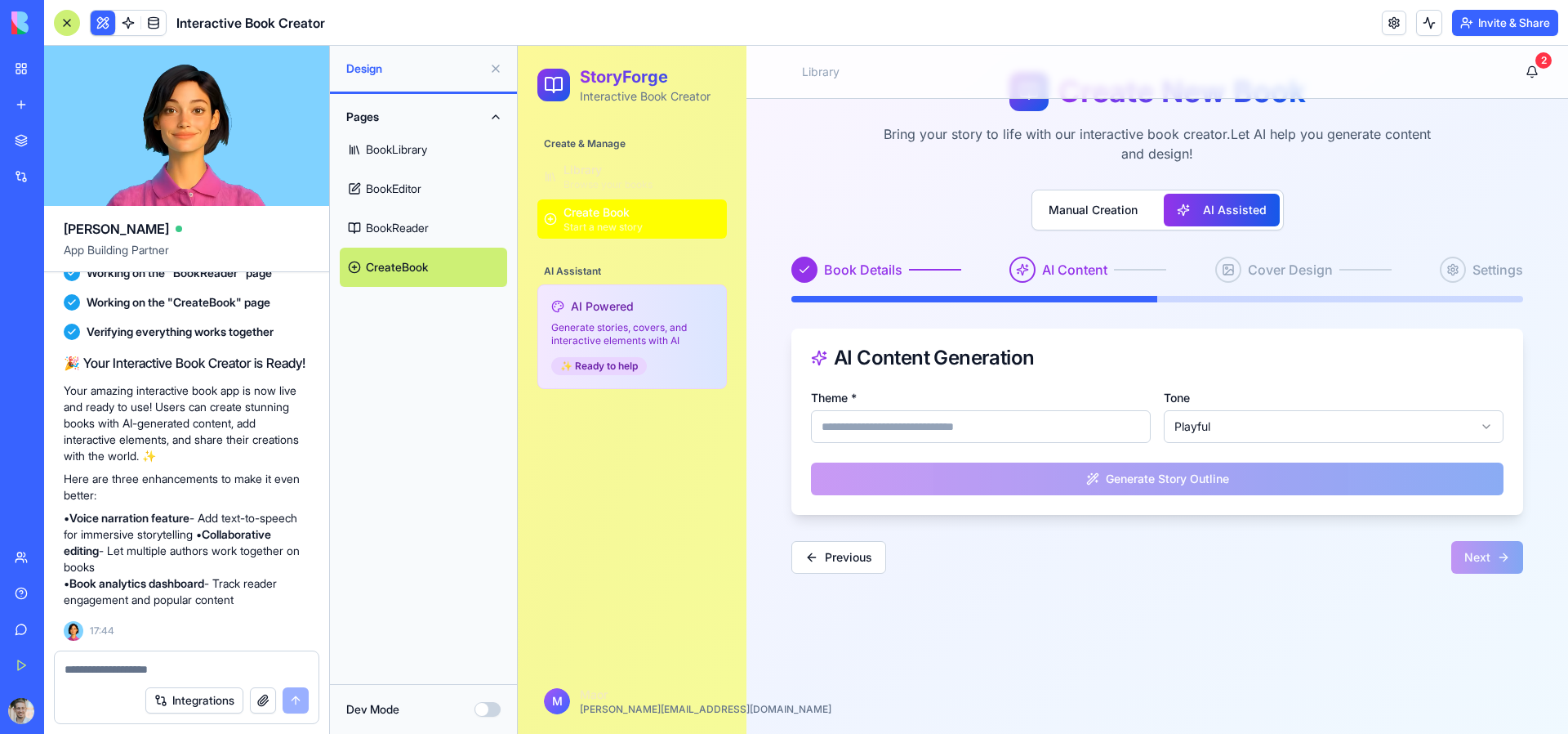
click at [1261, 485] on div "Theme * Tone Playful Generate Story Outline" at bounding box center [1157, 441] width 692 height 108
click at [1173, 479] on div "Theme * Tone Playful Generate Story Outline" at bounding box center [1157, 441] width 692 height 108
click at [1476, 554] on div "Next" at bounding box center [1488, 557] width 72 height 32
click at [985, 427] on input "Theme *" at bounding box center [981, 426] width 340 height 32
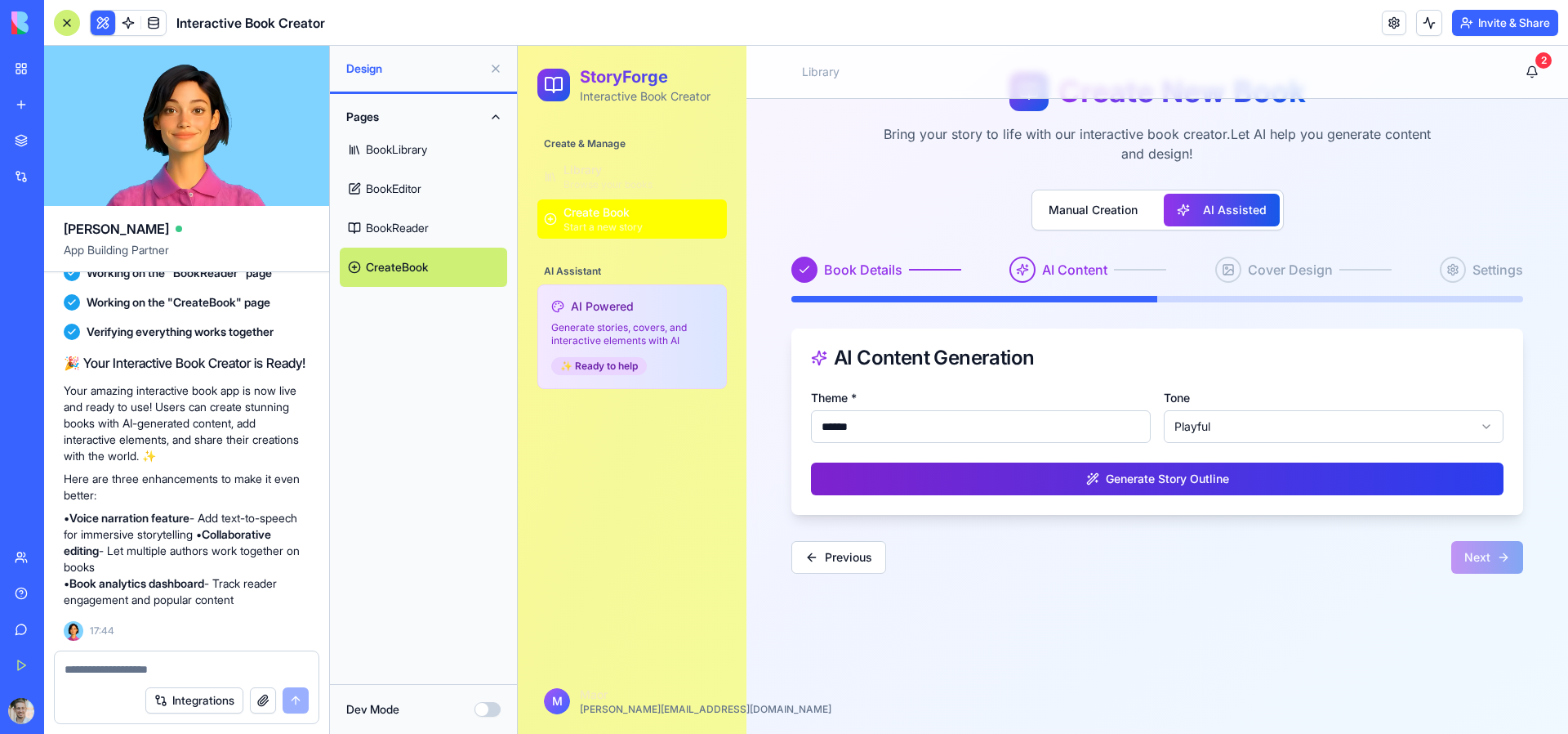
type input "******"
click at [1187, 484] on button "Generate Story Outline" at bounding box center [1157, 479] width 692 height 32
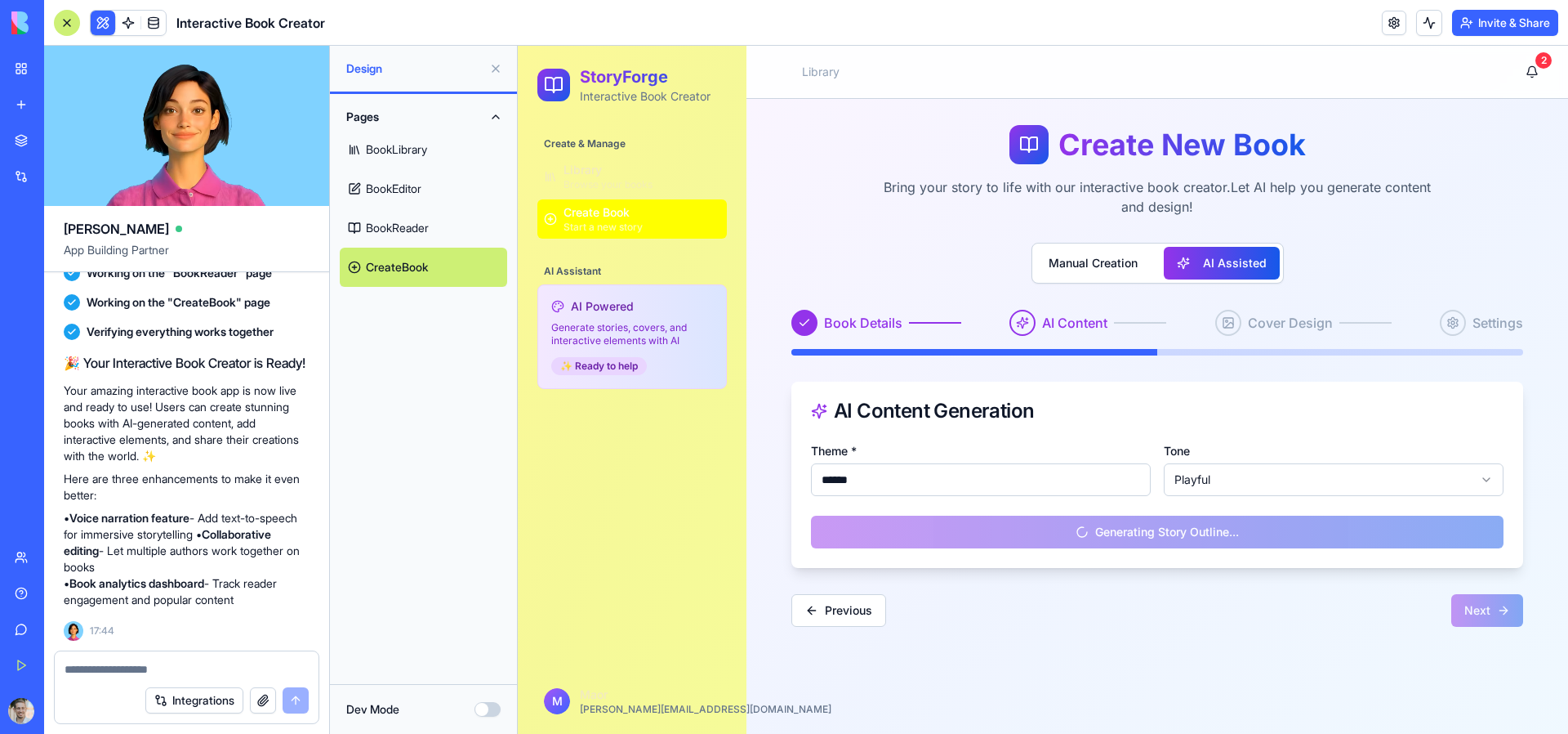
scroll to position [0, 0]
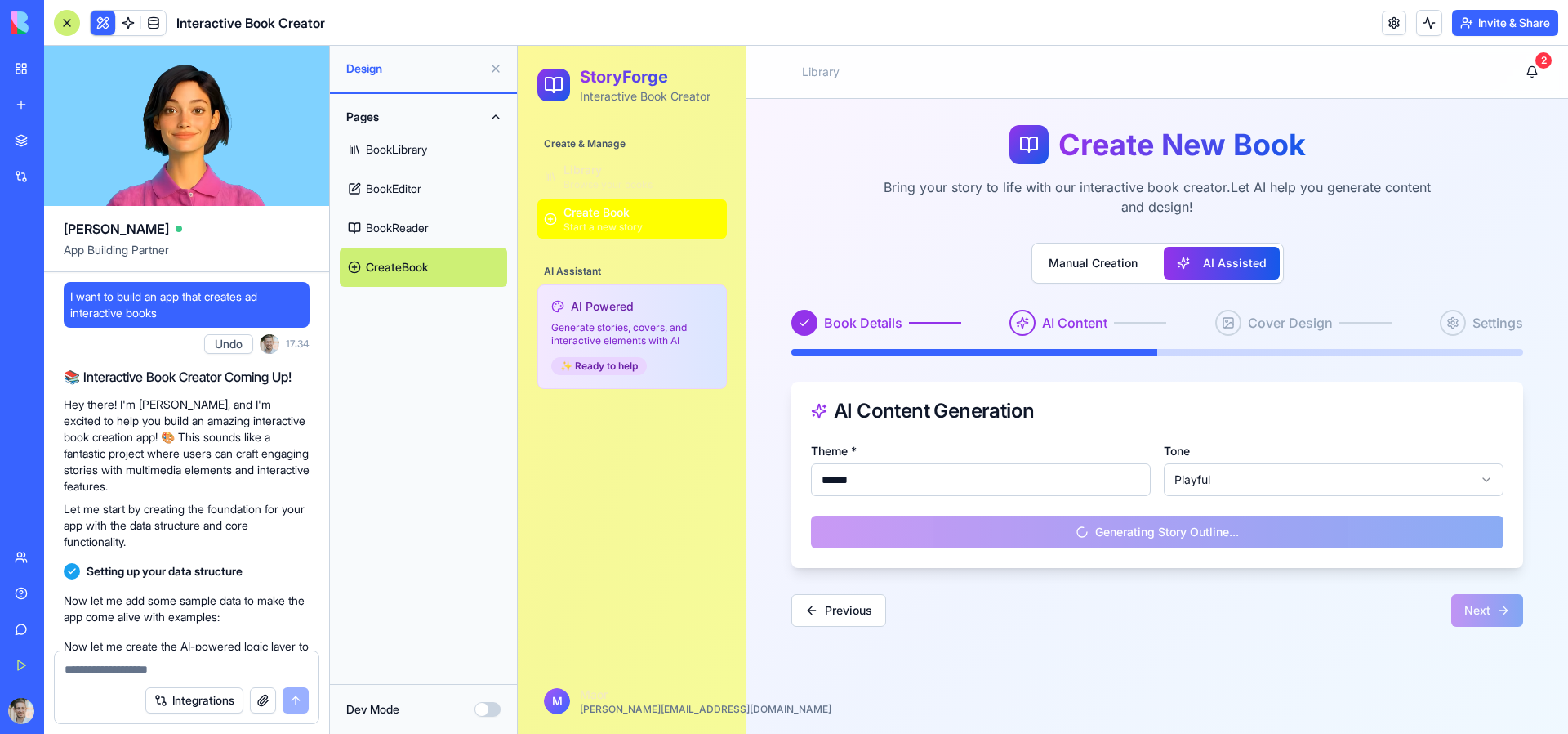
click at [176, 229] on div at bounding box center [179, 229] width 7 height 7
click at [82, 228] on span "[PERSON_NAME]" at bounding box center [116, 229] width 105 height 20
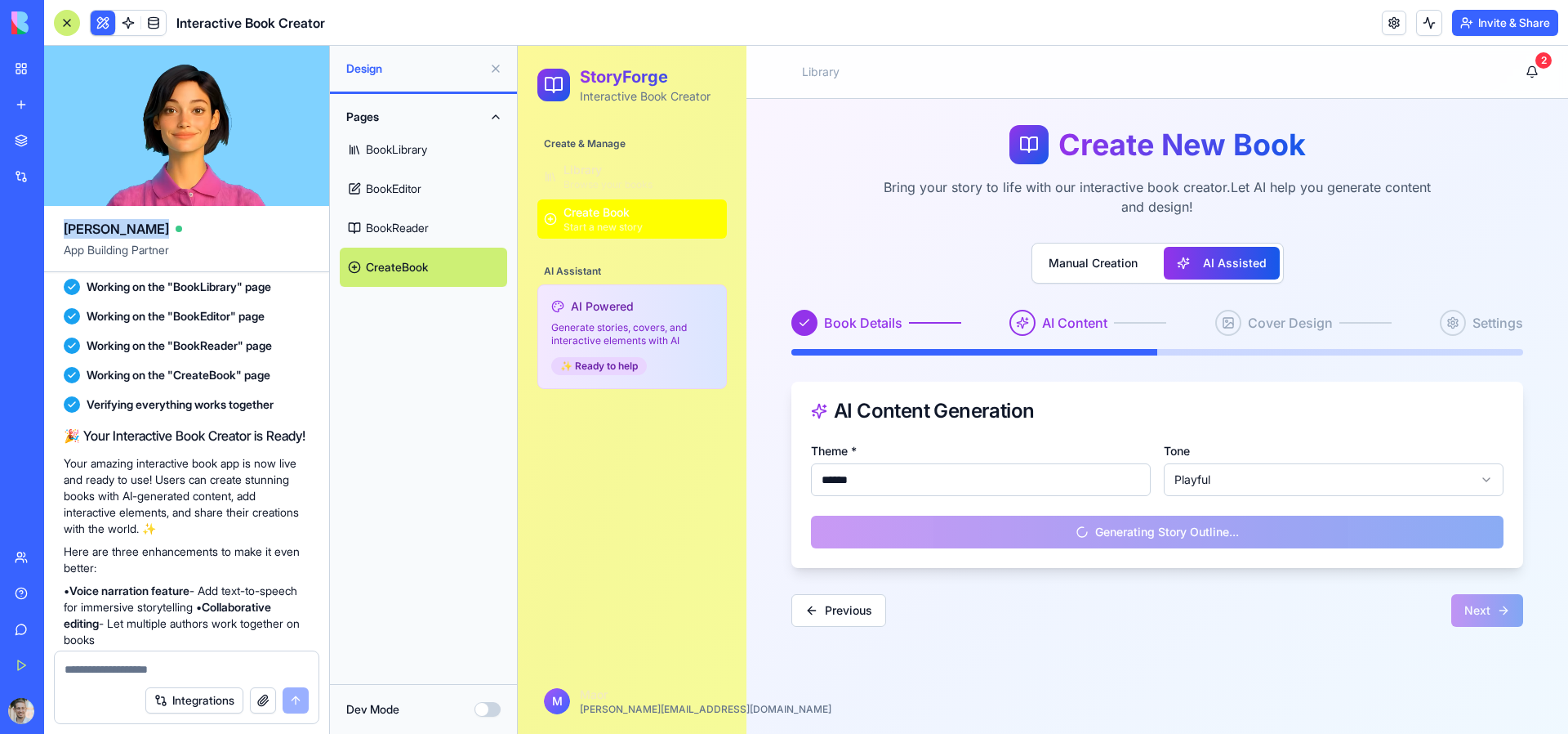
scroll to position [612, 0]
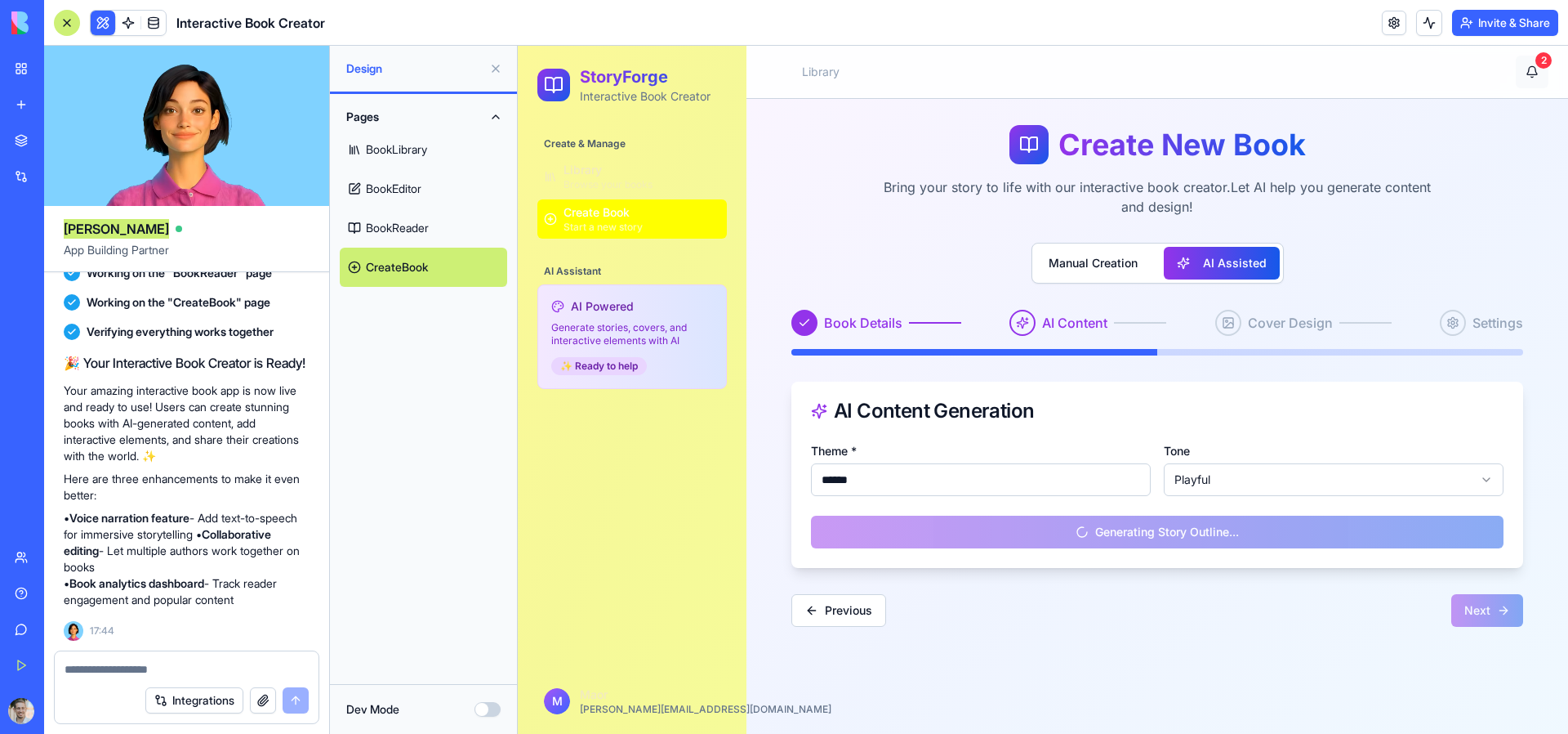
click at [1522, 75] on button "2" at bounding box center [1532, 71] width 32 height 32
click at [1537, 75] on button "2" at bounding box center [1532, 71] width 32 height 32
click at [1536, 62] on div "2" at bounding box center [1544, 61] width 17 height 17
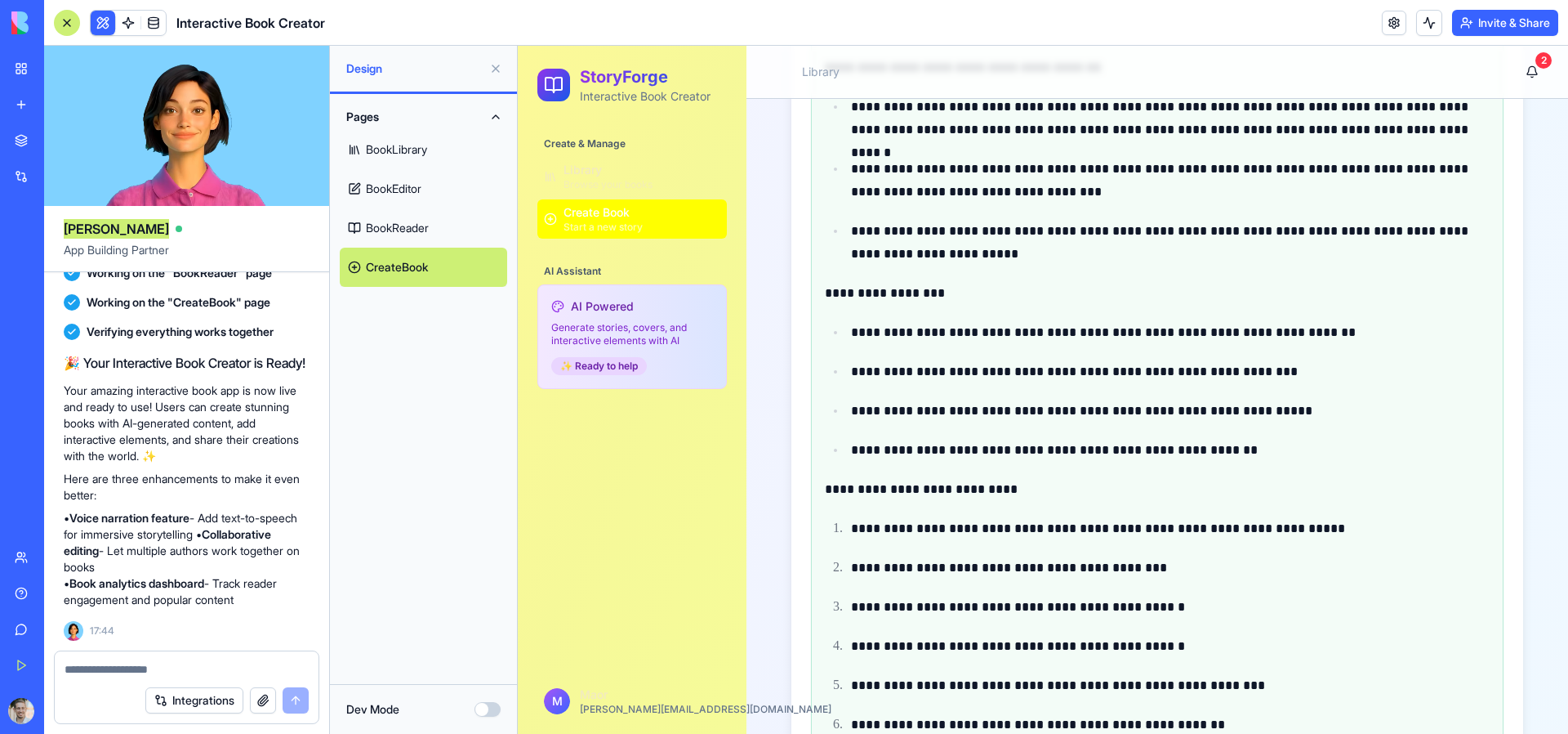
scroll to position [3076, 0]
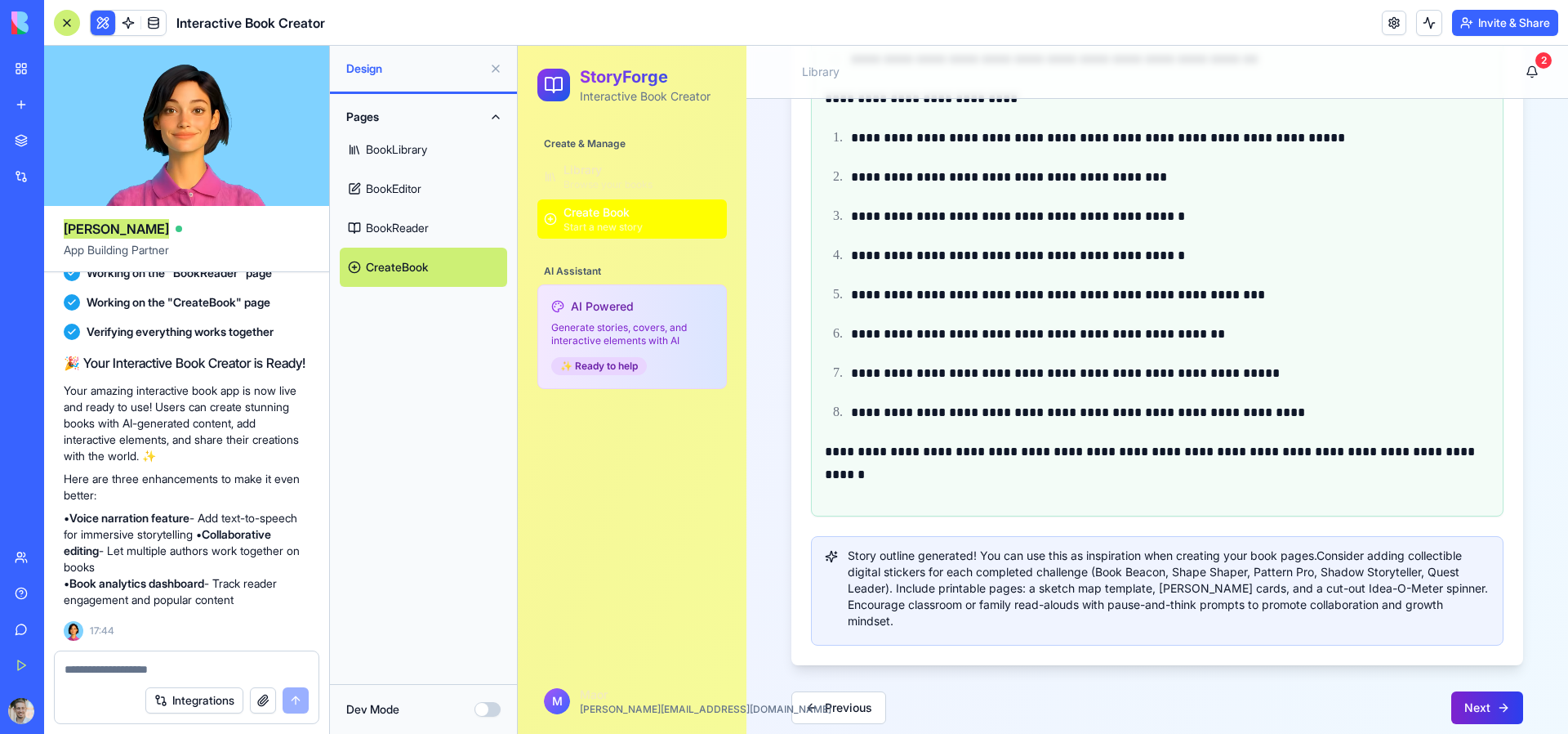
click at [1485, 691] on button "Next" at bounding box center [1488, 707] width 72 height 32
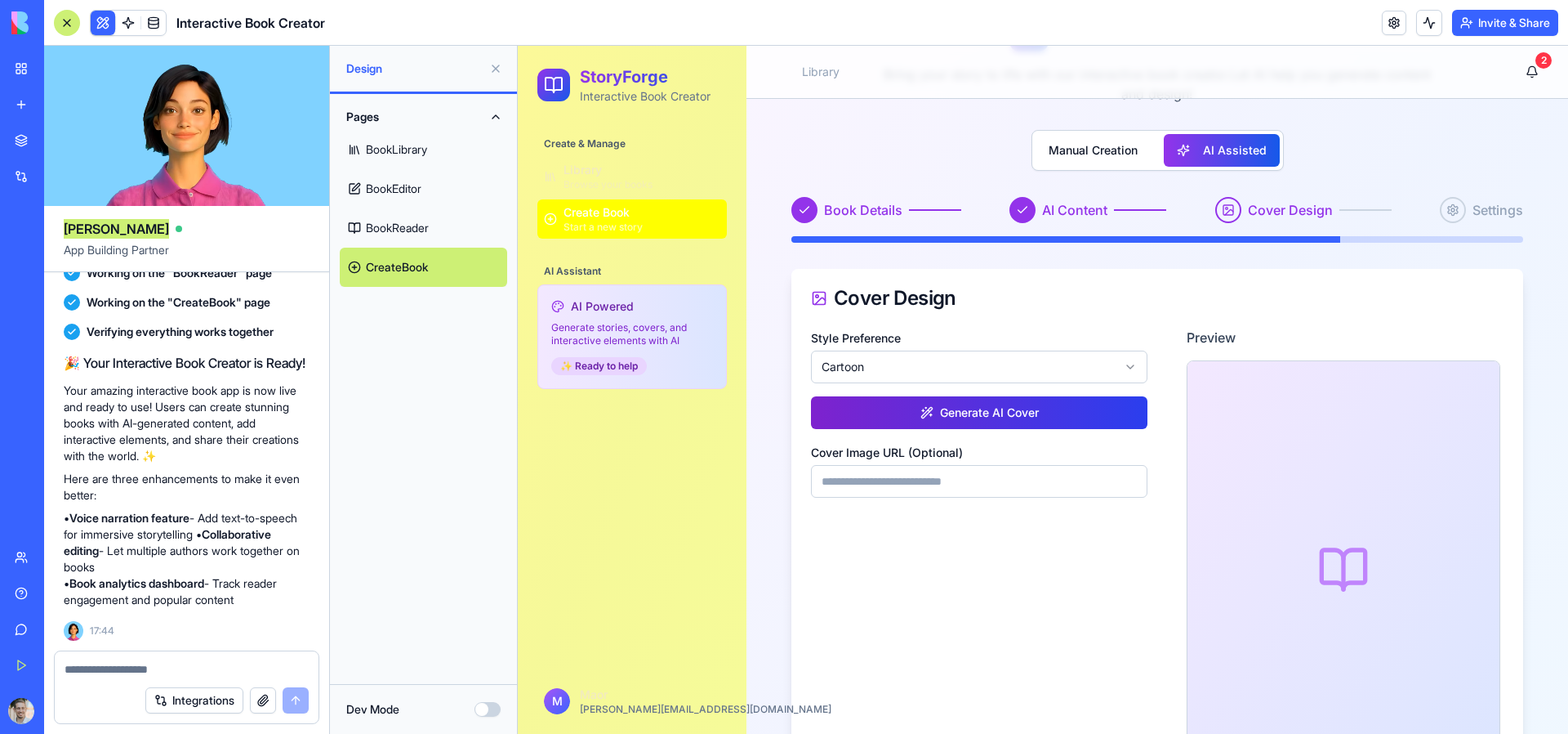
scroll to position [0, 0]
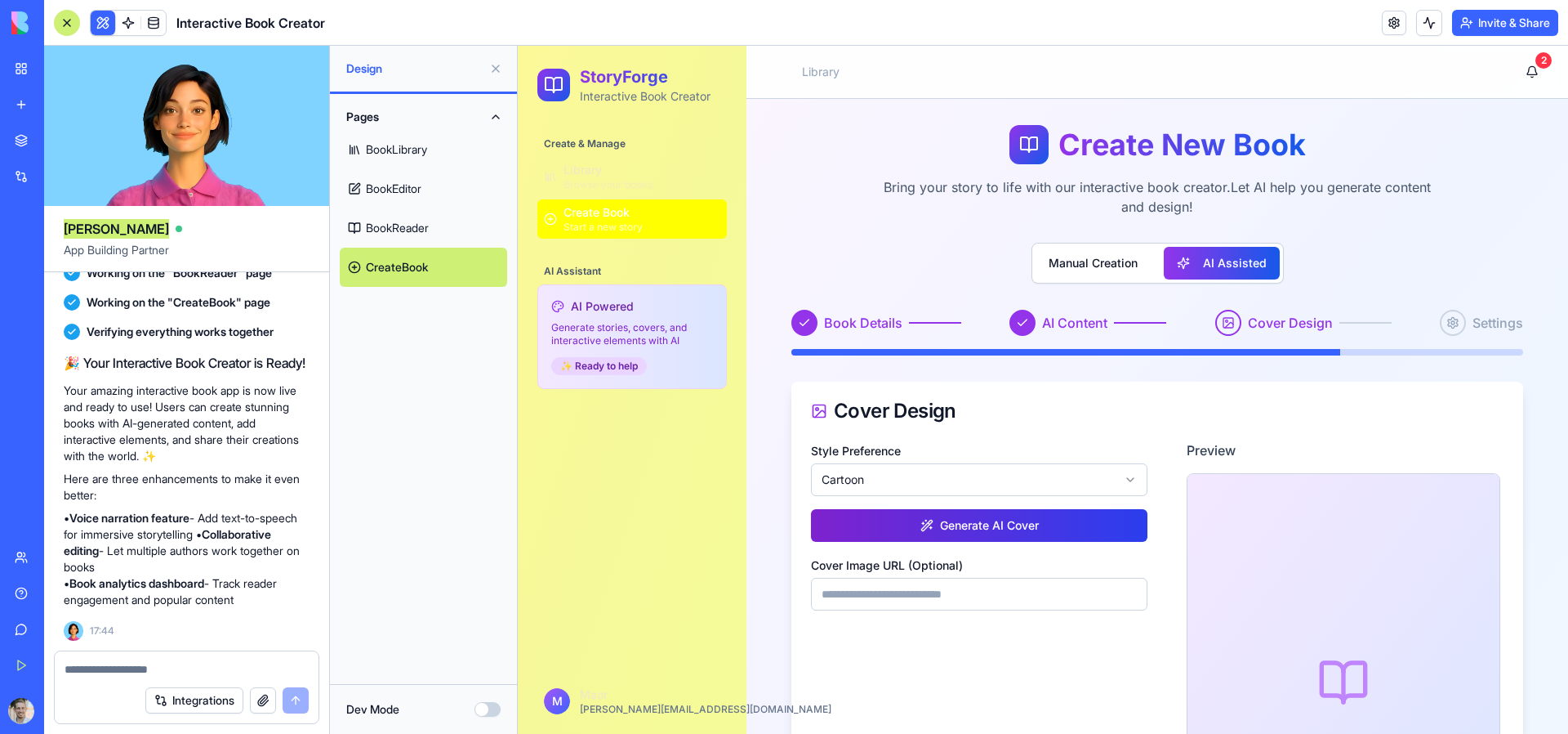
click at [1032, 527] on button "Generate AI Cover" at bounding box center [979, 525] width 337 height 32
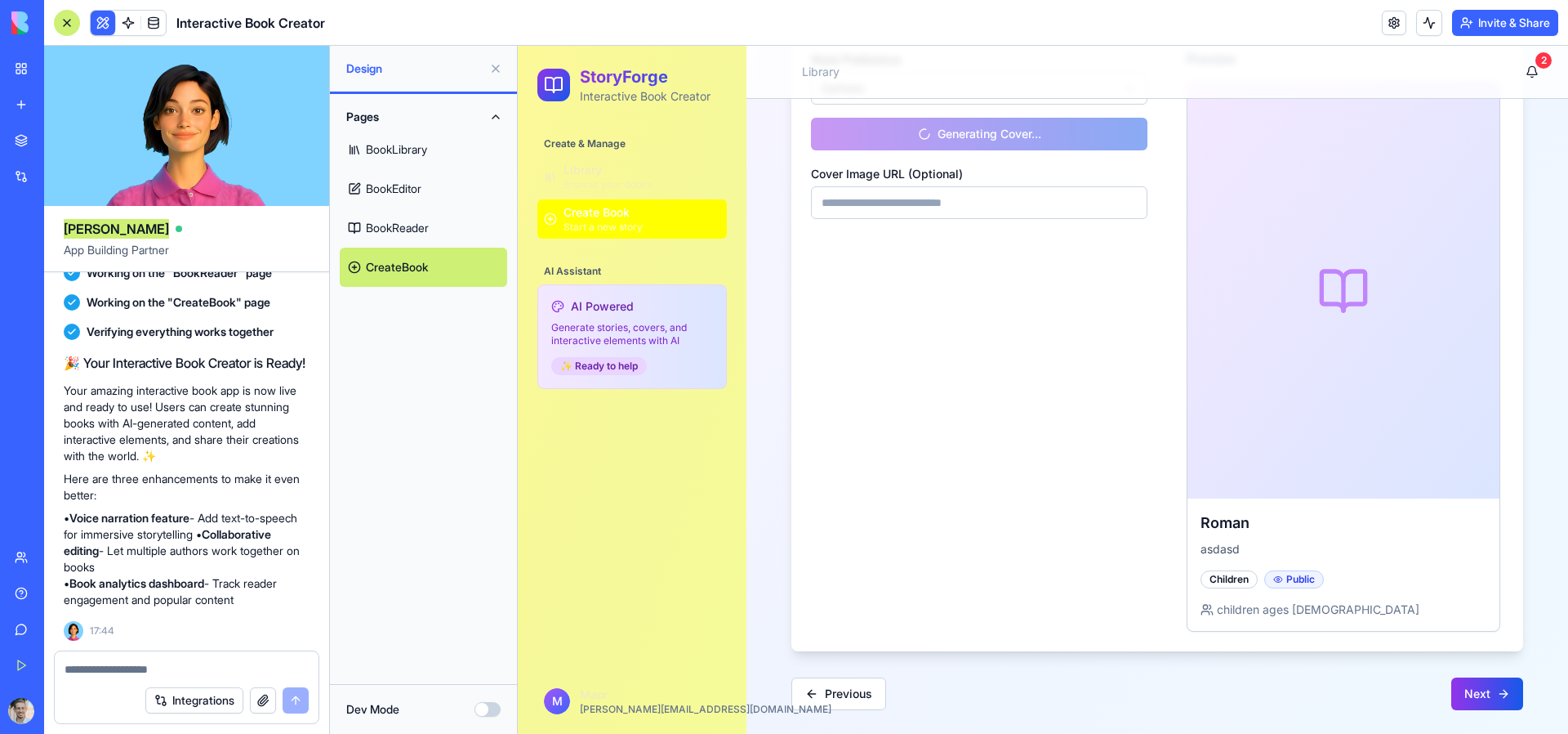
scroll to position [394, 0]
type input "**********"
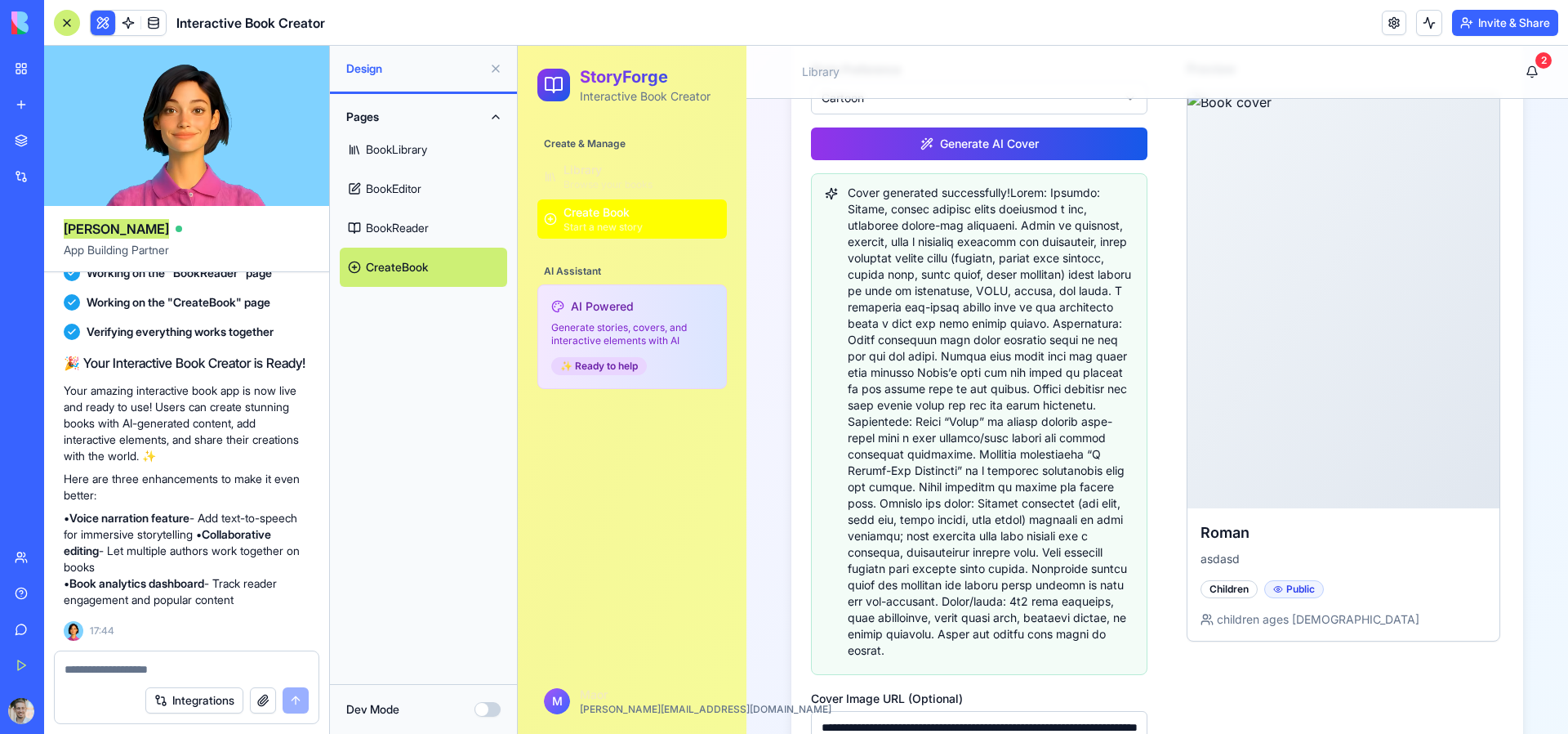
scroll to position [496, 0]
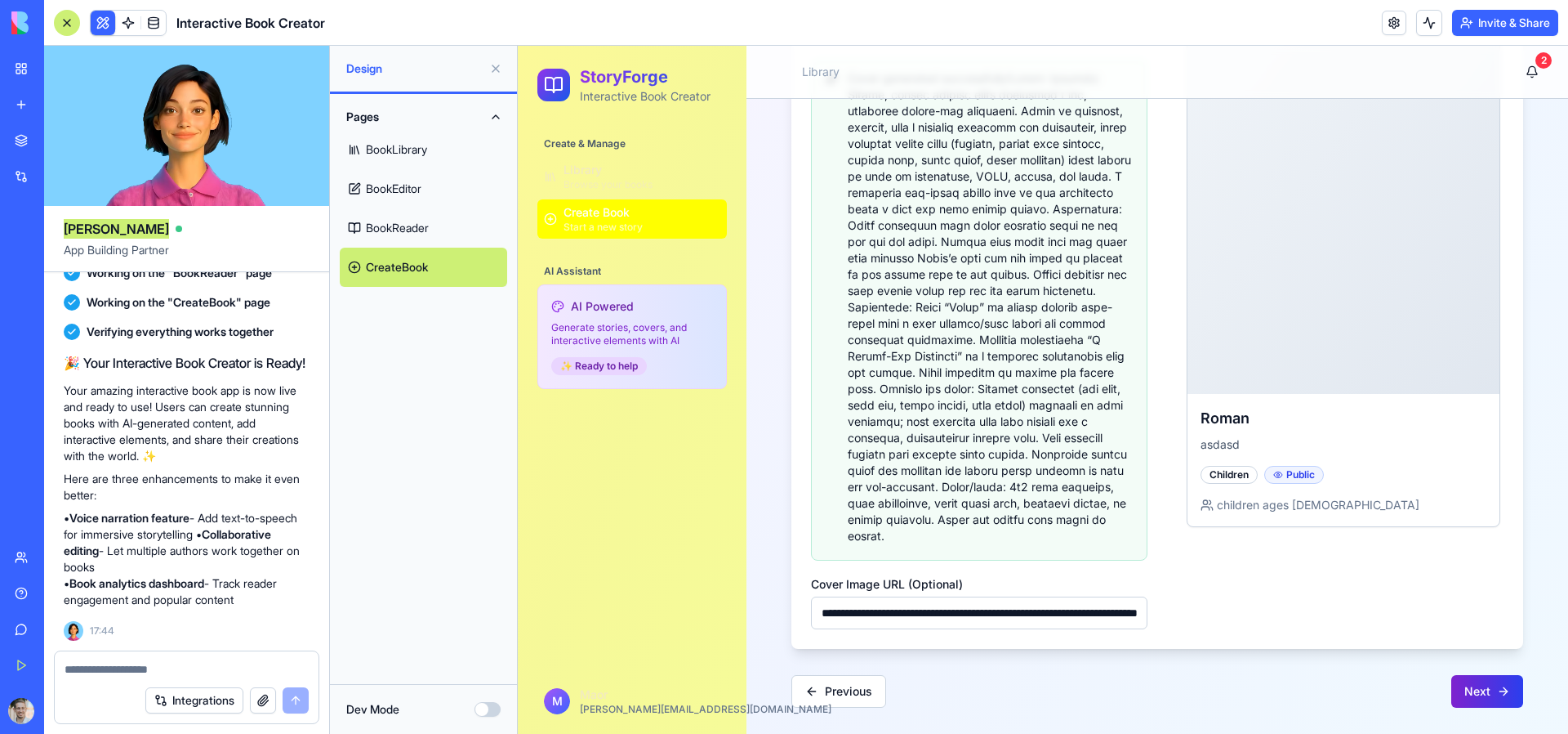
click at [1479, 690] on button "Next" at bounding box center [1488, 691] width 72 height 32
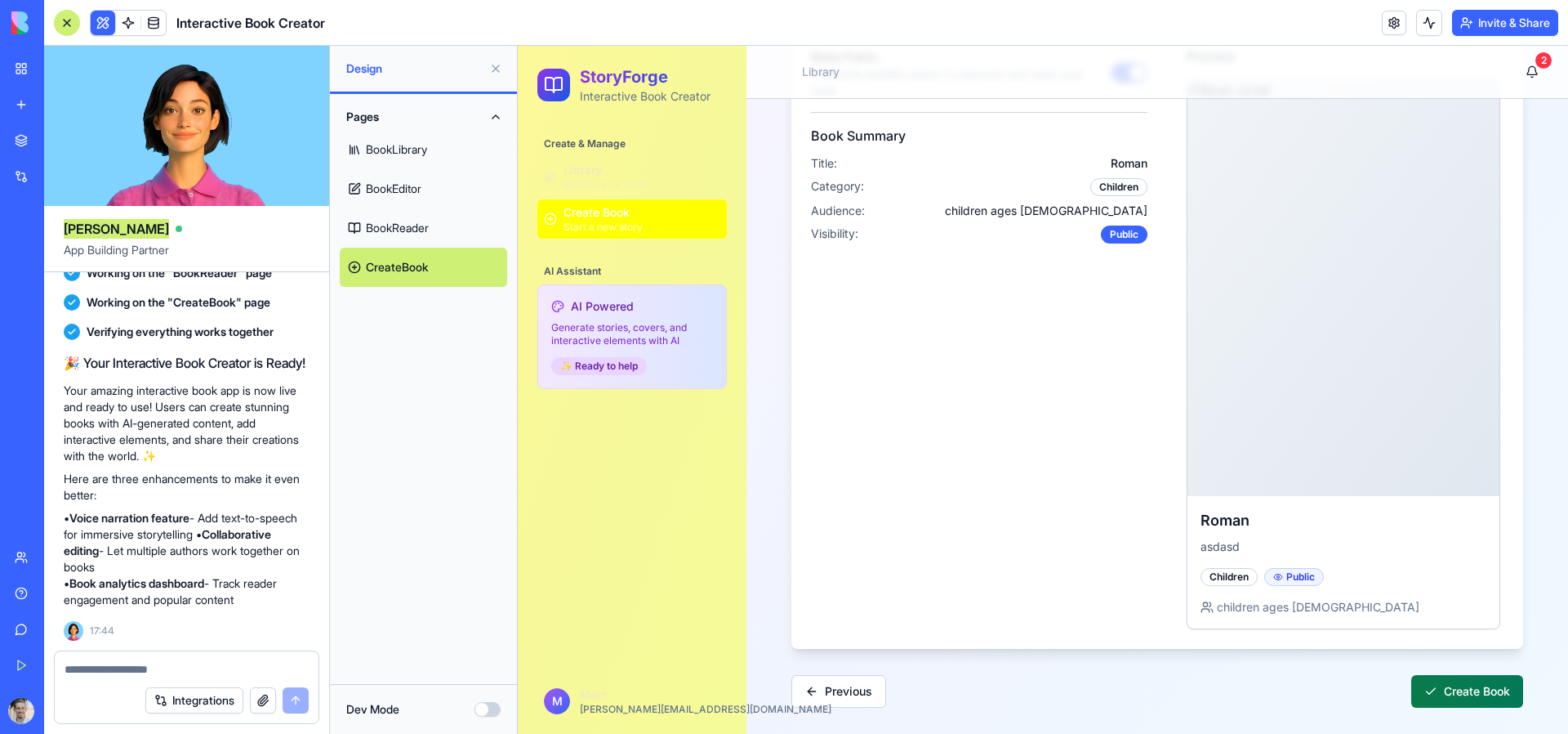
click at [1485, 706] on button "Create Book" at bounding box center [1467, 691] width 112 height 32
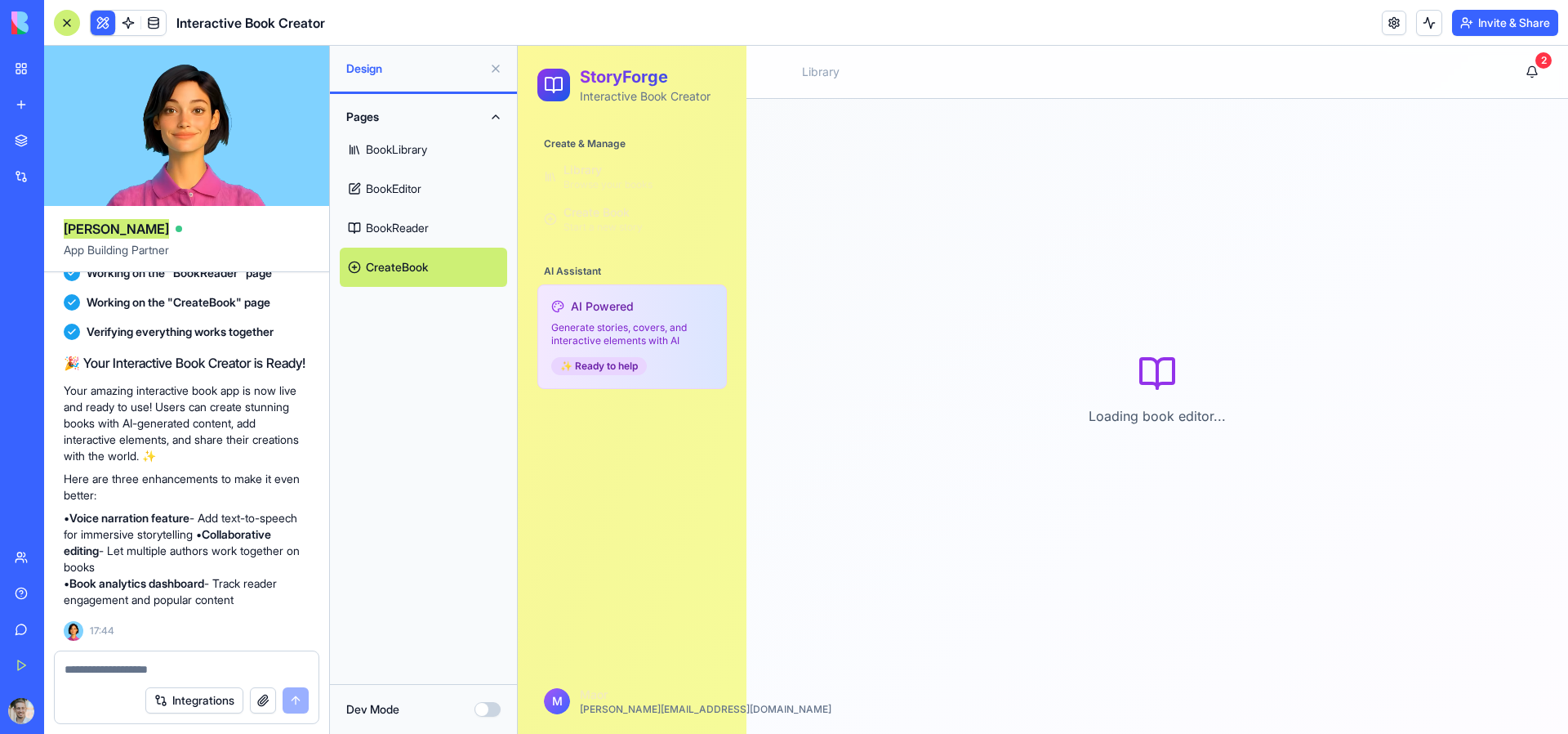
scroll to position [53, 0]
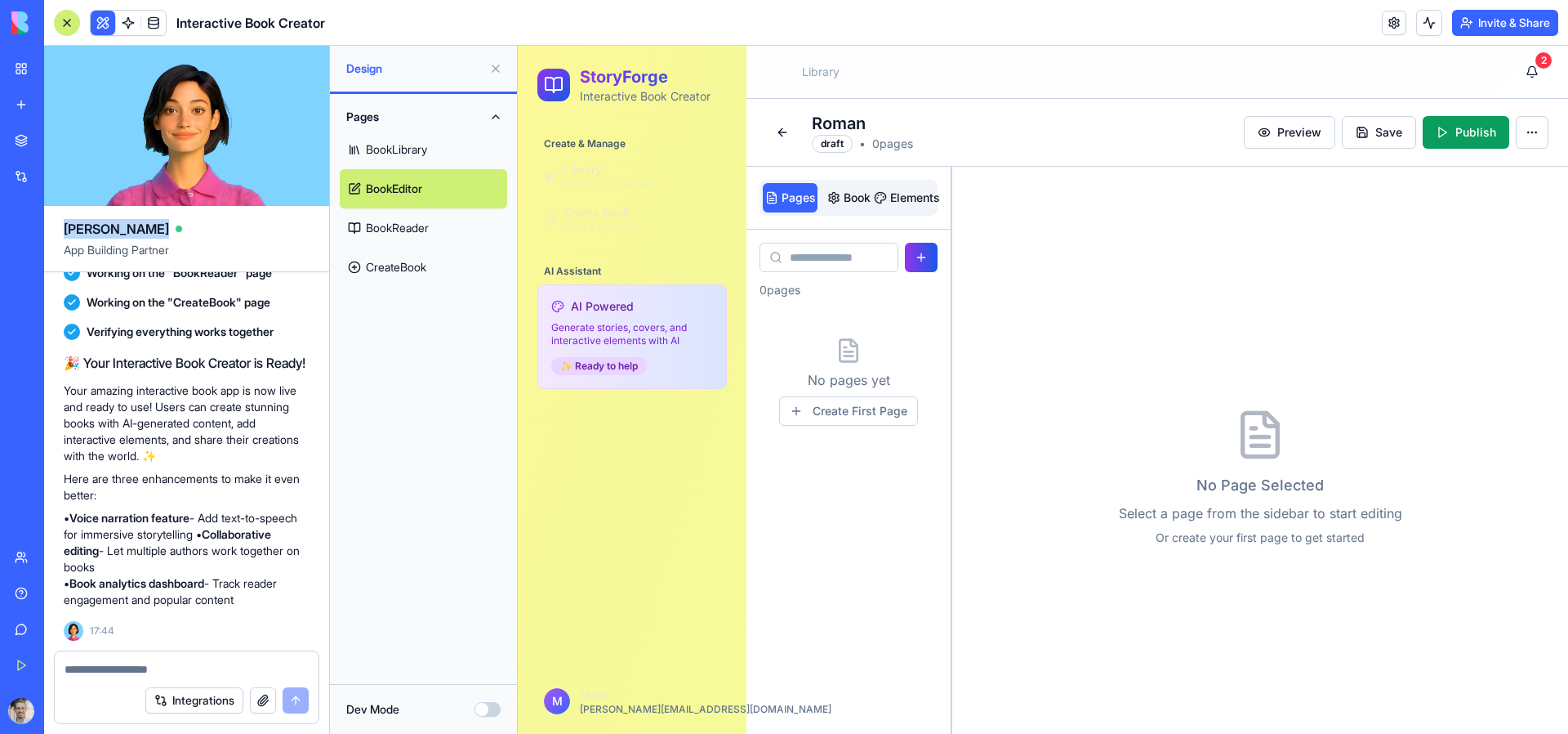
click at [409, 218] on link "BookReader" at bounding box center [424, 227] width 167 height 39
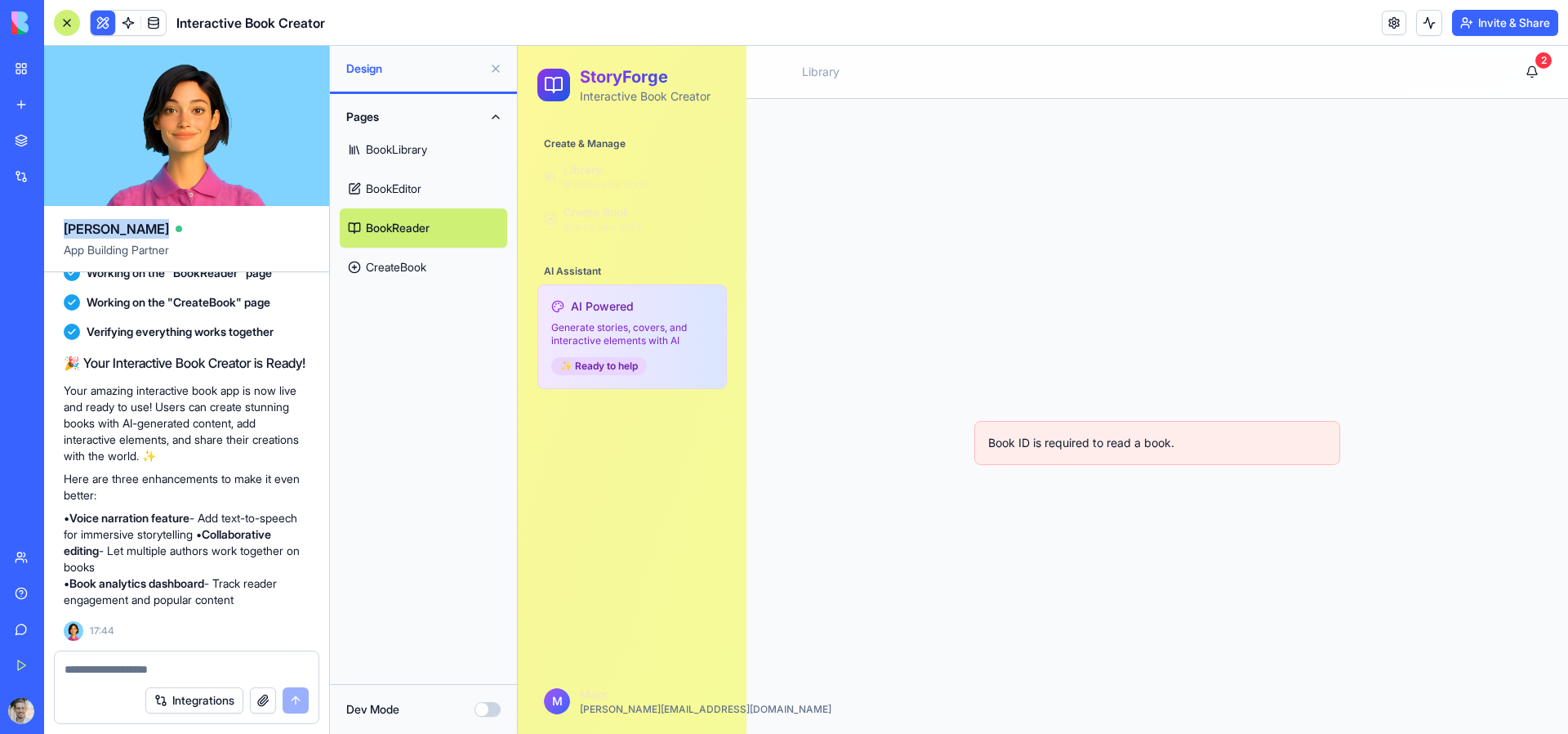
click at [420, 192] on link "BookEditor" at bounding box center [424, 188] width 167 height 39
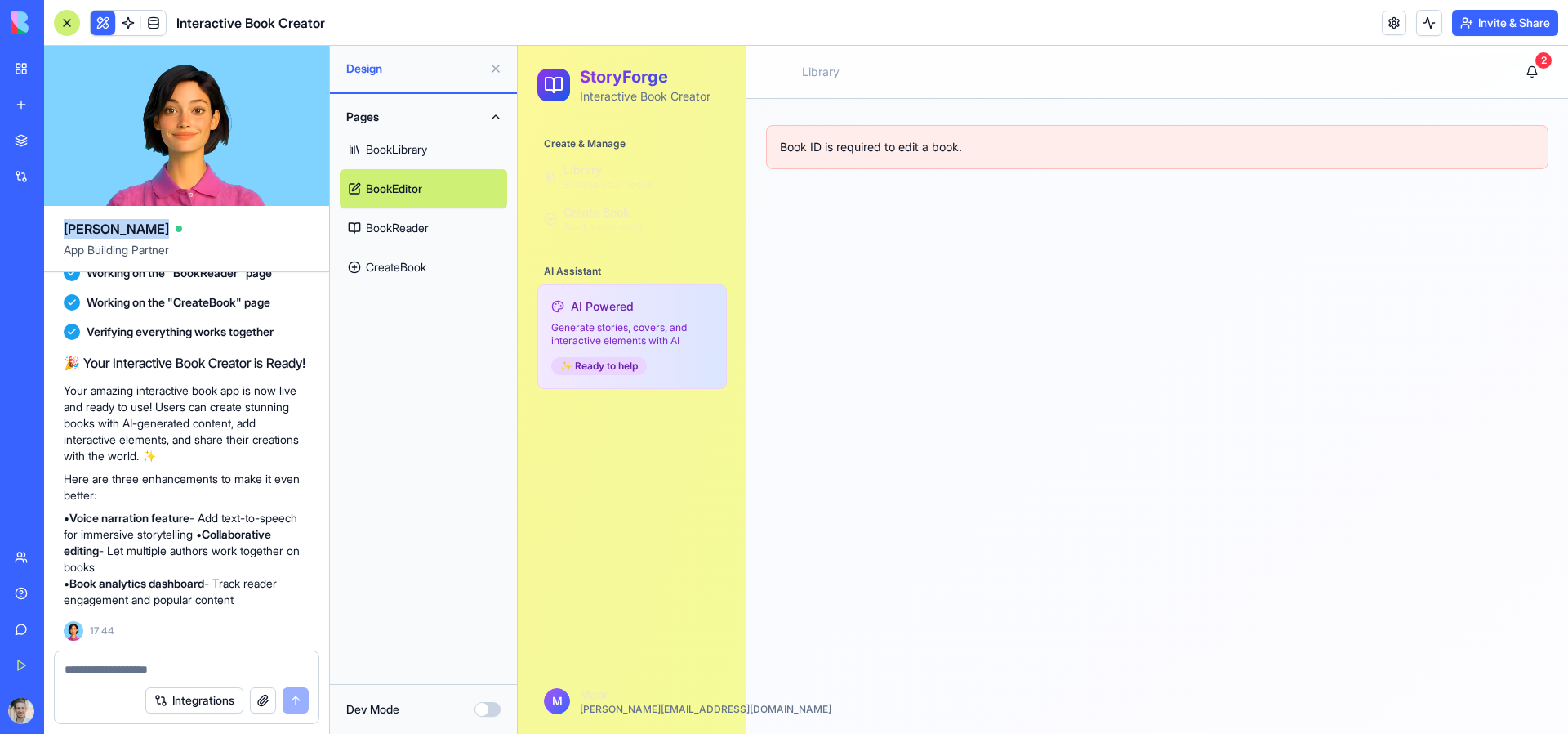
click at [410, 140] on link "BookLibrary" at bounding box center [424, 149] width 167 height 39
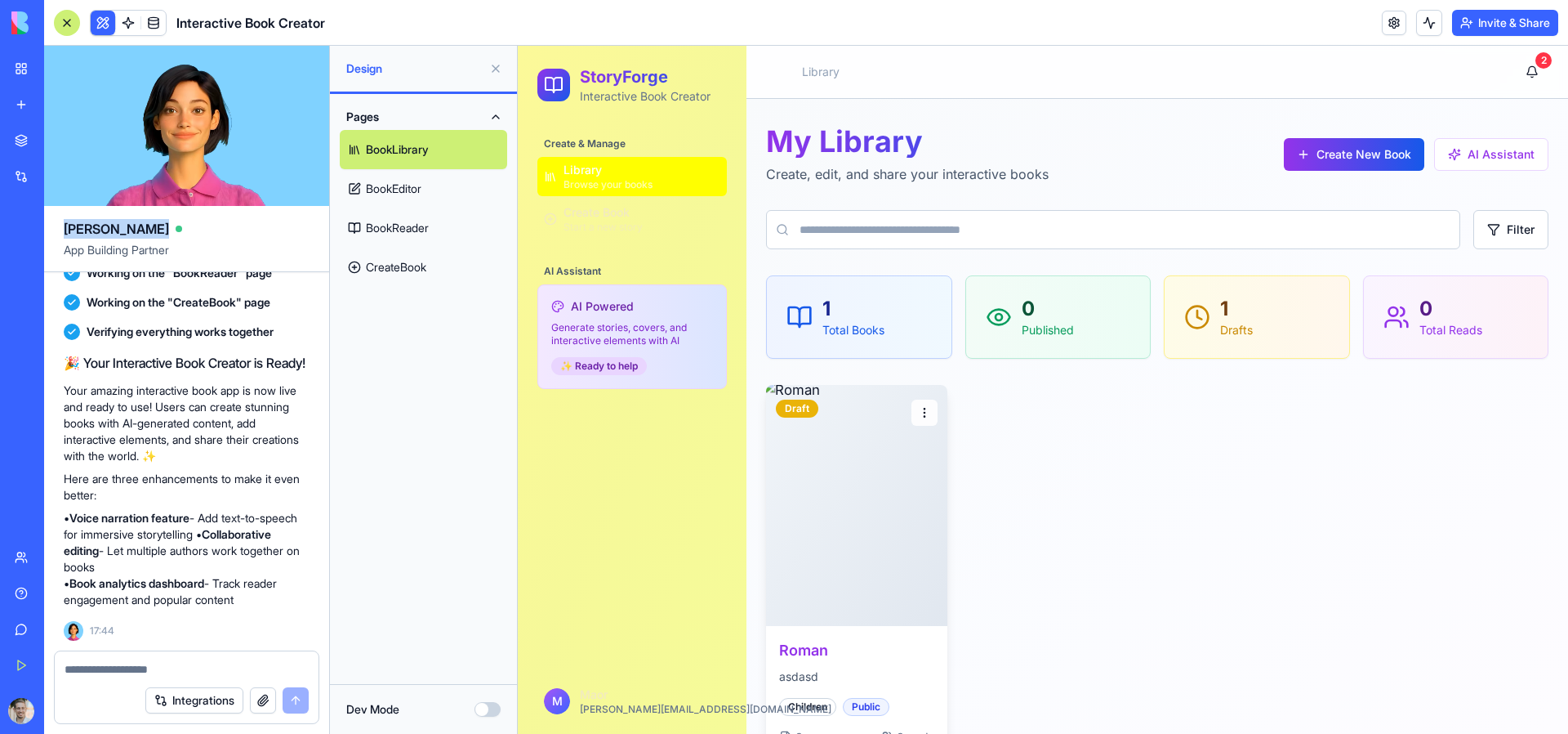
scroll to position [96, 0]
